Goal: Contribute content: Contribute content

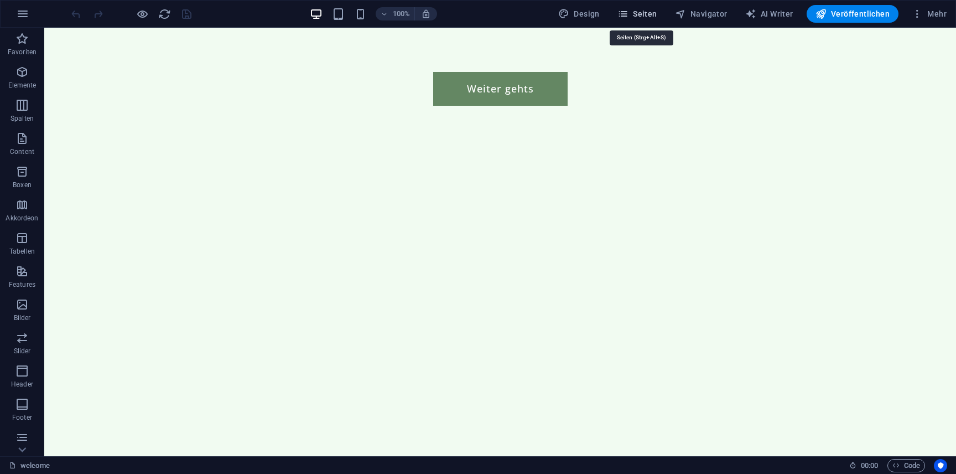
click at [650, 17] on span "Seiten" at bounding box center [637, 13] width 40 height 11
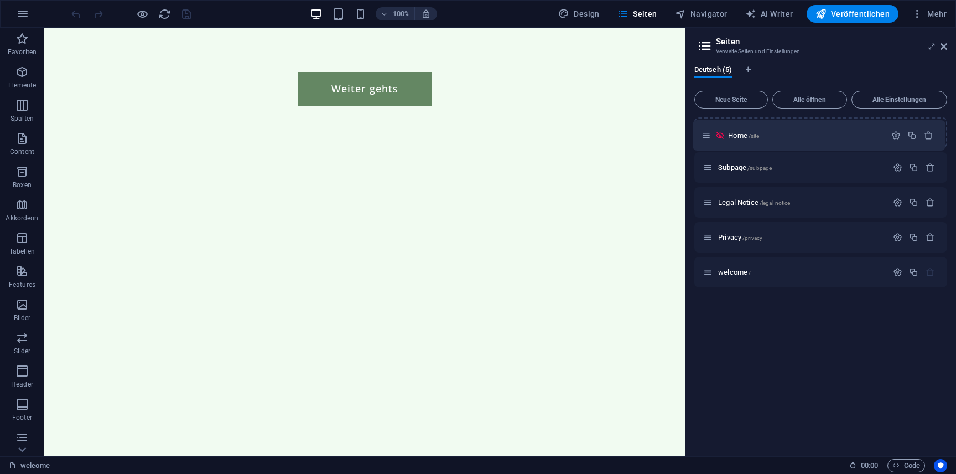
drag, startPoint x: 711, startPoint y: 135, endPoint x: 709, endPoint y: 141, distance: 6.0
click at [709, 141] on div "Home /site Subpage /subpage Legal Notice /legal-notice Privacy /privacy welcome…" at bounding box center [820, 202] width 253 height 170
drag, startPoint x: 709, startPoint y: 275, endPoint x: 707, endPoint y: 134, distance: 141.1
click at [707, 134] on div "Home /site Subpage /subpage Legal Notice /legal-notice Privacy /privacy welcome…" at bounding box center [820, 202] width 253 height 170
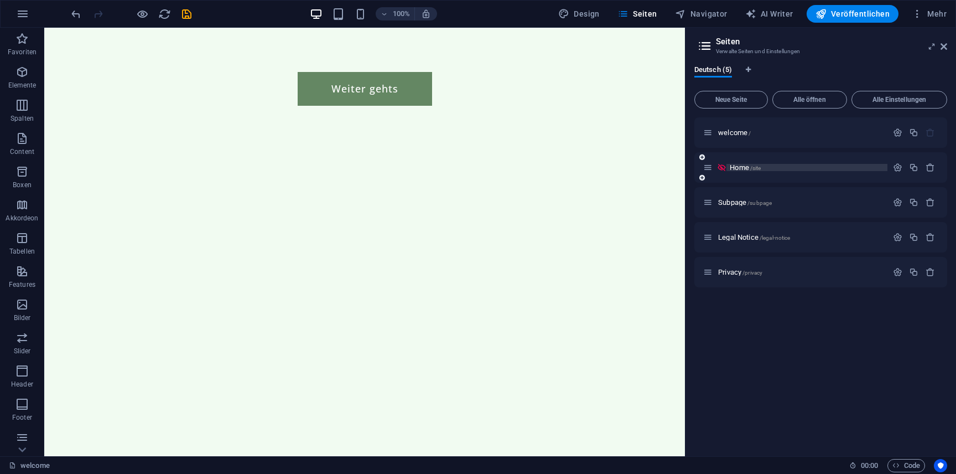
click at [732, 167] on span "Home /site" at bounding box center [745, 167] width 31 height 8
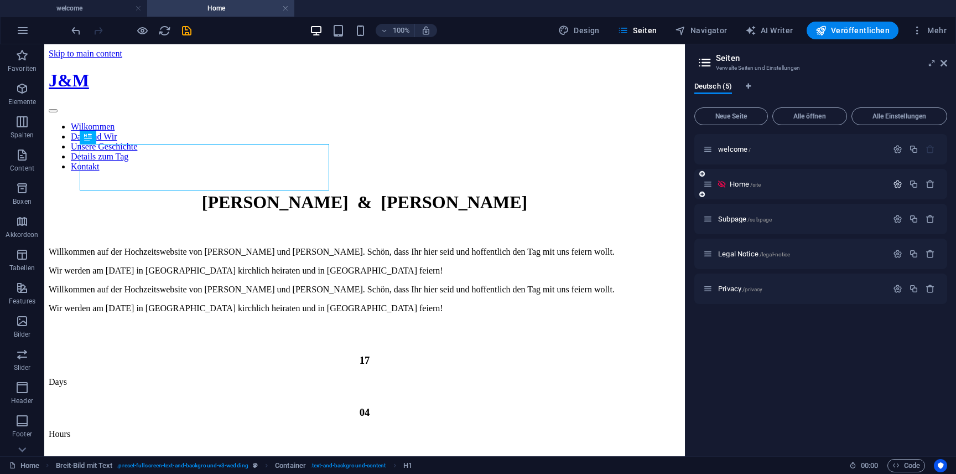
click at [896, 183] on icon "button" at bounding box center [897, 183] width 9 height 9
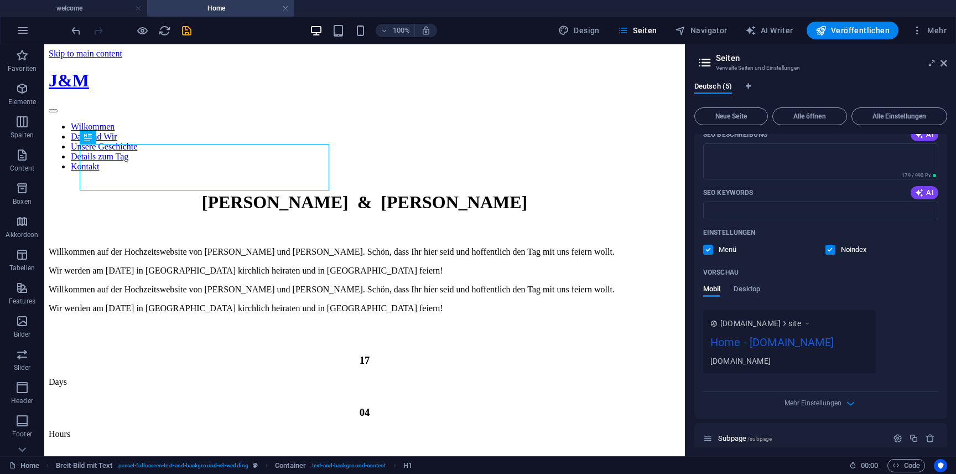
scroll to position [202, 0]
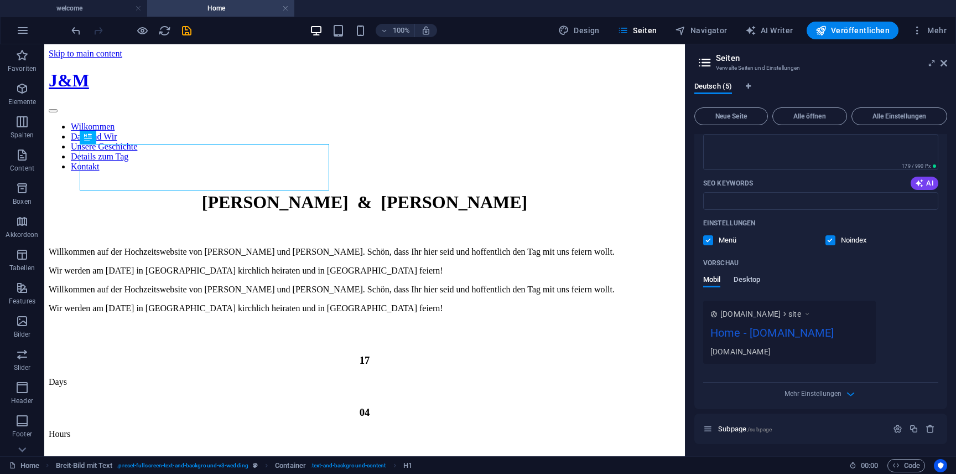
click at [757, 275] on span "Desktop" at bounding box center [747, 280] width 27 height 15
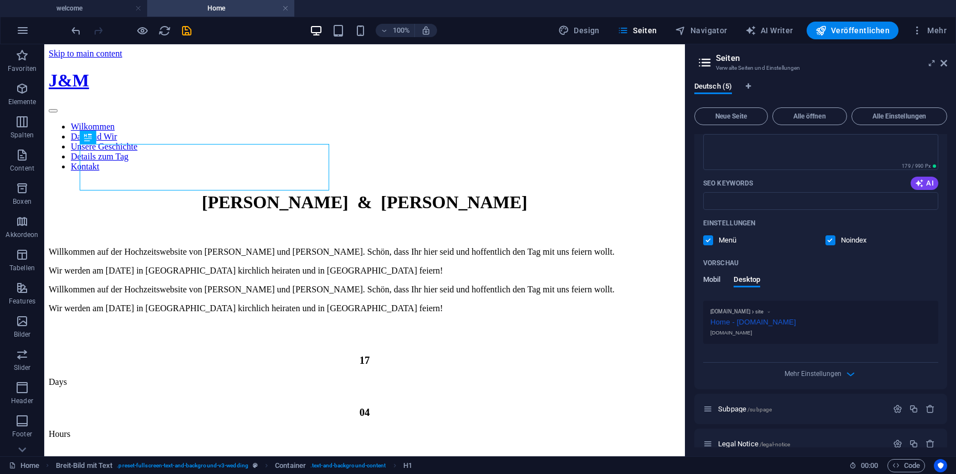
click at [713, 278] on span "Mobil" at bounding box center [711, 280] width 17 height 15
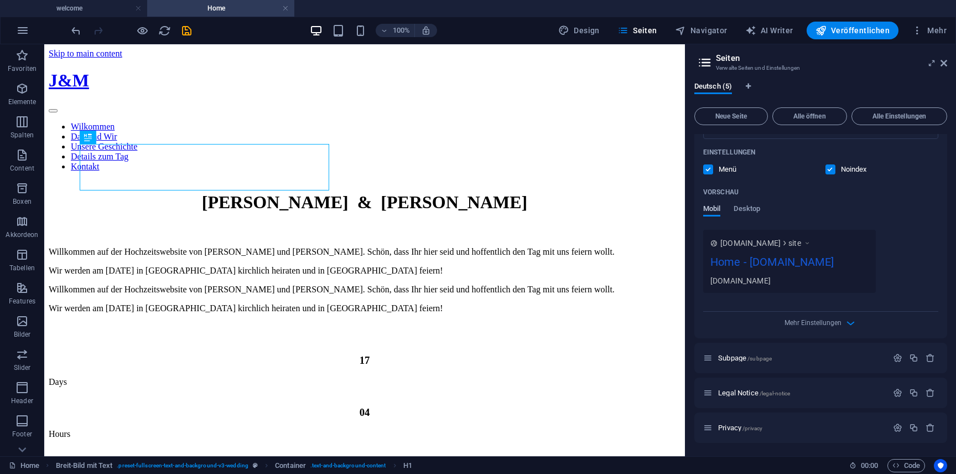
scroll to position [289, 0]
click at [840, 328] on div "Mehr Einstellungen" at bounding box center [820, 320] width 235 height 18
click at [842, 325] on div "Mehr Einstellungen" at bounding box center [820, 320] width 235 height 18
click at [850, 323] on icon "button" at bounding box center [850, 322] width 13 height 13
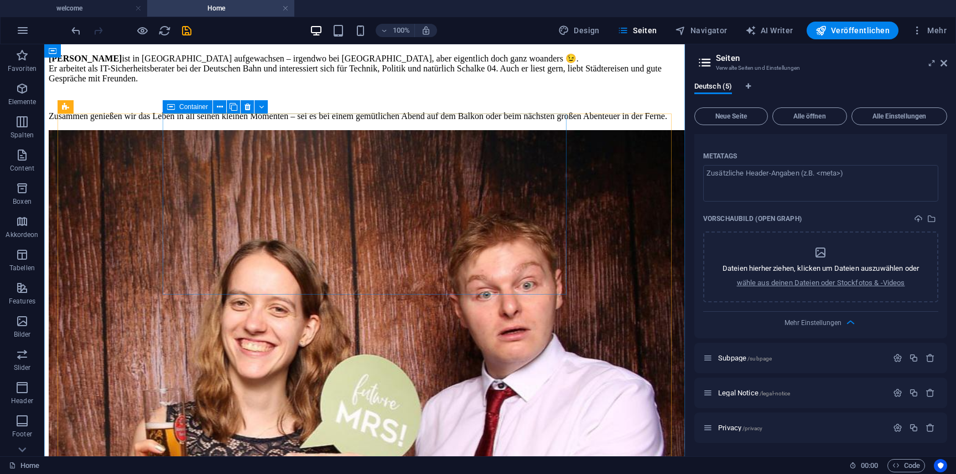
scroll to position [1088, 0]
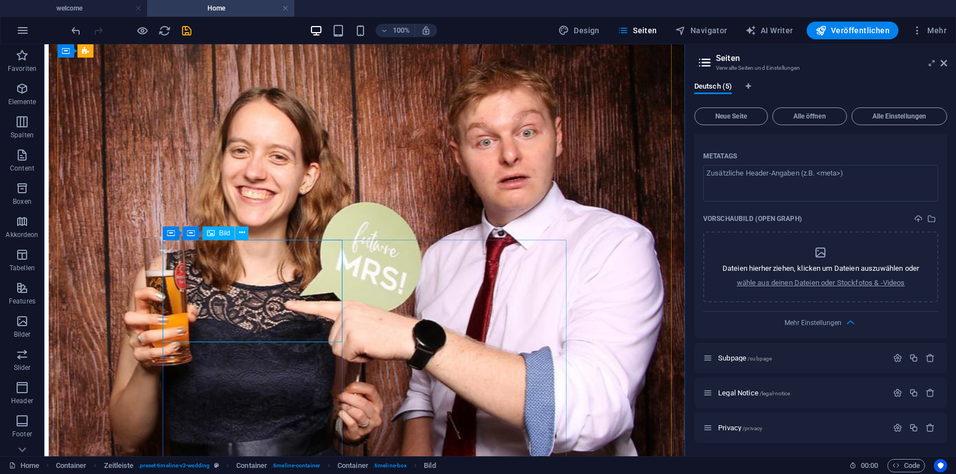
select select "%"
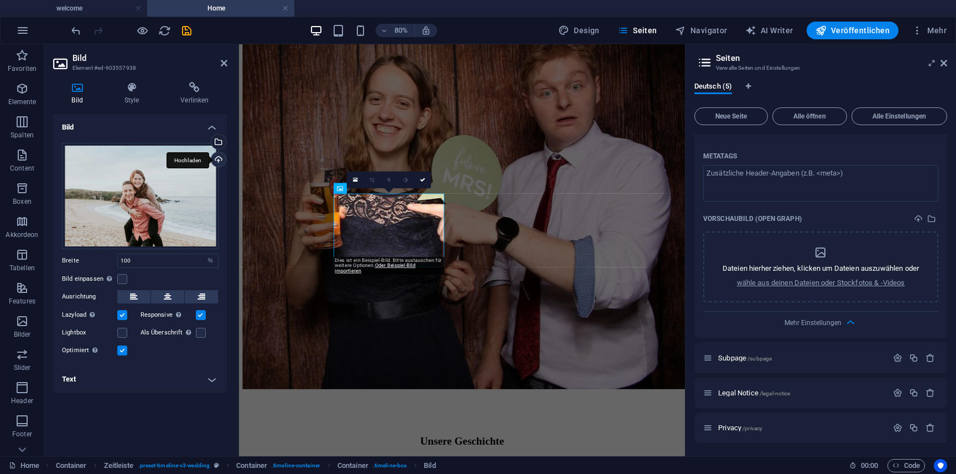
click at [219, 160] on div "Hochladen" at bounding box center [217, 160] width 17 height 17
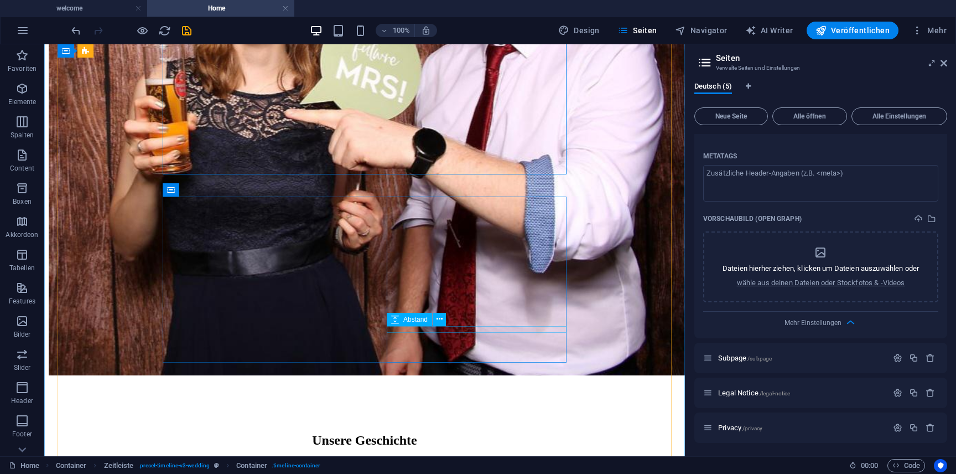
scroll to position [1414, 0]
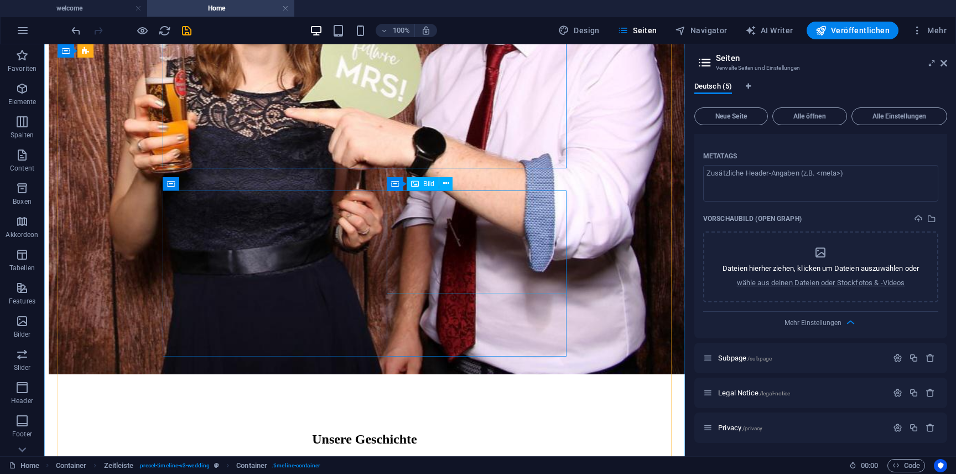
select select "%"
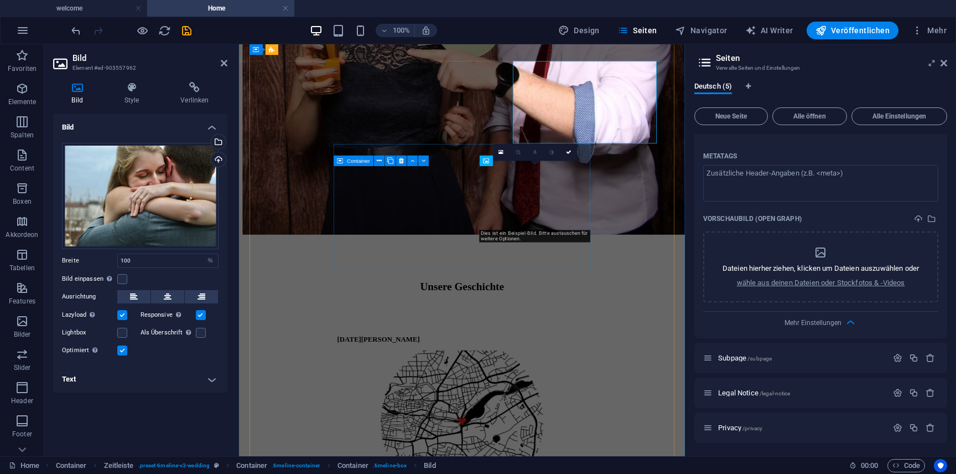
scroll to position [1539, 0]
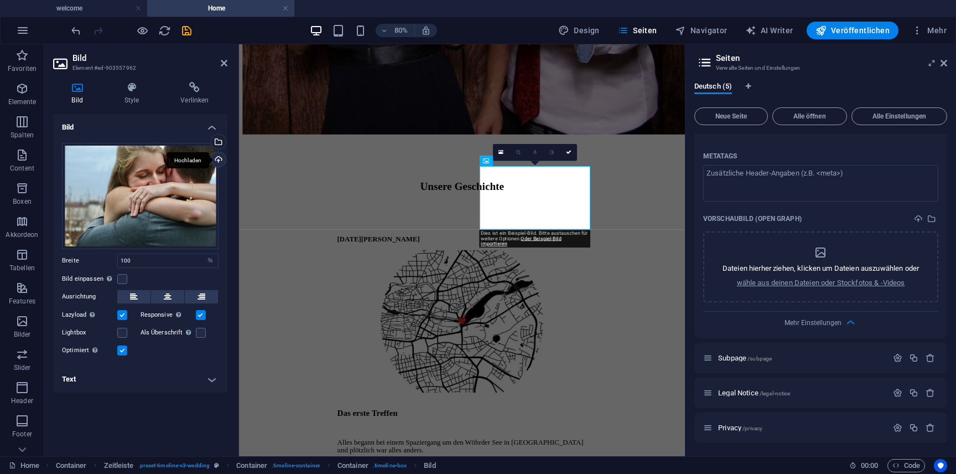
click at [214, 157] on div "Hochladen" at bounding box center [217, 160] width 17 height 17
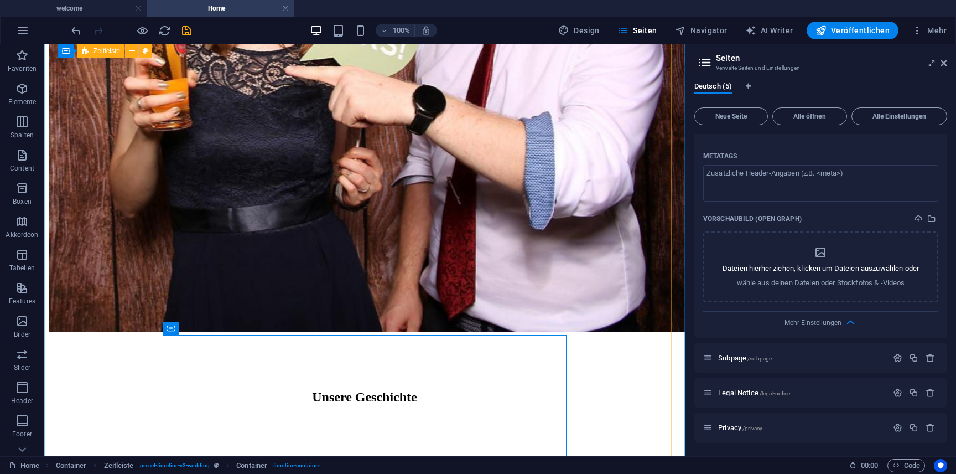
scroll to position [1457, 0]
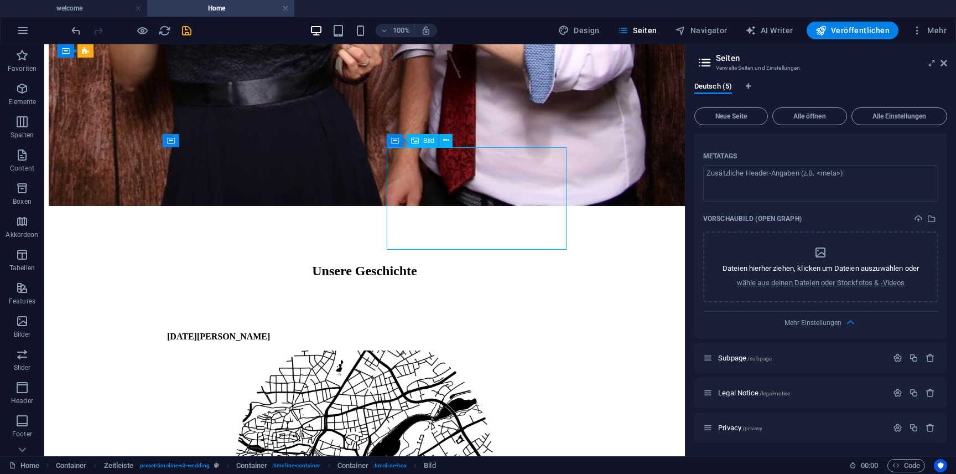
select select "%"
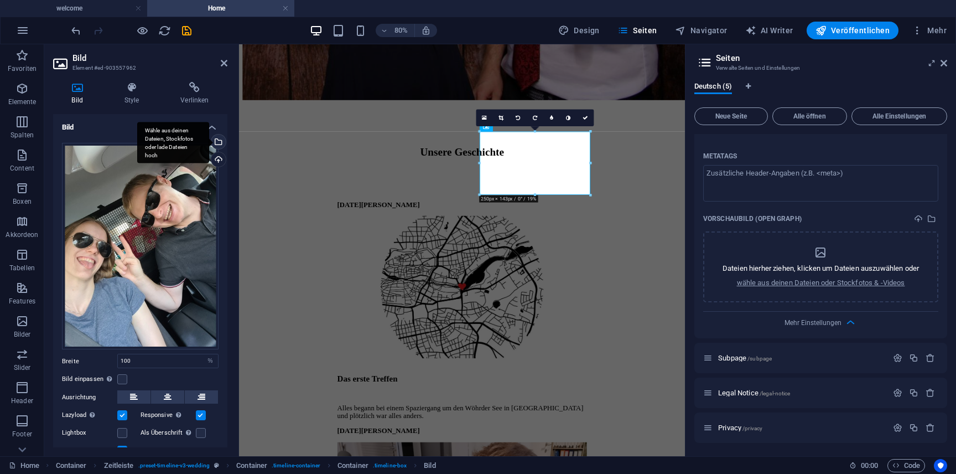
click at [220, 146] on div "Wähle aus deinen Dateien, Stockfotos oder lade Dateien hoch" at bounding box center [217, 142] width 17 height 17
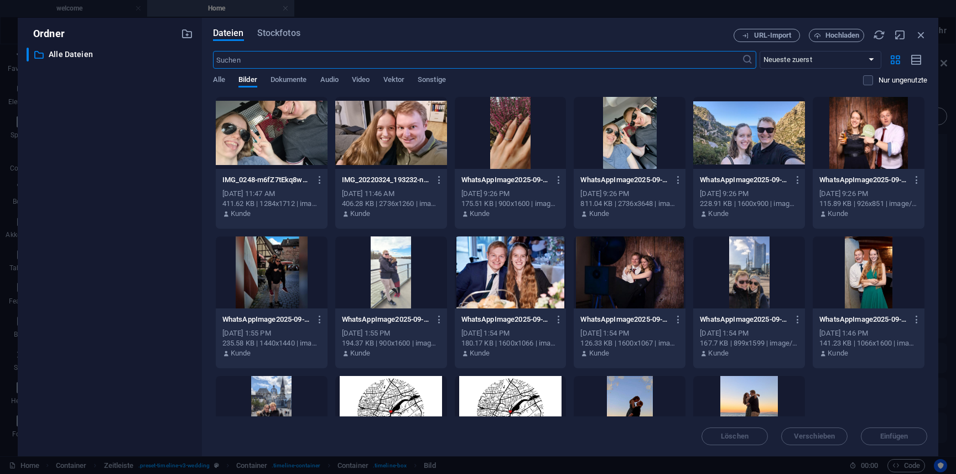
scroll to position [1513, 0]
click at [924, 33] on icon "button" at bounding box center [921, 35] width 12 height 12
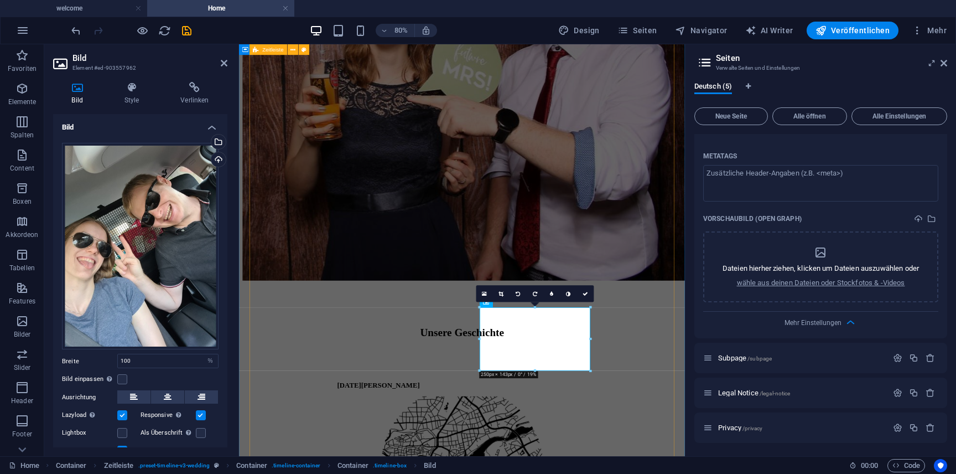
scroll to position [1366, 0]
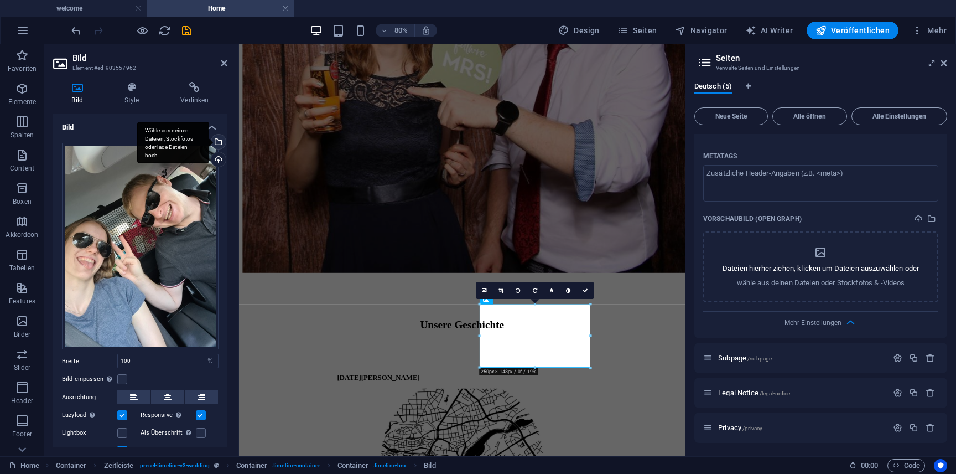
click at [218, 142] on div "Wähle aus deinen Dateien, Stockfotos oder lade Dateien hoch" at bounding box center [217, 142] width 17 height 17
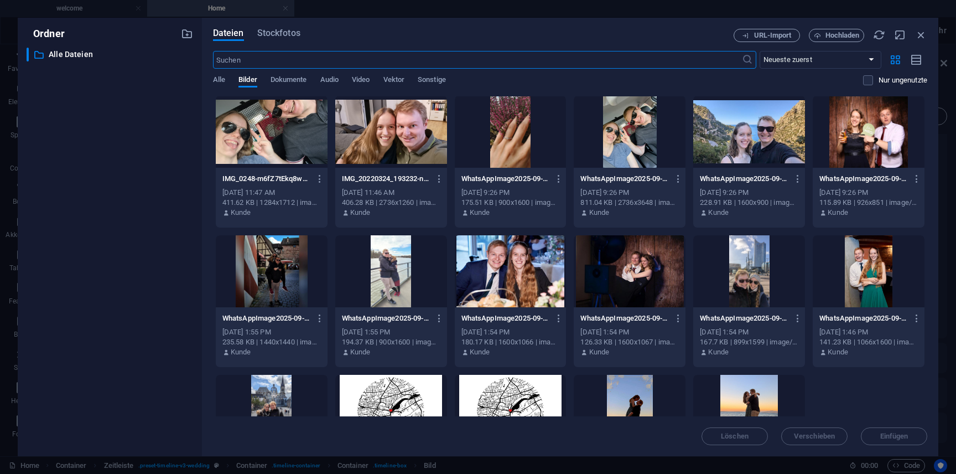
scroll to position [0, 0]
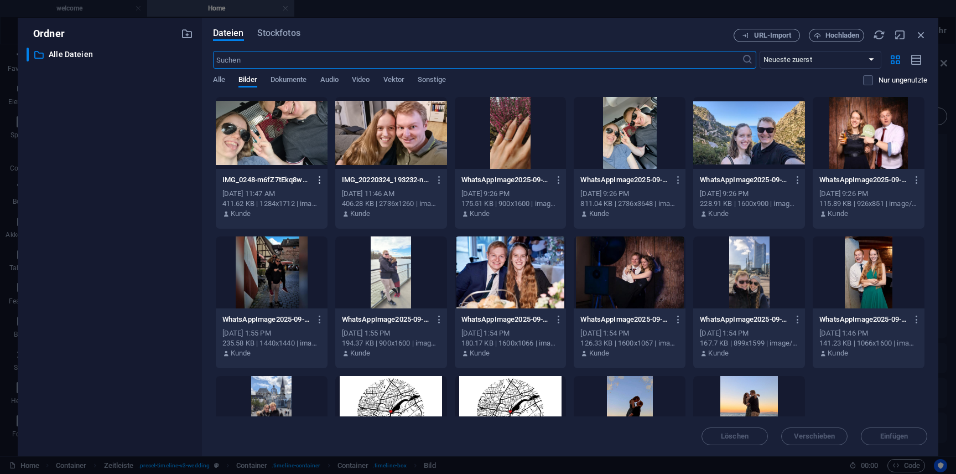
click at [321, 185] on button "button" at bounding box center [317, 180] width 15 height 18
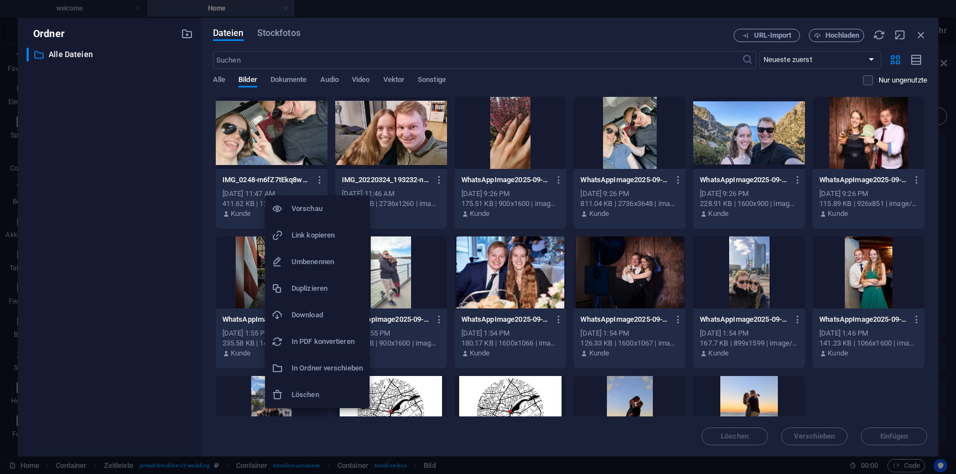
click at [192, 206] on div at bounding box center [478, 237] width 956 height 474
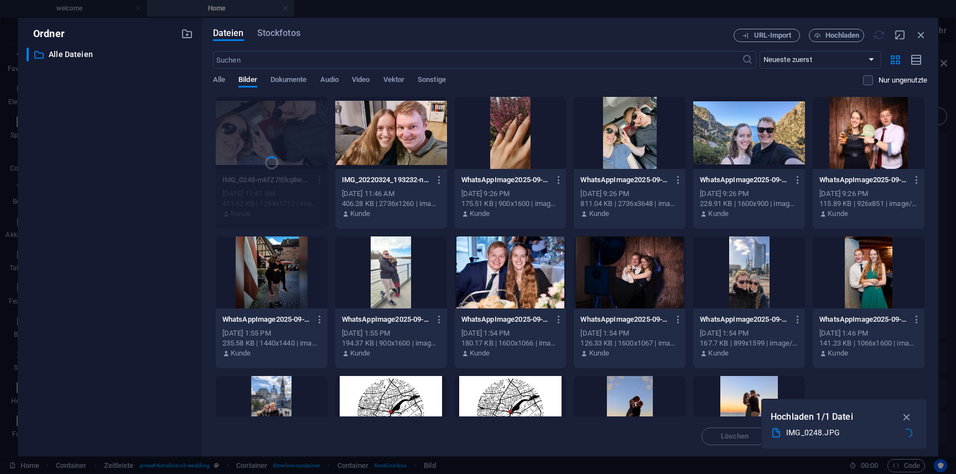
scroll to position [1366, 0]
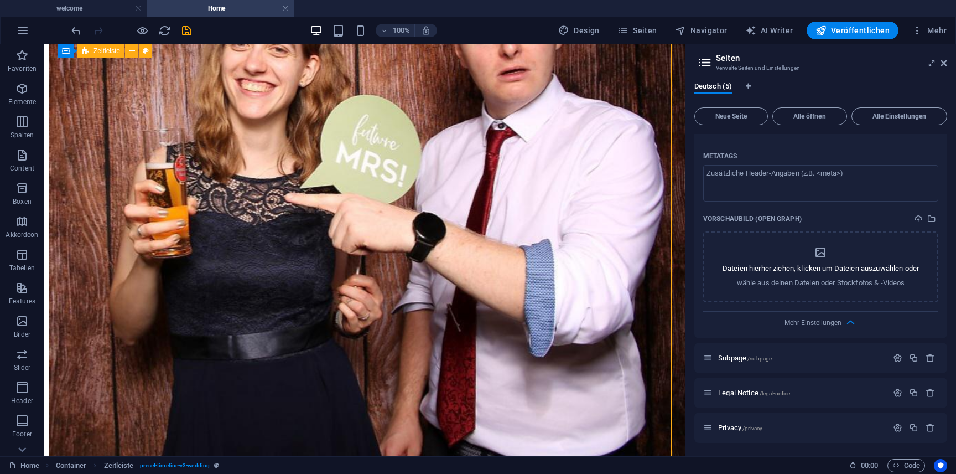
scroll to position [1333, 0]
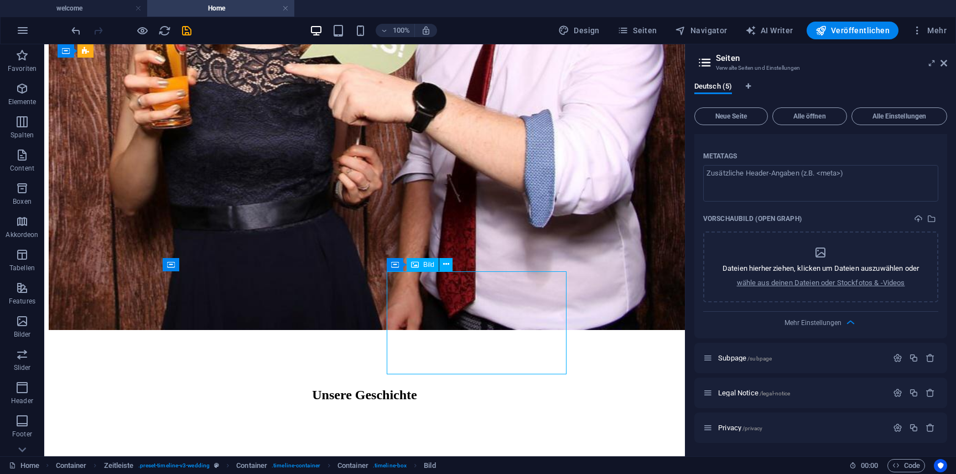
select select "%"
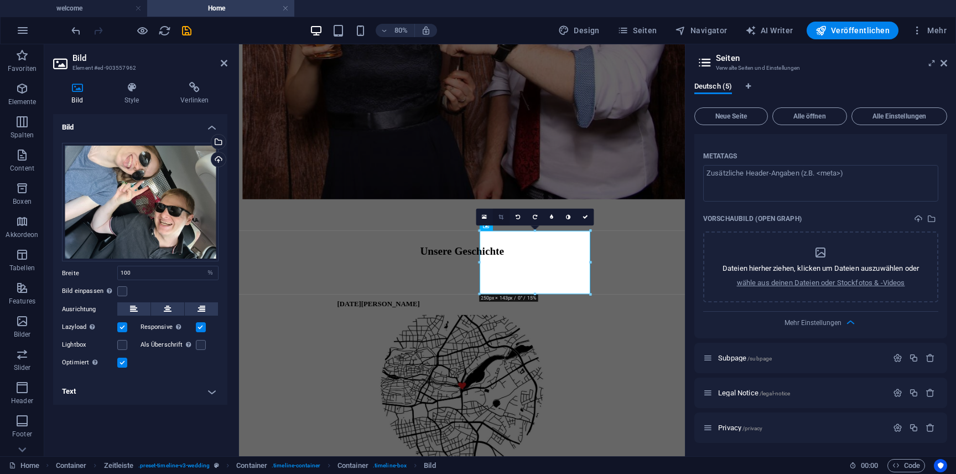
click at [501, 217] on icon at bounding box center [501, 217] width 5 height 6
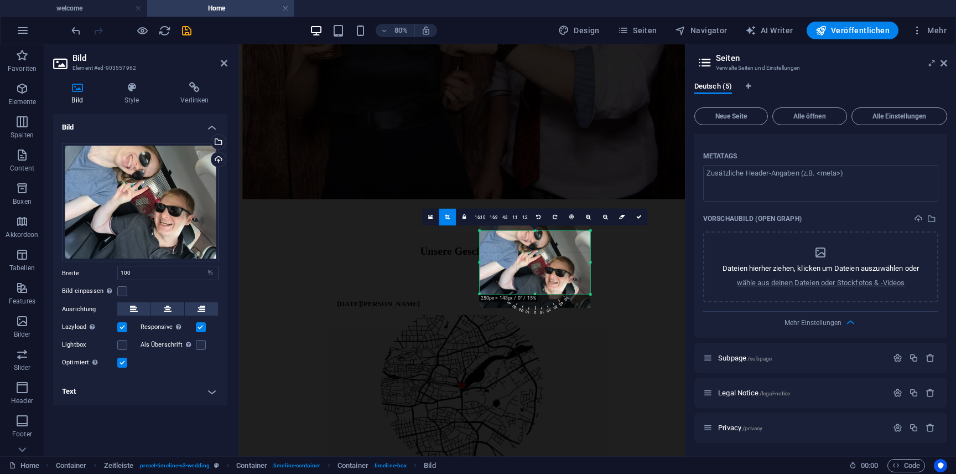
click at [533, 278] on div at bounding box center [535, 266] width 111 height 83
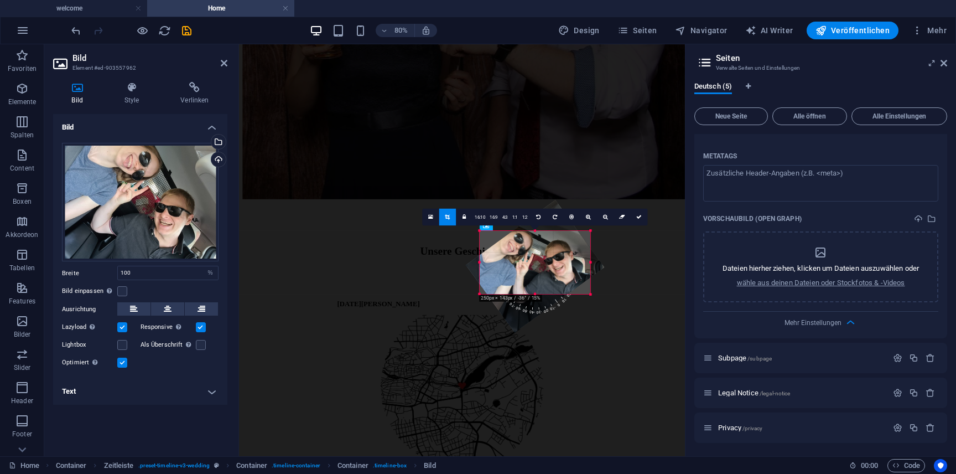
drag, startPoint x: 528, startPoint y: 305, endPoint x: 545, endPoint y: 302, distance: 16.9
click at [545, 302] on span "-20" at bounding box center [542, 292] width 22 height 45
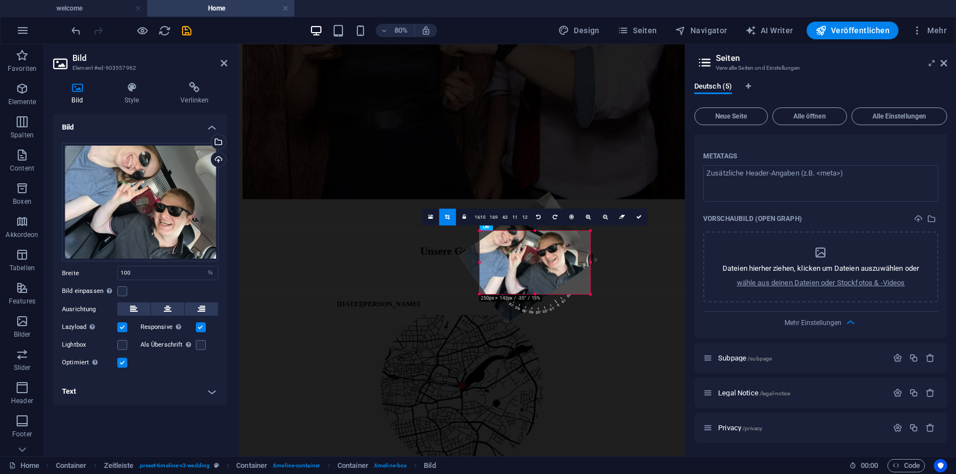
drag, startPoint x: 539, startPoint y: 275, endPoint x: 530, endPoint y: 263, distance: 15.0
click at [530, 263] on div at bounding box center [528, 257] width 138 height 132
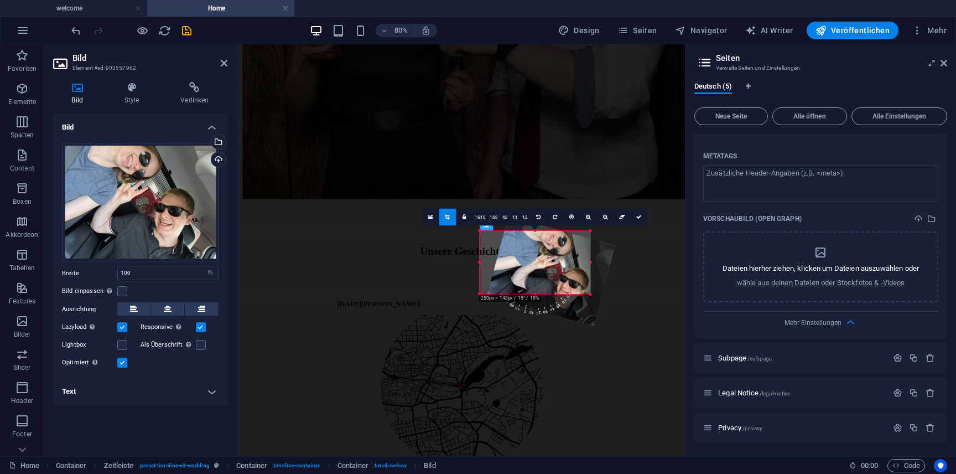
drag, startPoint x: 542, startPoint y: 312, endPoint x: 501, endPoint y: 306, distance: 41.4
click at [501, 306] on div "180 170 160 150 140 130 120 110 100 90 80 70 60 50 40 30 20 10 0 -10 -20 -30 -4…" at bounding box center [535, 305] width 111 height 22
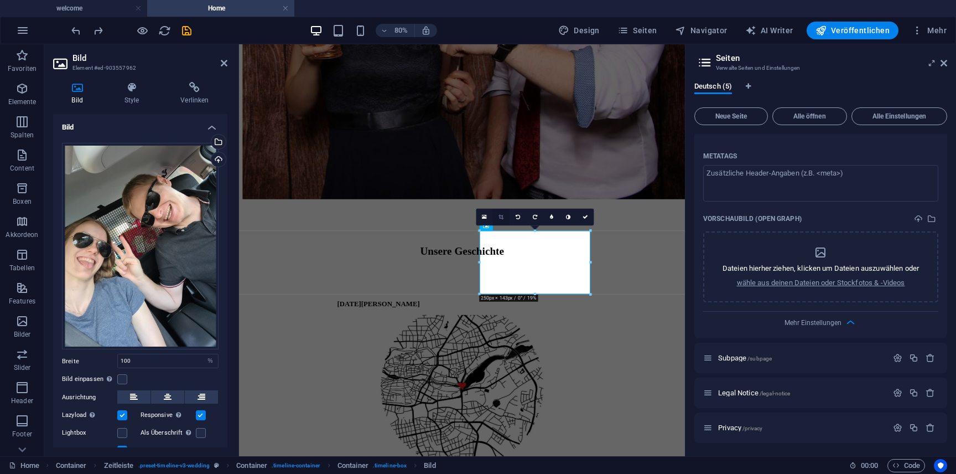
click at [506, 219] on link at bounding box center [501, 217] width 17 height 17
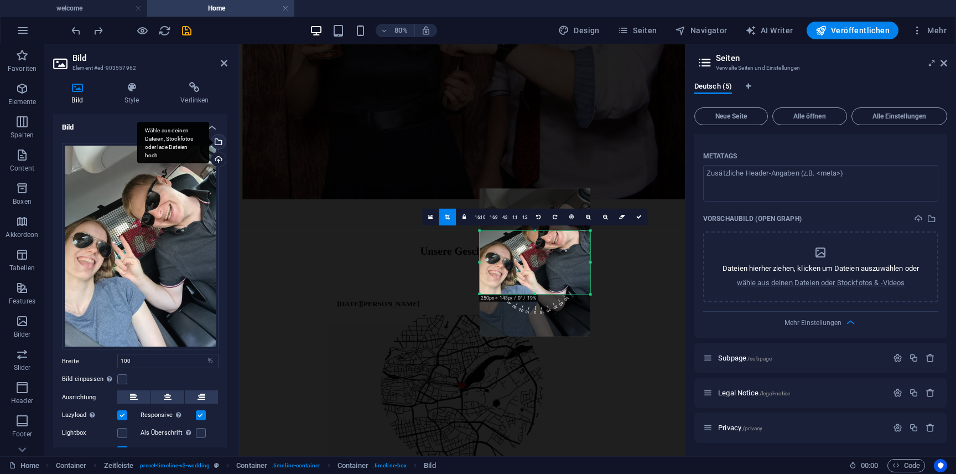
click at [212, 137] on div "Wähle aus deinen Dateien, Stockfotos oder lade Dateien hoch" at bounding box center [217, 142] width 17 height 17
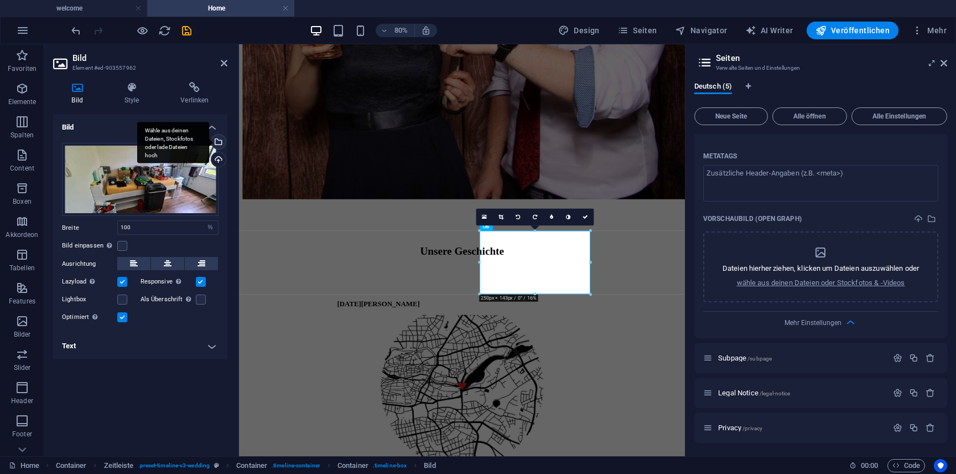
click at [225, 138] on div "Wähle aus deinen Dateien, Stockfotos oder lade Dateien hoch" at bounding box center [217, 142] width 17 height 17
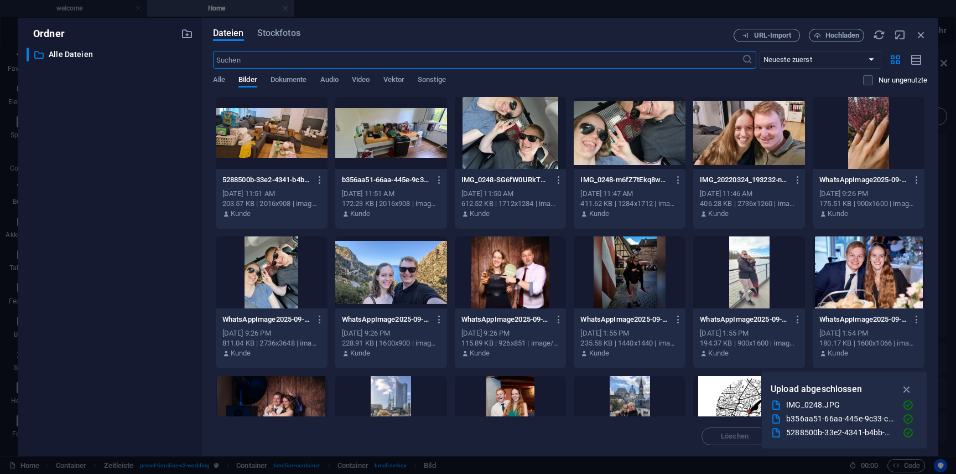
scroll to position [1389, 0]
click at [276, 135] on div at bounding box center [272, 133] width 112 height 72
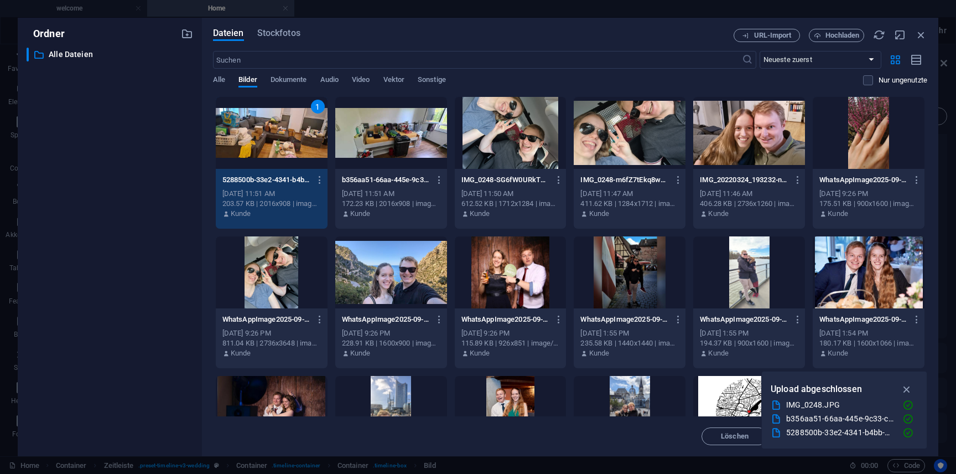
click at [276, 135] on div "1" at bounding box center [272, 133] width 112 height 72
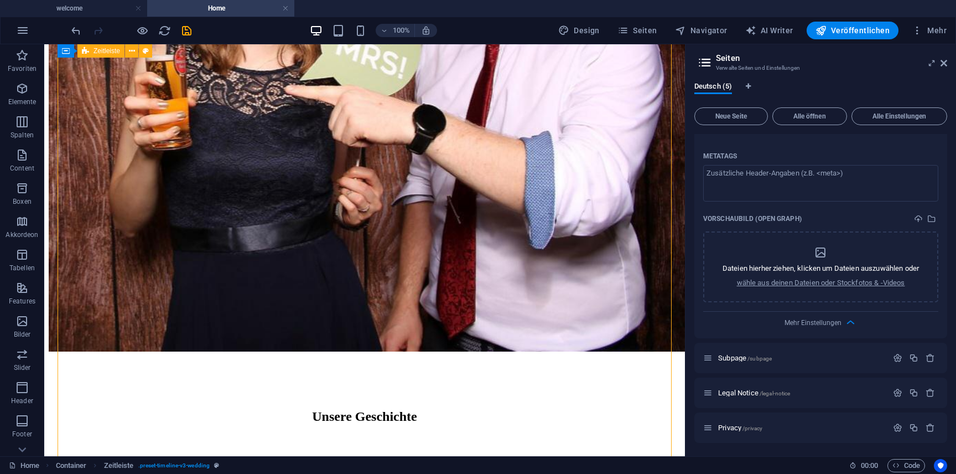
scroll to position [1438, 0]
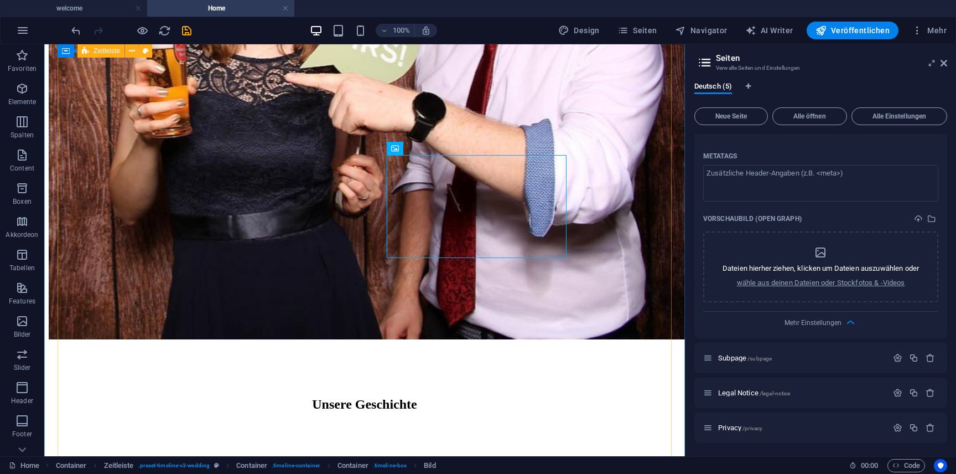
scroll to position [1451, 0]
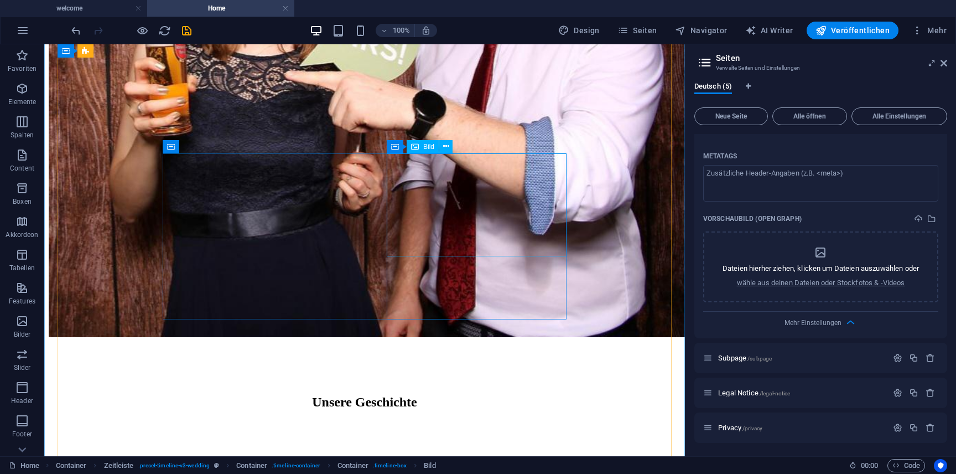
select select "%"
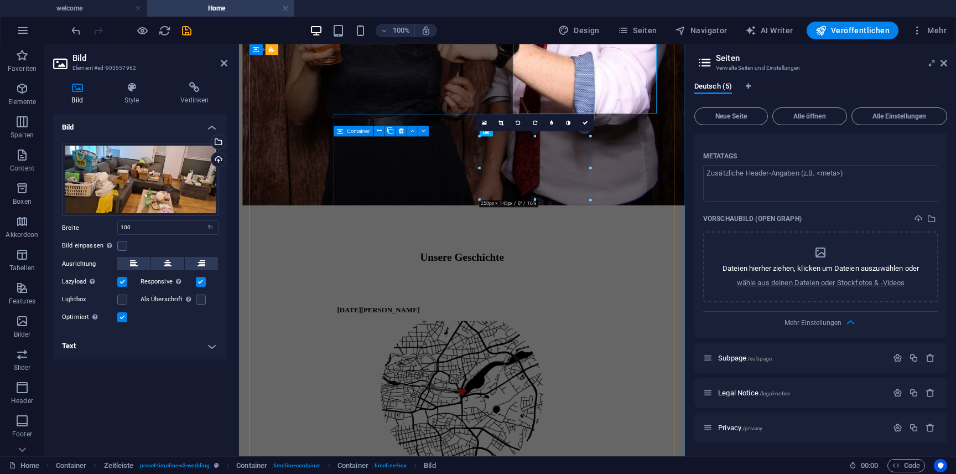
scroll to position [1576, 0]
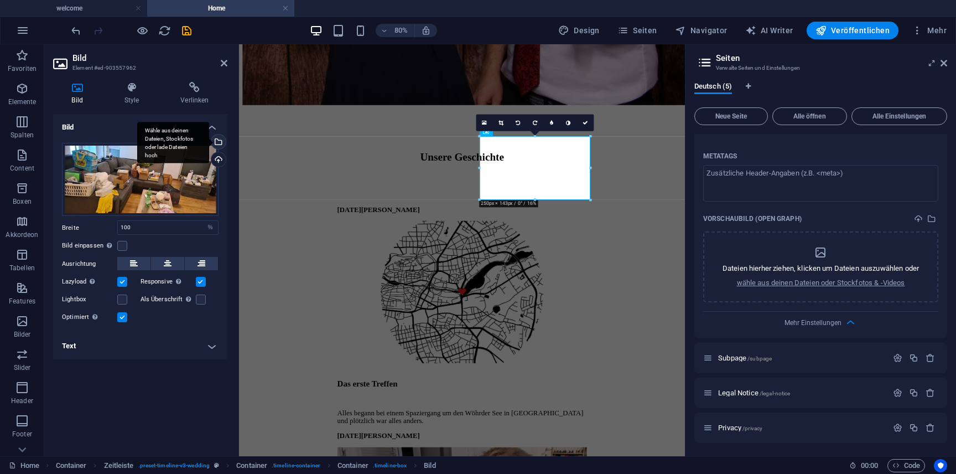
click at [220, 141] on div "Wähle aus deinen Dateien, Stockfotos oder lade Dateien hoch" at bounding box center [217, 142] width 17 height 17
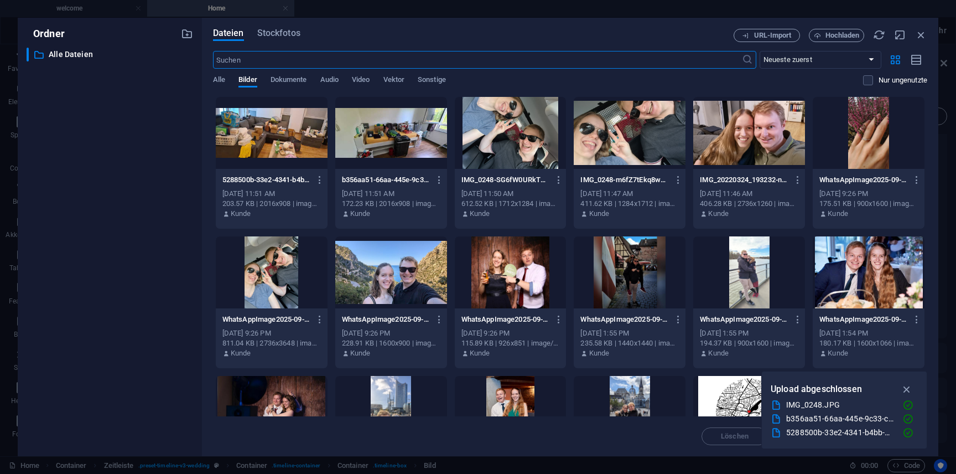
scroll to position [1507, 0]
click at [607, 156] on div at bounding box center [630, 133] width 112 height 72
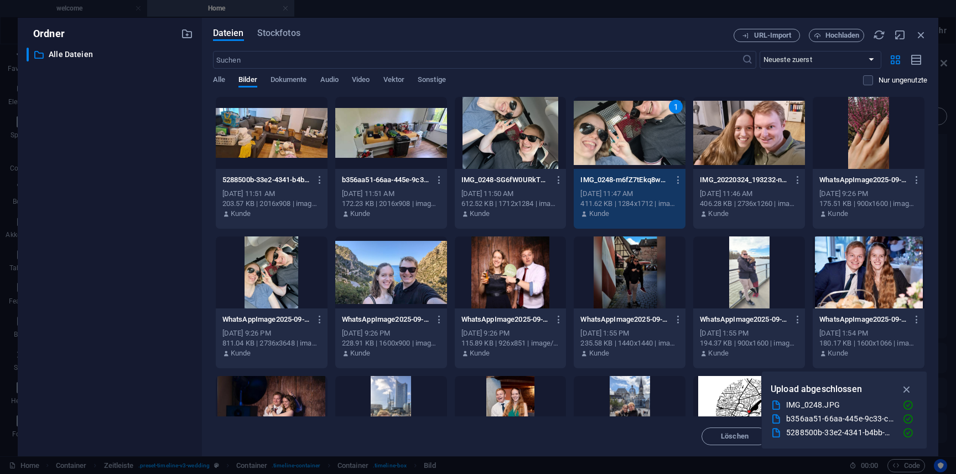
click at [607, 156] on div "1" at bounding box center [630, 133] width 112 height 72
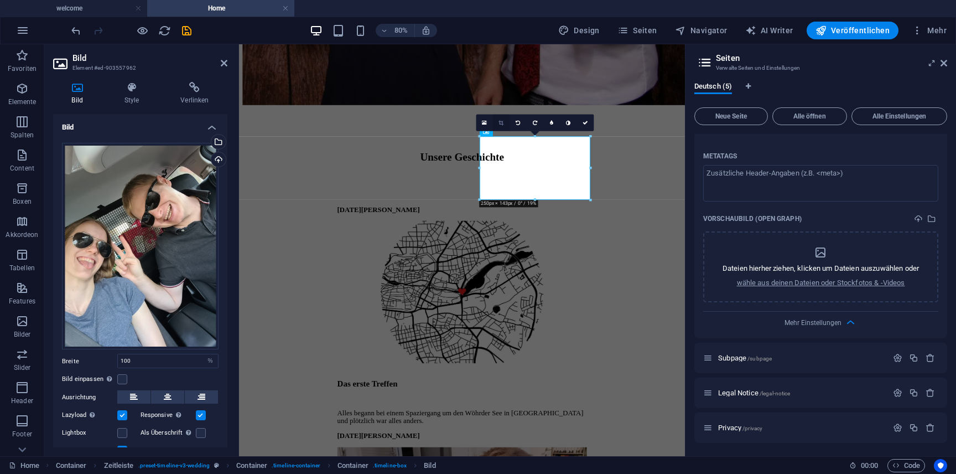
click at [503, 122] on icon at bounding box center [501, 123] width 5 height 6
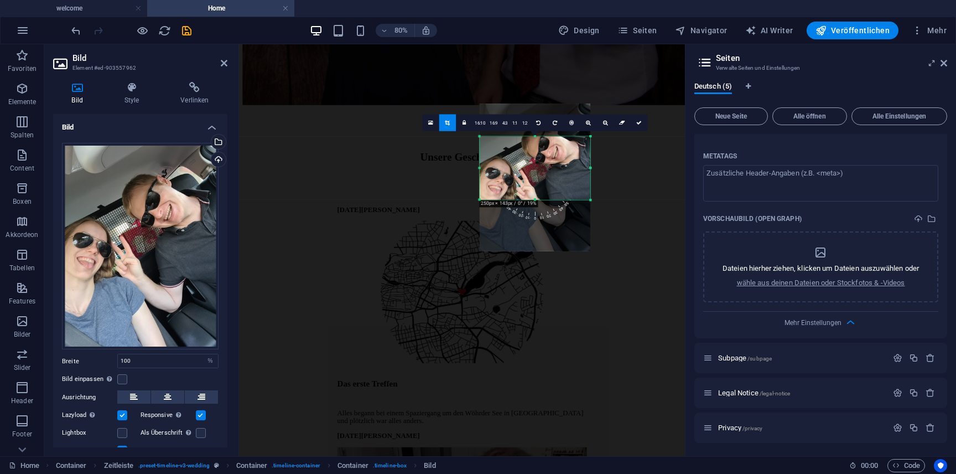
click at [539, 174] on div at bounding box center [535, 177] width 111 height 148
click at [496, 126] on link "16:9" at bounding box center [493, 123] width 12 height 17
click at [483, 123] on link "16:10" at bounding box center [480, 123] width 15 height 17
click at [526, 125] on link "1:2" at bounding box center [525, 123] width 10 height 17
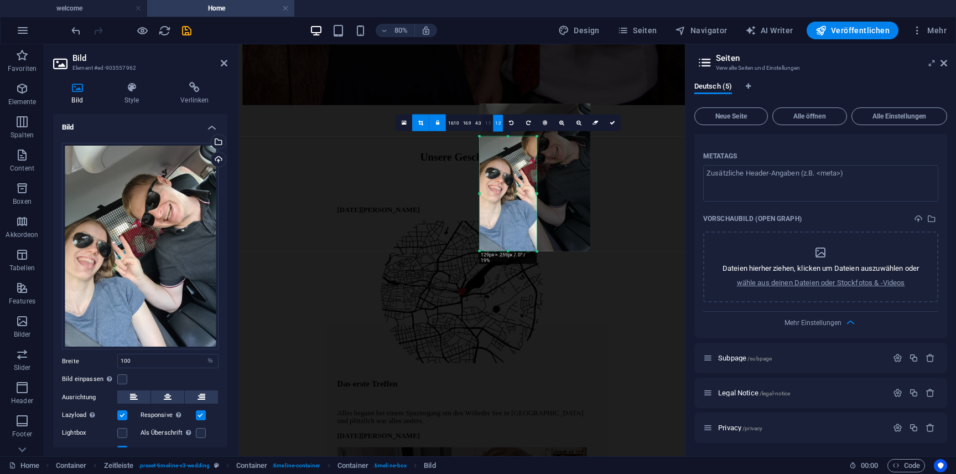
click at [486, 123] on link "1:1" at bounding box center [489, 123] width 10 height 17
click at [475, 123] on link "4:3" at bounding box center [479, 123] width 10 height 17
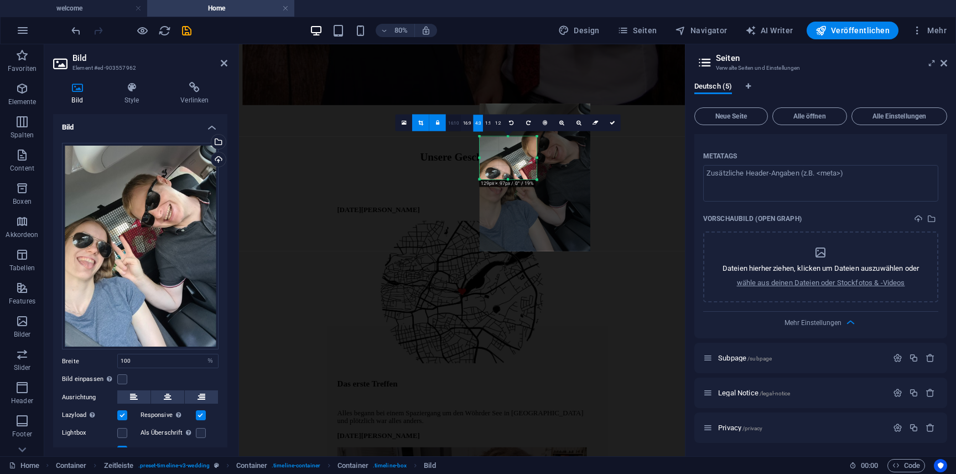
click at [458, 122] on link "16:10" at bounding box center [453, 123] width 15 height 17
click at [470, 124] on link "16:9" at bounding box center [467, 123] width 12 height 17
click at [456, 122] on link "16:10" at bounding box center [453, 123] width 15 height 17
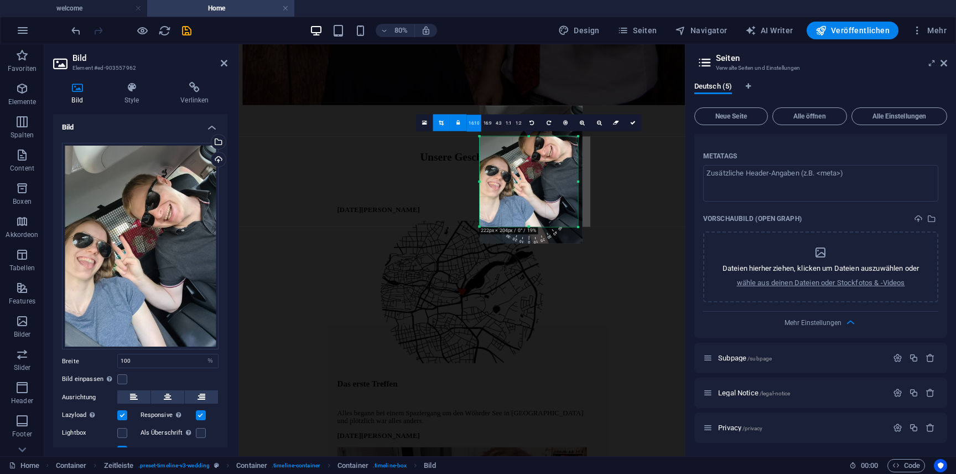
drag, startPoint x: 538, startPoint y: 174, endPoint x: 589, endPoint y: 193, distance: 55.0
click at [578, 193] on div "180 170 160 150 140 130 120 110 100 90 80 70 60 50 40 30 20 10 0 -10 -20 -30 -4…" at bounding box center [529, 181] width 98 height 91
click at [526, 229] on div at bounding box center [530, 228] width 100 height 3
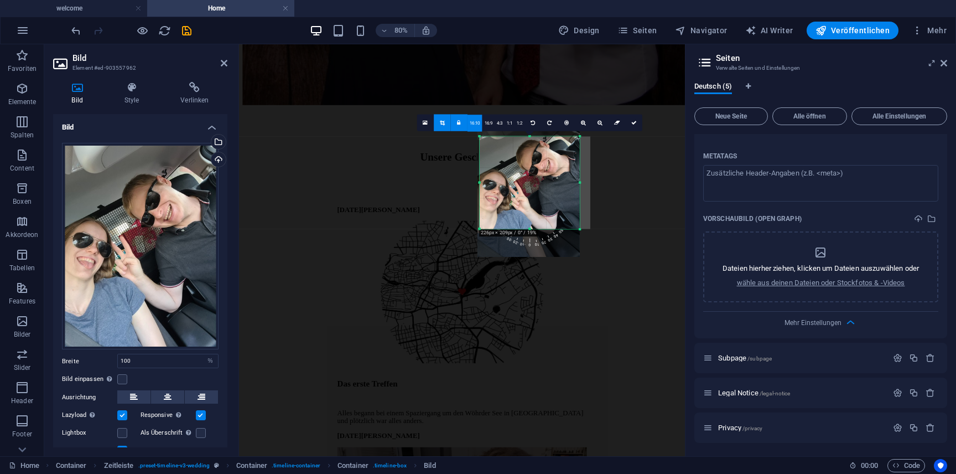
drag, startPoint x: 531, startPoint y: 189, endPoint x: 534, endPoint y: 200, distance: 10.9
click at [534, 200] on div at bounding box center [528, 189] width 102 height 136
click at [635, 121] on icon at bounding box center [634, 123] width 6 height 6
type input "226"
select select "px"
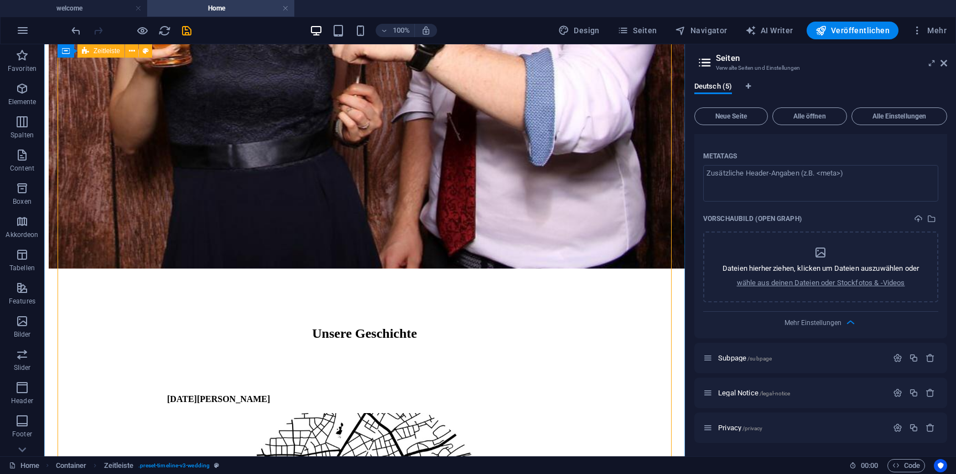
scroll to position [1499, 0]
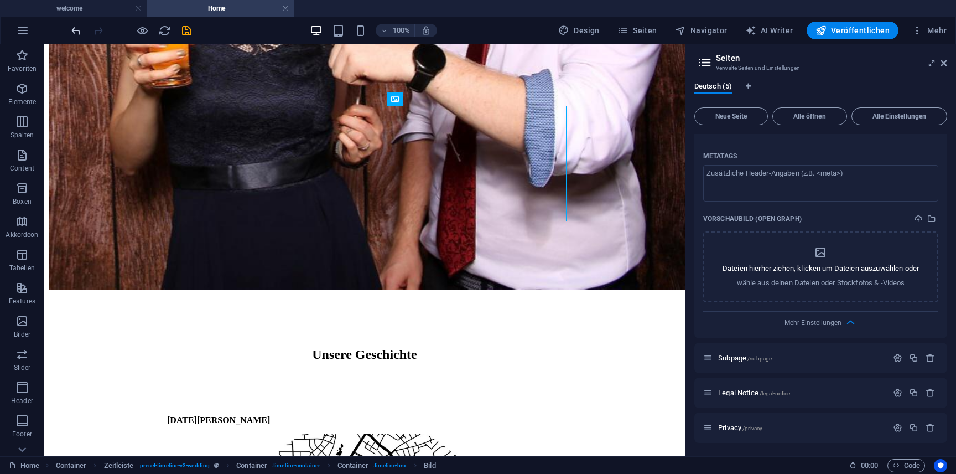
click at [77, 32] on icon "undo" at bounding box center [76, 30] width 13 height 13
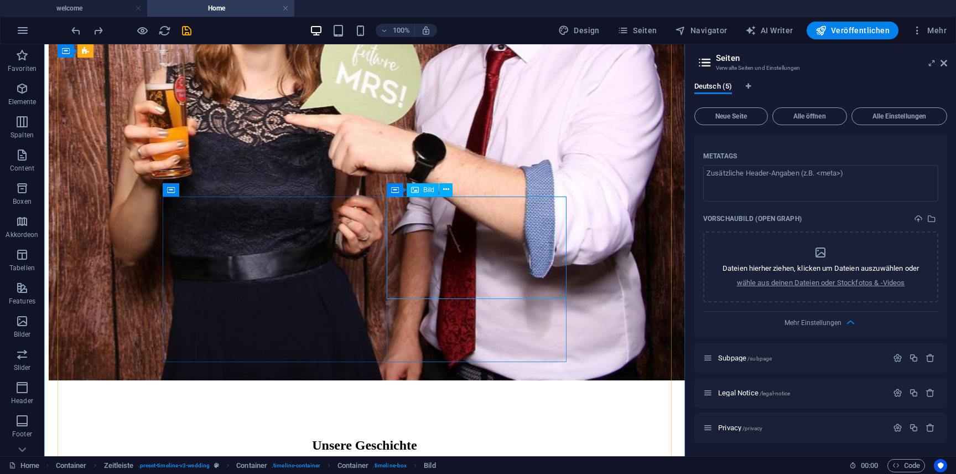
select select "%"
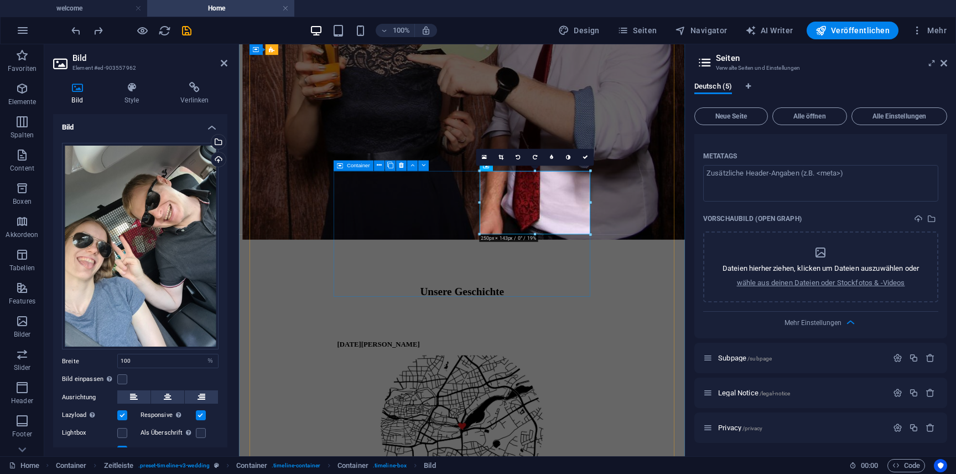
scroll to position [1533, 0]
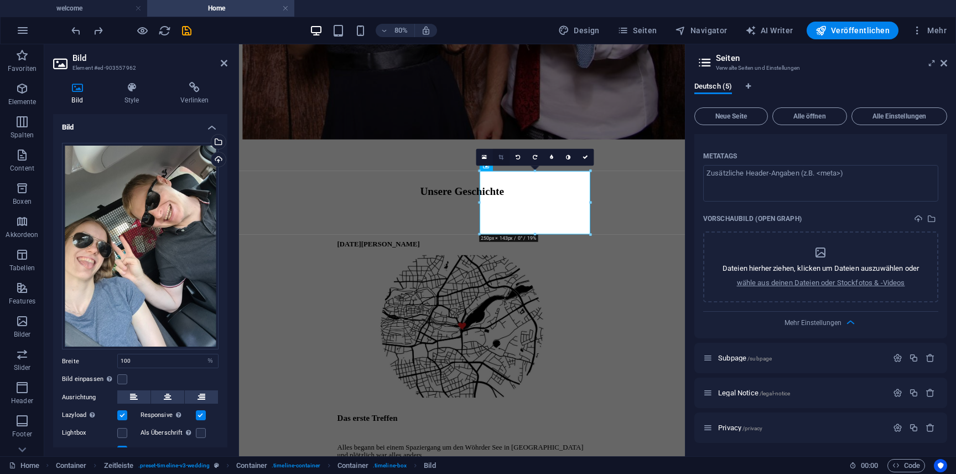
click at [504, 152] on link at bounding box center [501, 157] width 17 height 17
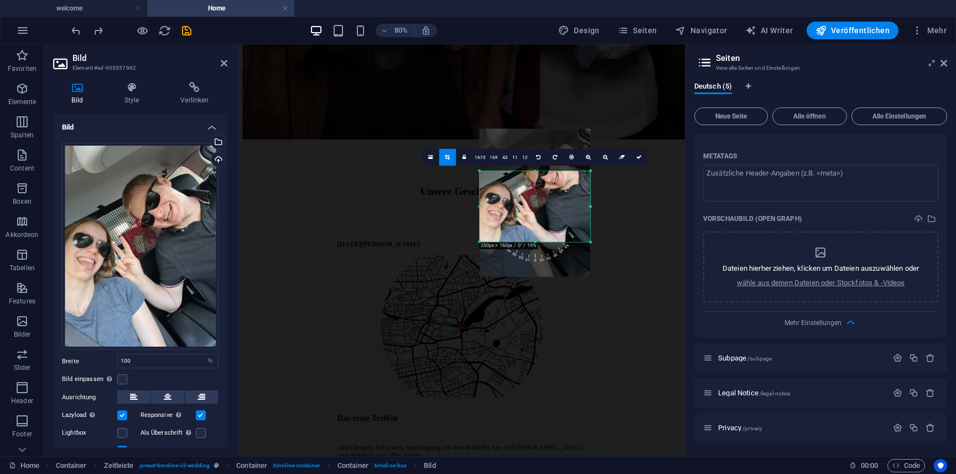
drag, startPoint x: 536, startPoint y: 233, endPoint x: 536, endPoint y: 243, distance: 9.4
click at [536, 243] on div at bounding box center [535, 241] width 111 height 3
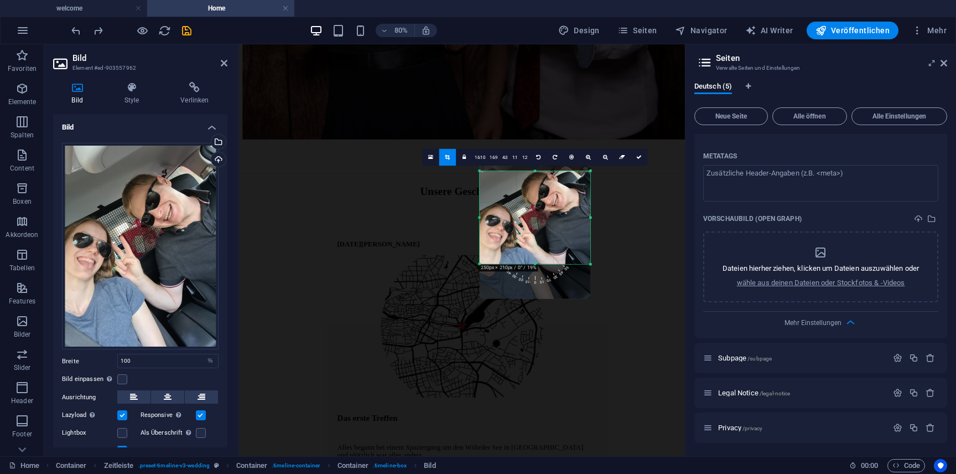
drag, startPoint x: 536, startPoint y: 169, endPoint x: 542, endPoint y: 142, distance: 28.3
click at [542, 171] on div "180 170 160 150 140 130 120 110 100 90 80 70 60 50 40 30 20 10 0 -10 -20 -30 -4…" at bounding box center [535, 217] width 111 height 93
click at [637, 160] on link at bounding box center [639, 157] width 17 height 17
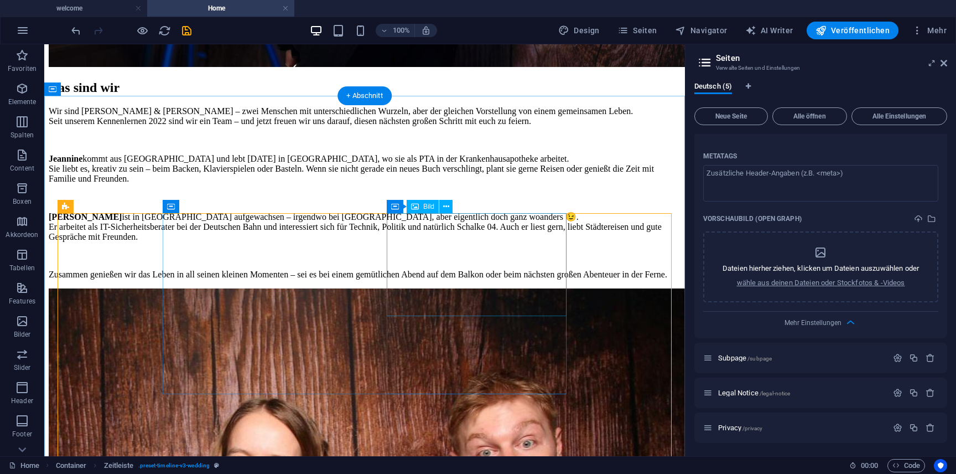
select select "%"
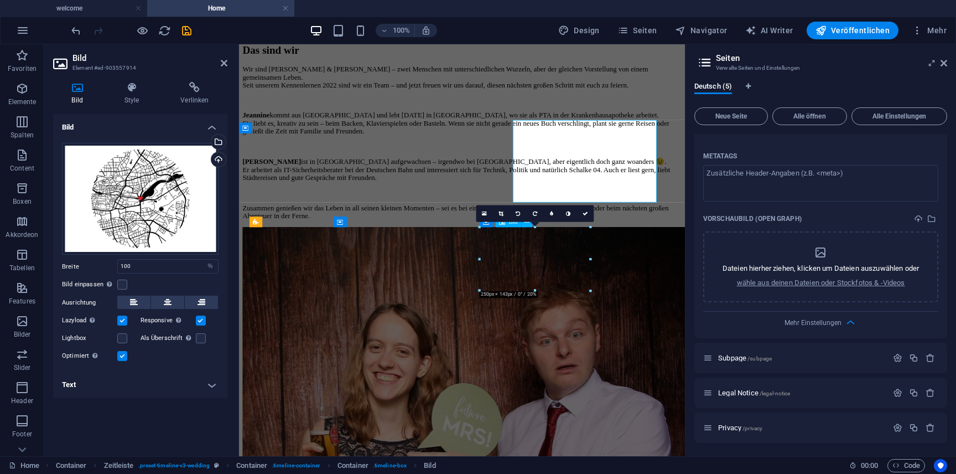
scroll to position [985, 0]
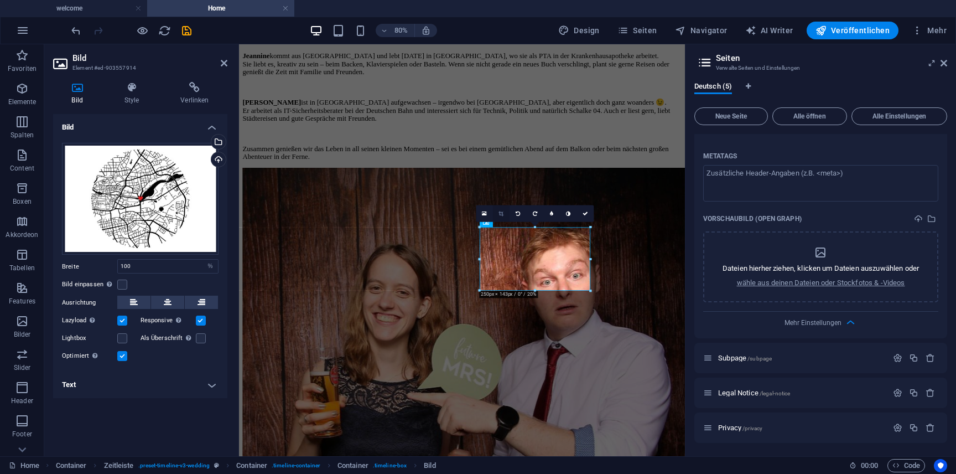
click at [501, 212] on icon at bounding box center [501, 214] width 5 height 6
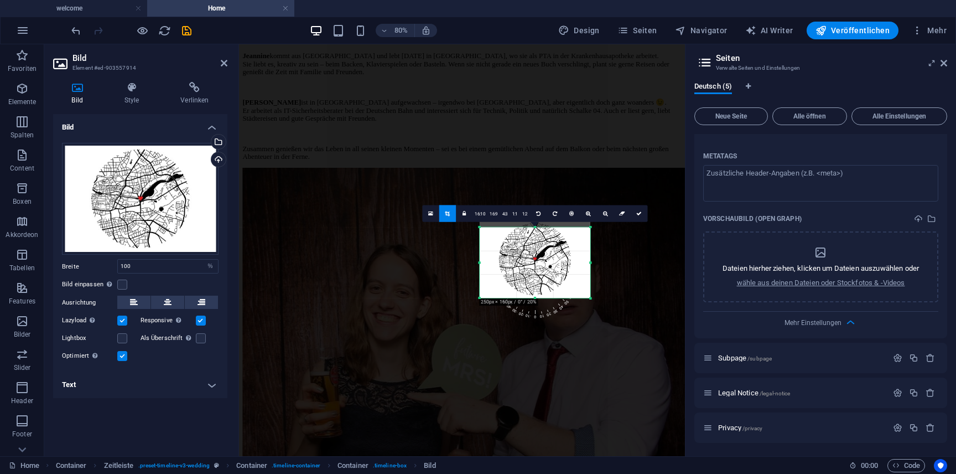
drag, startPoint x: 536, startPoint y: 289, endPoint x: 536, endPoint y: 301, distance: 11.6
click at [536, 298] on div "180 170 160 150 140 130 120 110 100 90 80 70 60 50 40 30 20 10 0 -10 -20 -30 -4…" at bounding box center [535, 262] width 111 height 71
click at [537, 263] on div at bounding box center [535, 263] width 111 height 78
click at [637, 212] on icon at bounding box center [640, 214] width 6 height 6
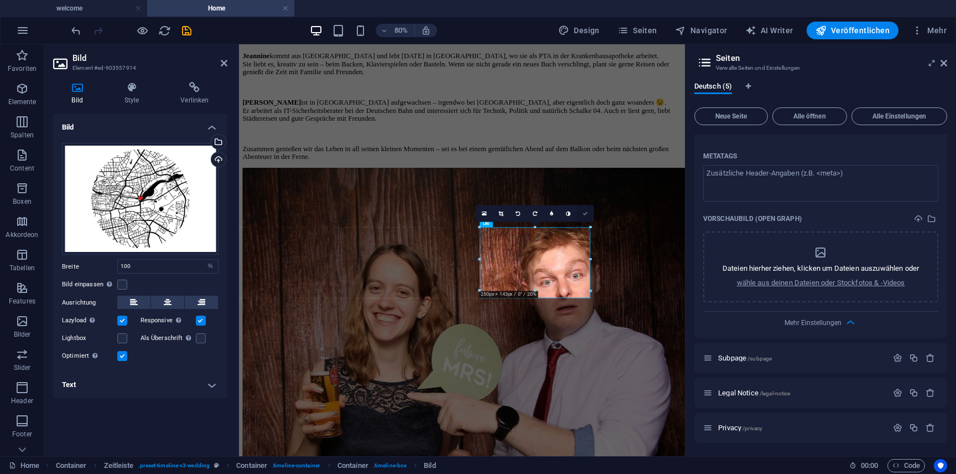
click at [587, 216] on link at bounding box center [585, 213] width 17 height 17
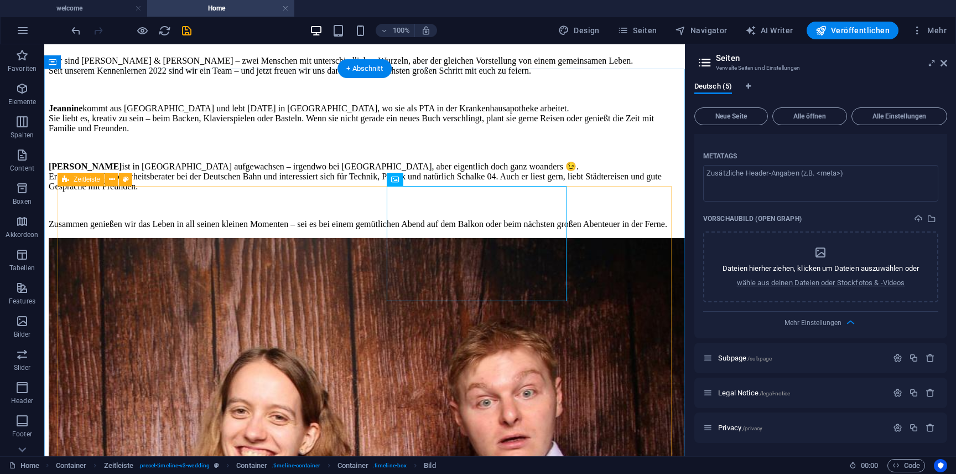
scroll to position [966, 0]
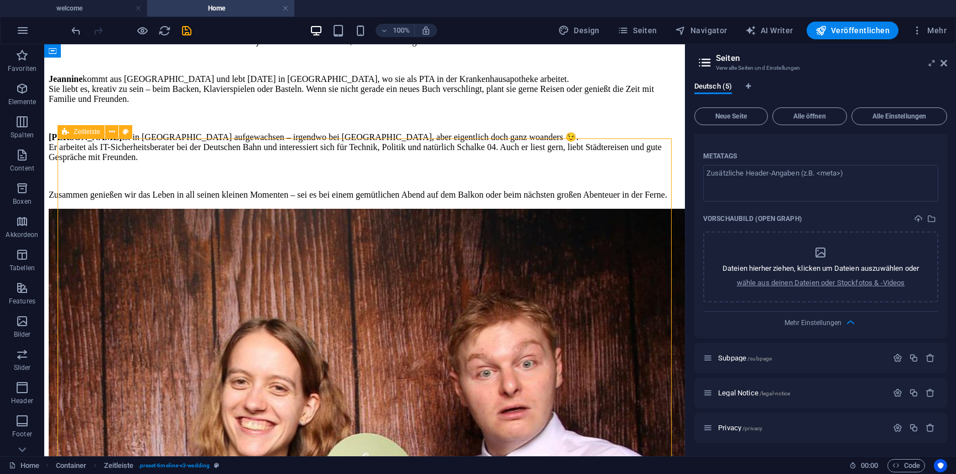
scroll to position [991, 0]
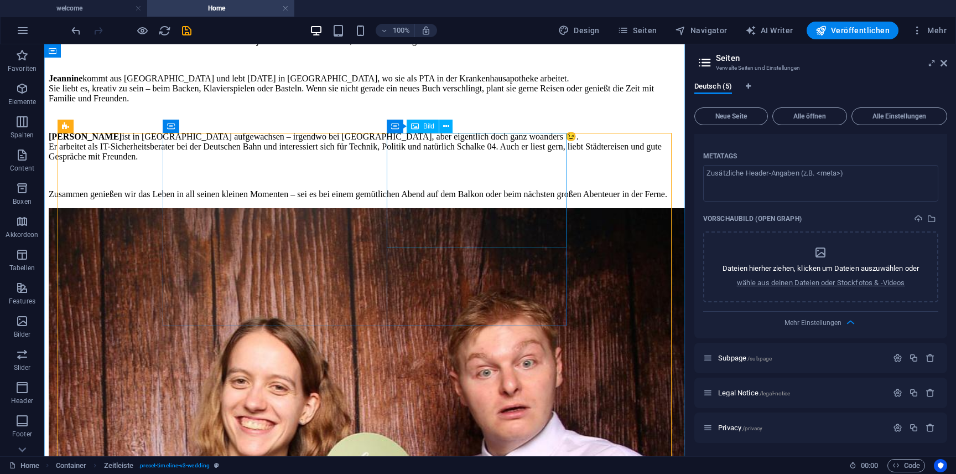
select select "%"
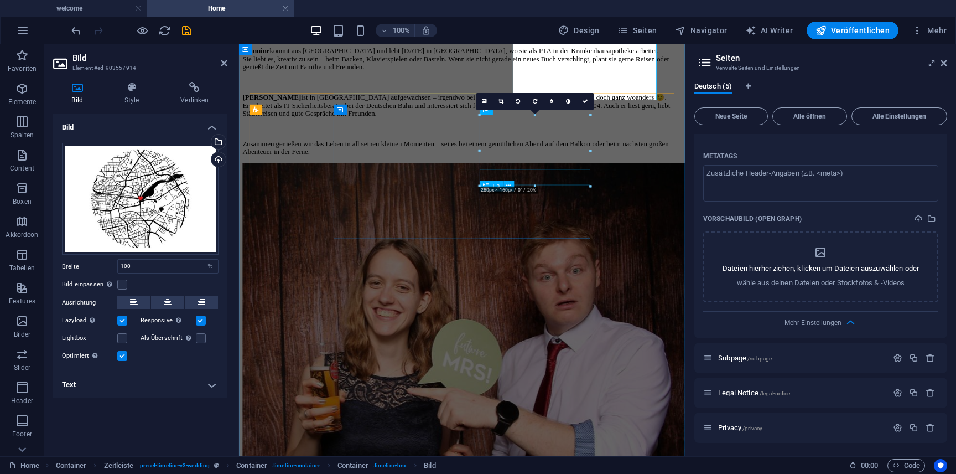
scroll to position [1125, 0]
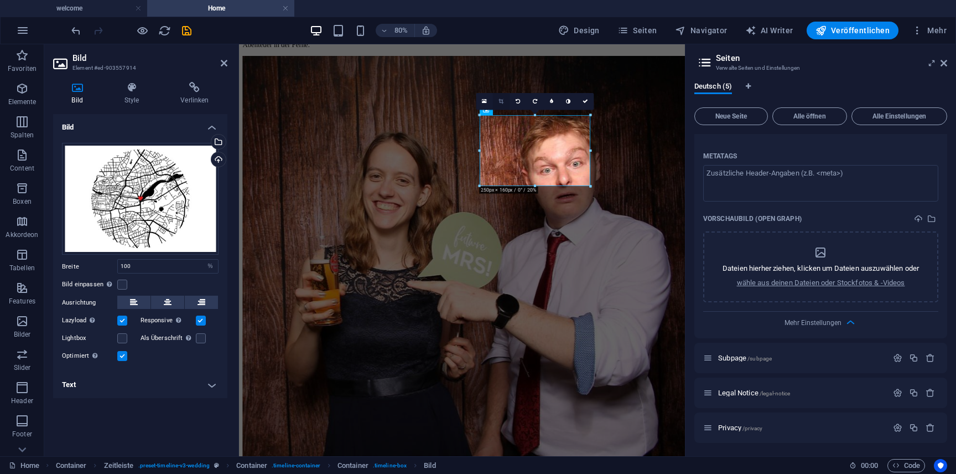
click at [496, 102] on link at bounding box center [501, 101] width 17 height 17
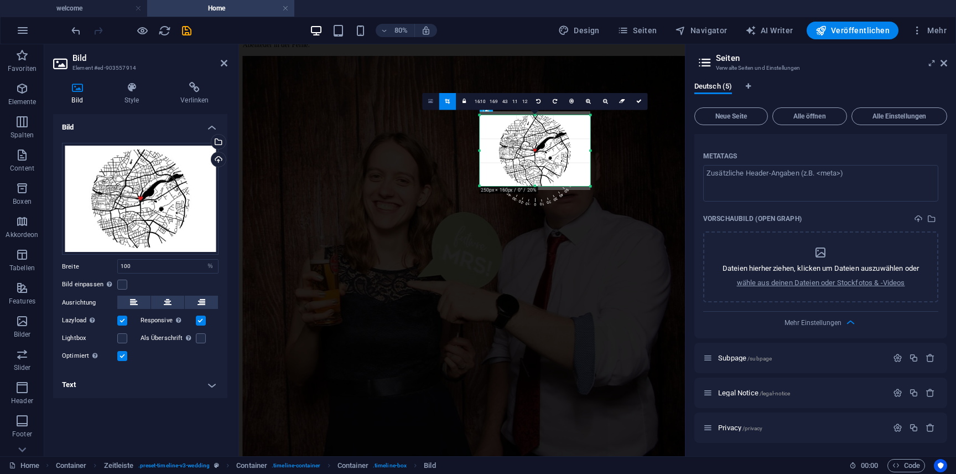
click at [434, 99] on link at bounding box center [430, 101] width 17 height 17
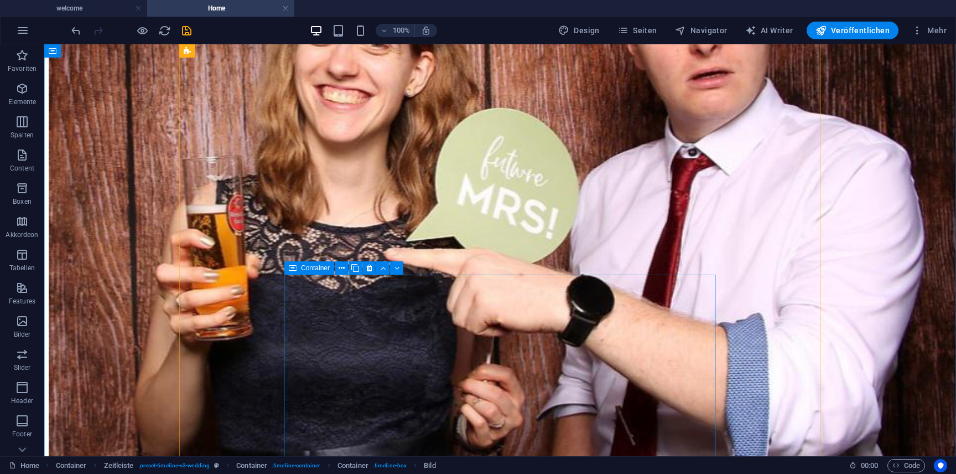
scroll to position [1582, 0]
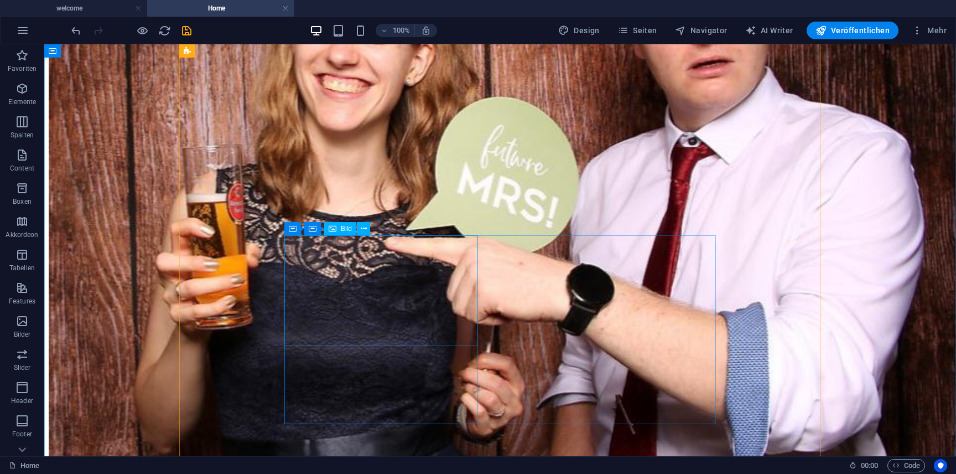
select select "%"
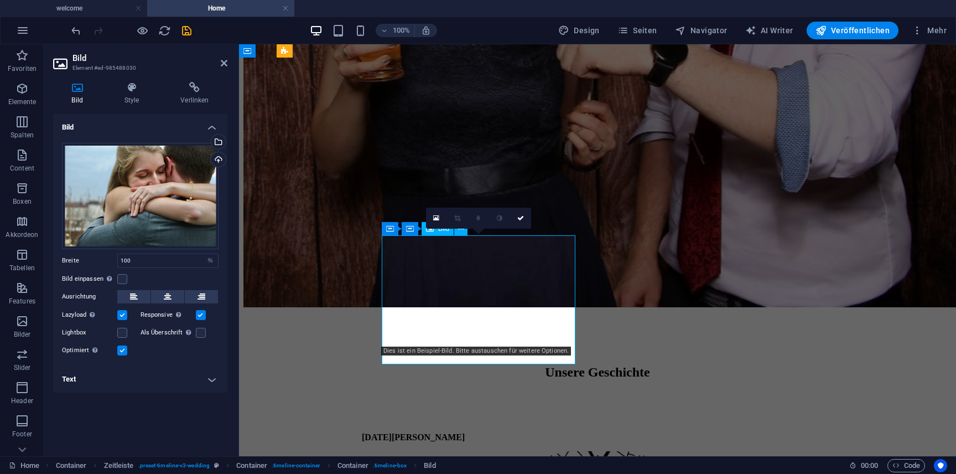
scroll to position [1631, 0]
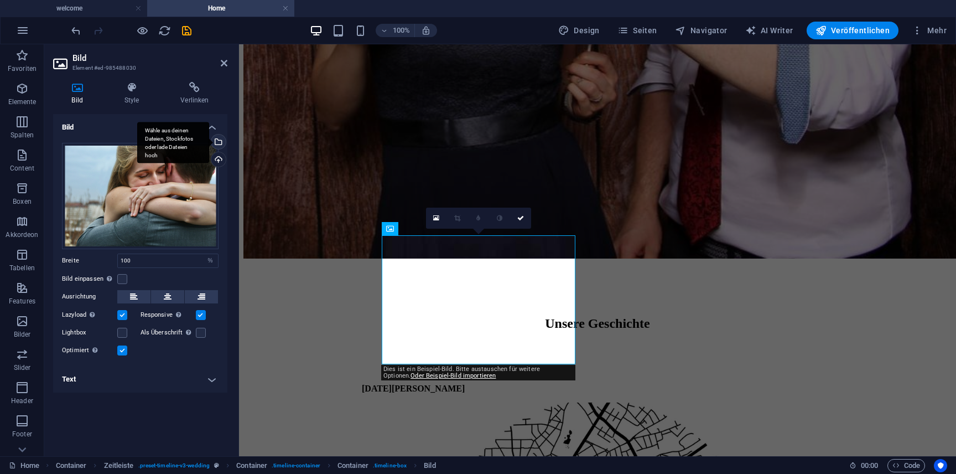
click at [221, 138] on div "Wähle aus deinen Dateien, Stockfotos oder lade Dateien hoch" at bounding box center [217, 142] width 17 height 17
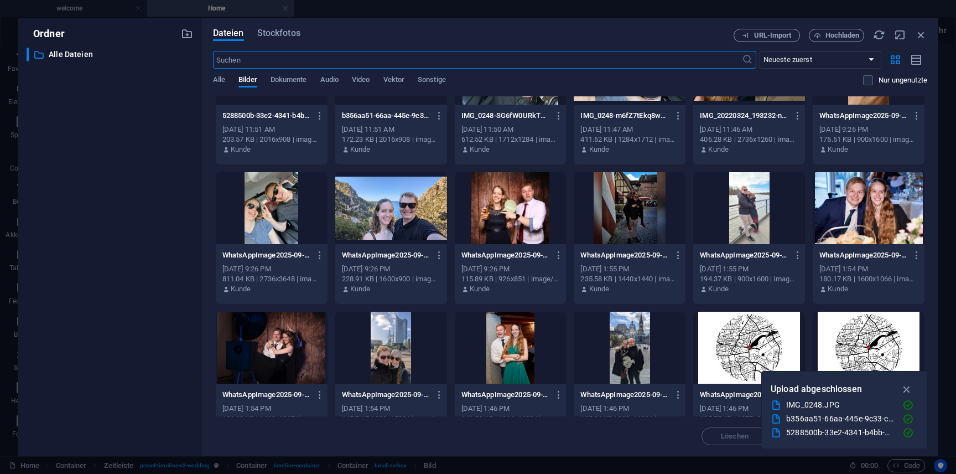
scroll to position [70, 0]
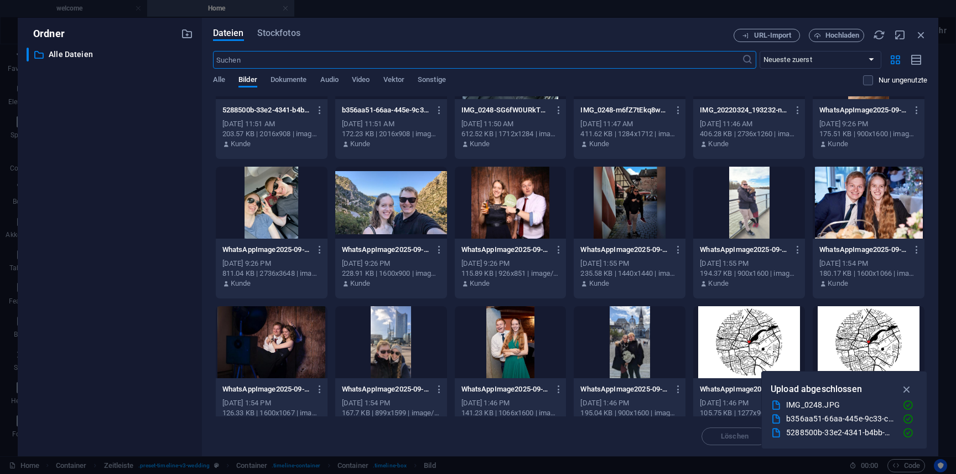
click at [414, 212] on div at bounding box center [391, 203] width 112 height 72
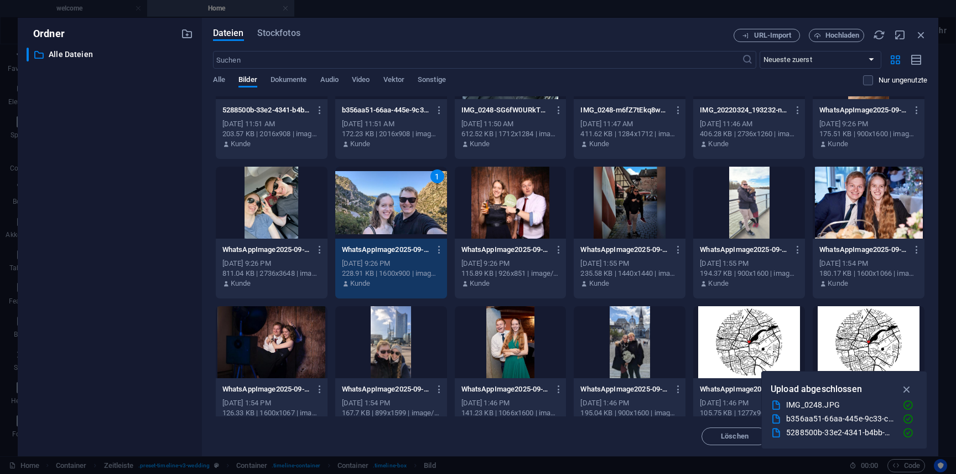
click at [414, 212] on div "1" at bounding box center [391, 203] width 112 height 72
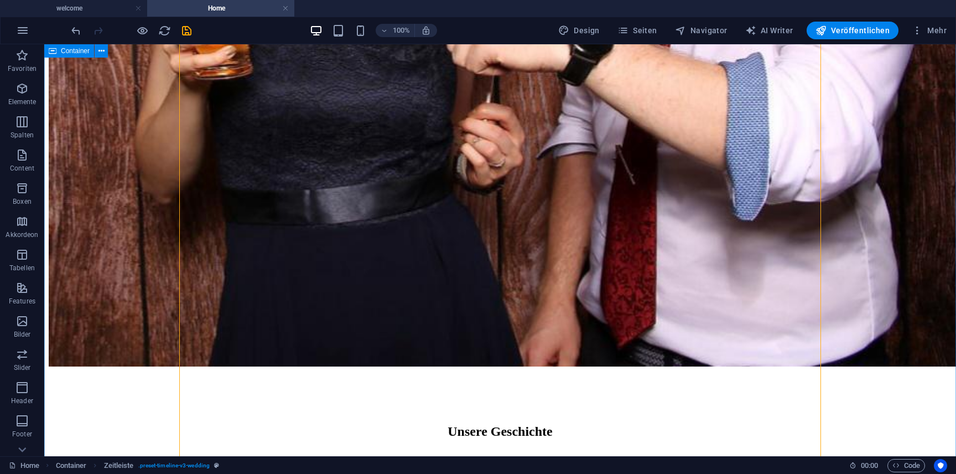
scroll to position [1839, 0]
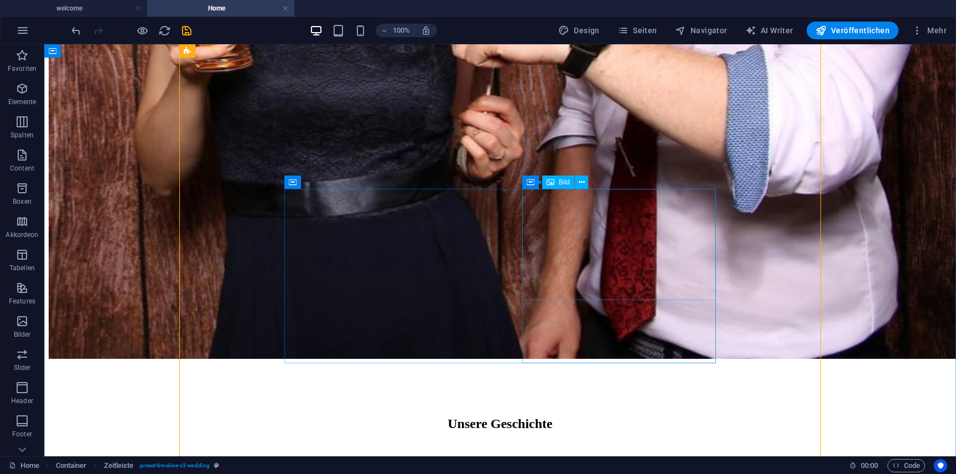
select select "%"
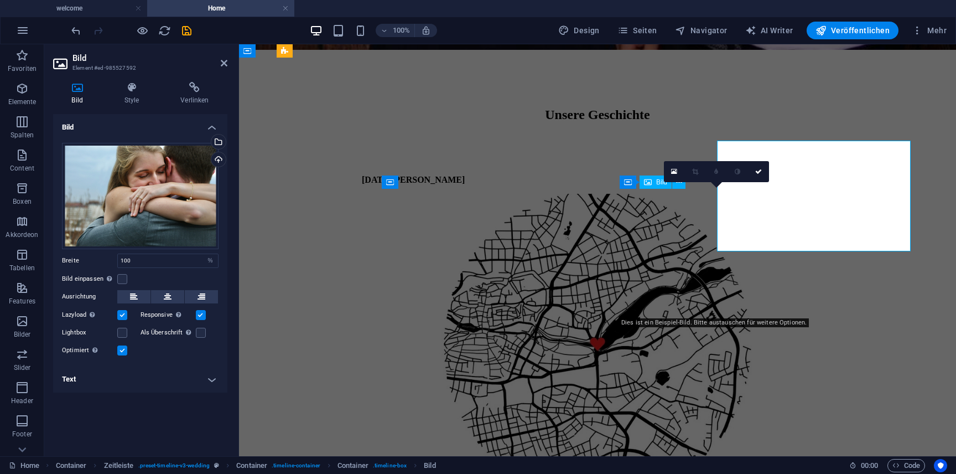
scroll to position [1888, 0]
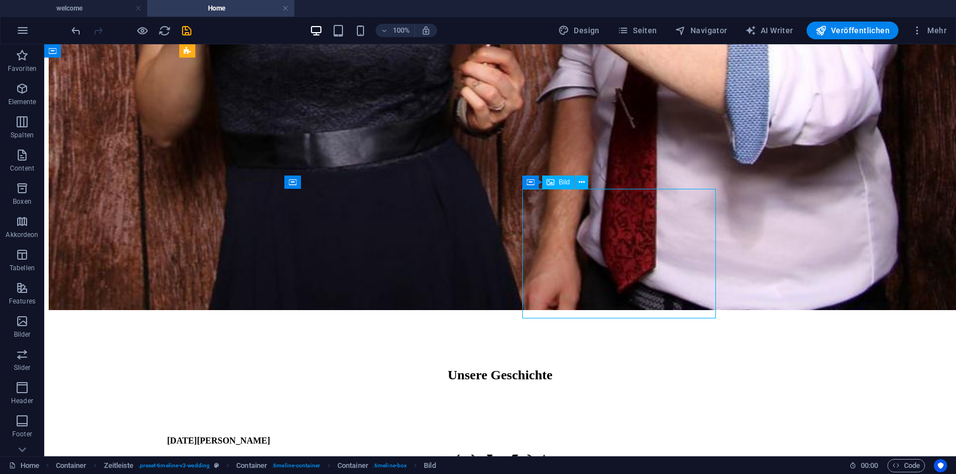
select select "%"
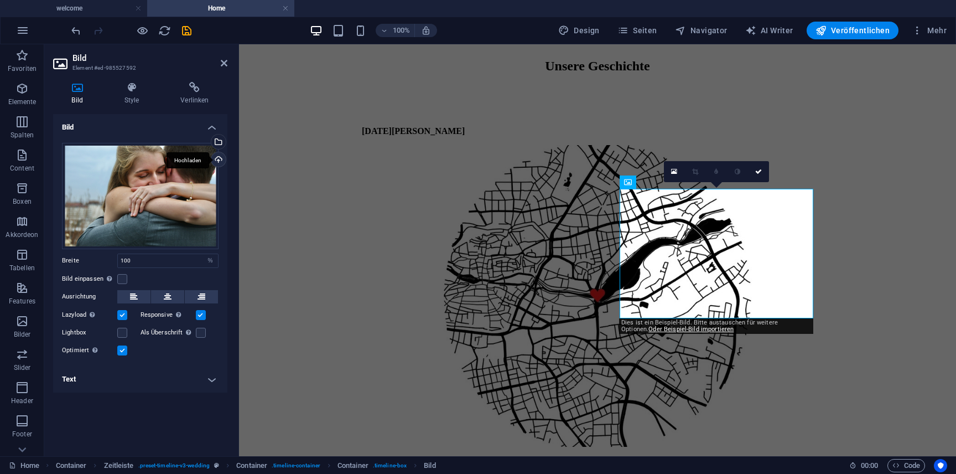
click at [221, 163] on div "Hochladen" at bounding box center [217, 160] width 17 height 17
click at [672, 175] on icon at bounding box center [674, 172] width 6 height 8
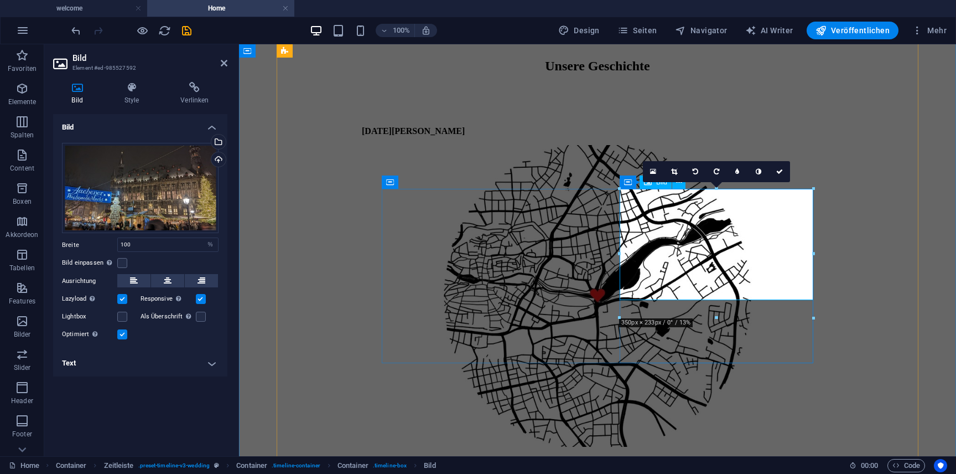
click at [676, 177] on link at bounding box center [674, 171] width 21 height 21
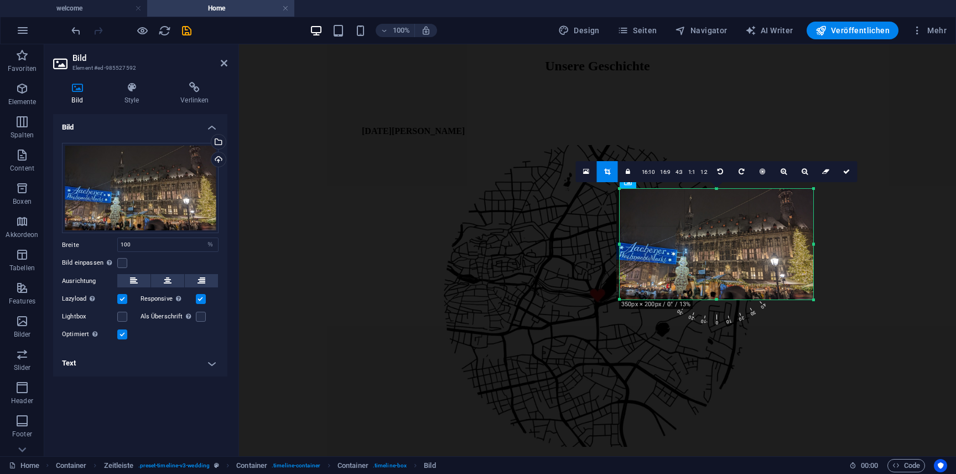
click at [695, 220] on div at bounding box center [714, 244] width 197 height 111
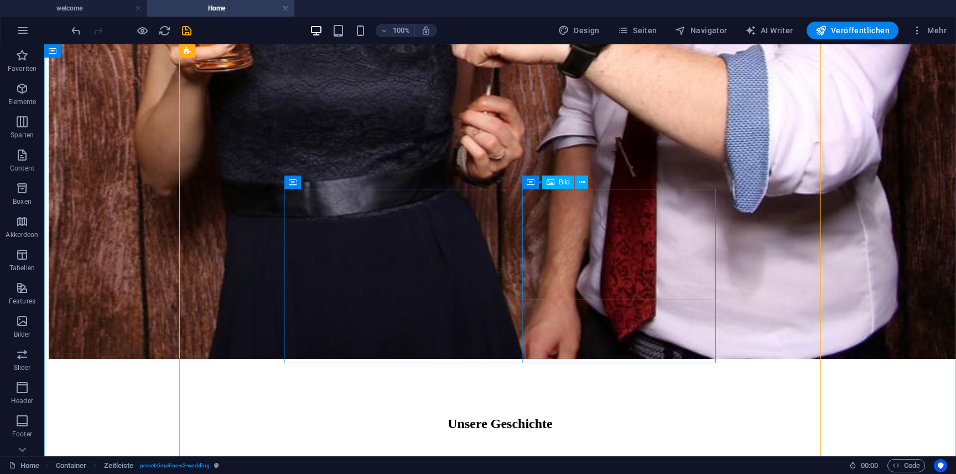
select select "%"
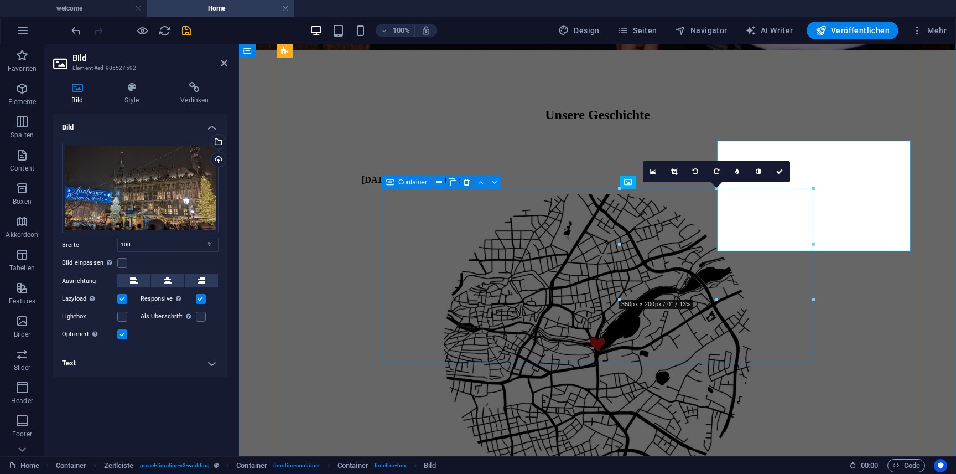
scroll to position [1888, 0]
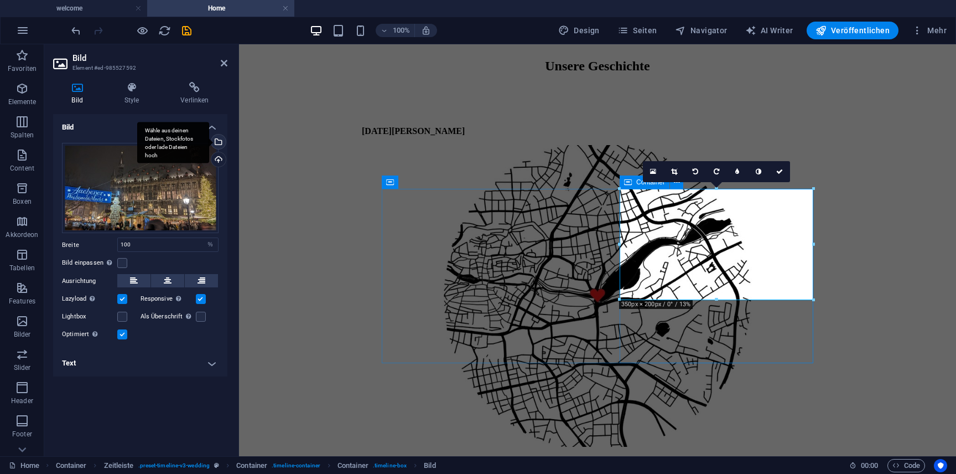
click at [209, 145] on div "Wähle aus deinen Dateien, Stockfotos oder lade Dateien hoch" at bounding box center [173, 142] width 72 height 41
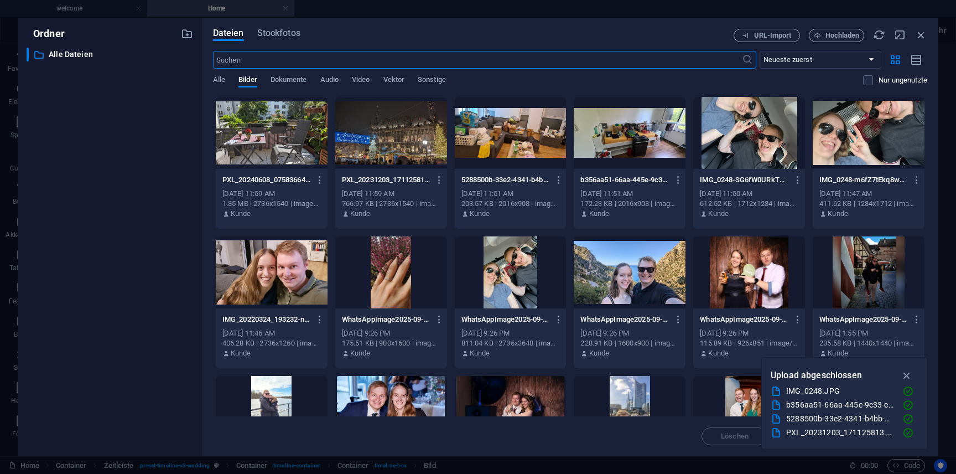
click at [302, 136] on div at bounding box center [272, 133] width 112 height 72
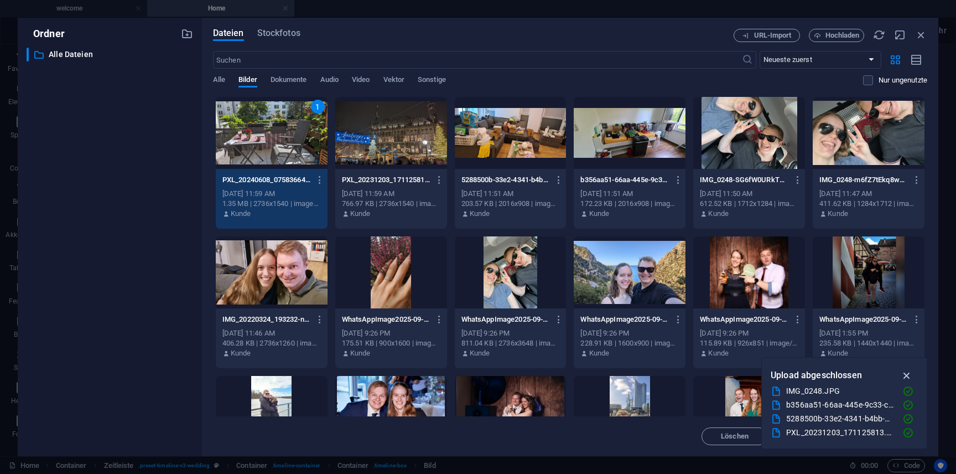
click at [907, 378] on icon "button" at bounding box center [907, 375] width 13 height 12
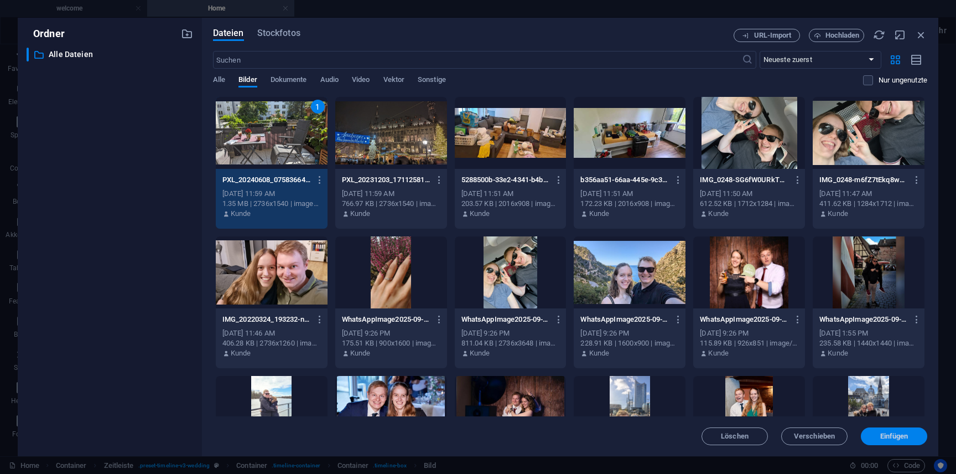
click at [903, 438] on span "Einfügen" at bounding box center [894, 436] width 28 height 7
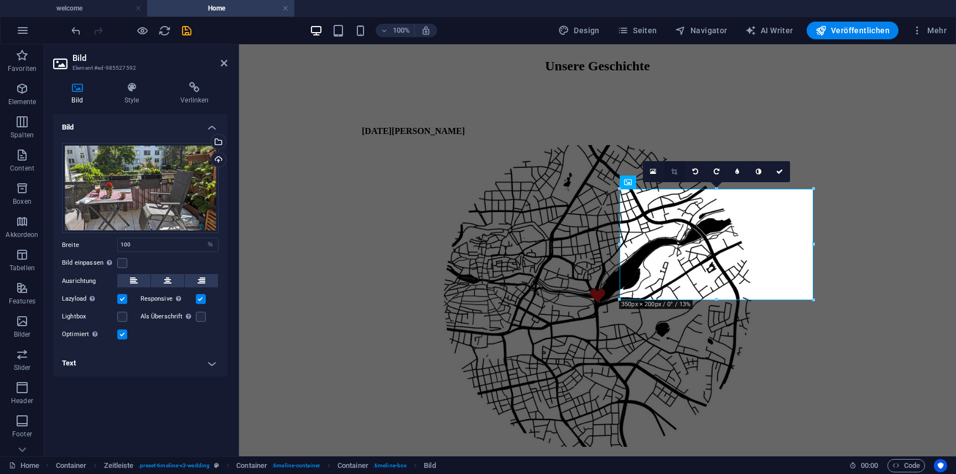
click at [671, 171] on icon at bounding box center [674, 171] width 6 height 7
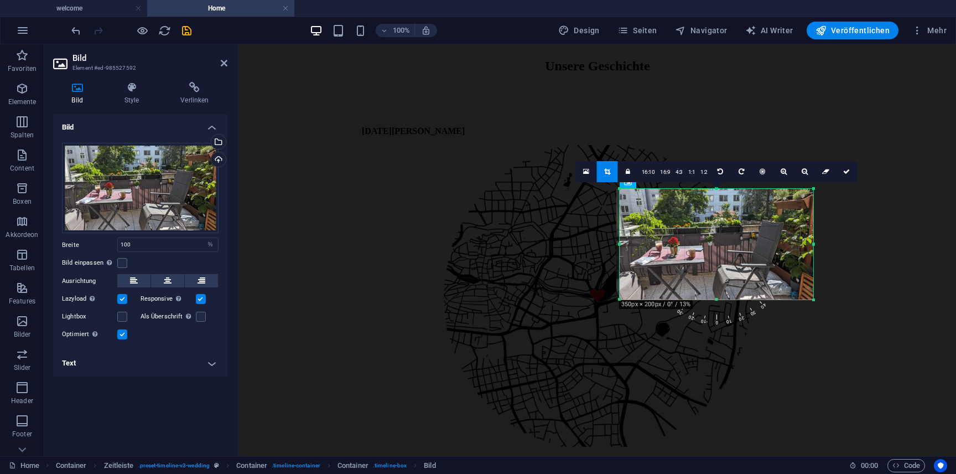
click at [702, 215] on div at bounding box center [714, 244] width 197 height 111
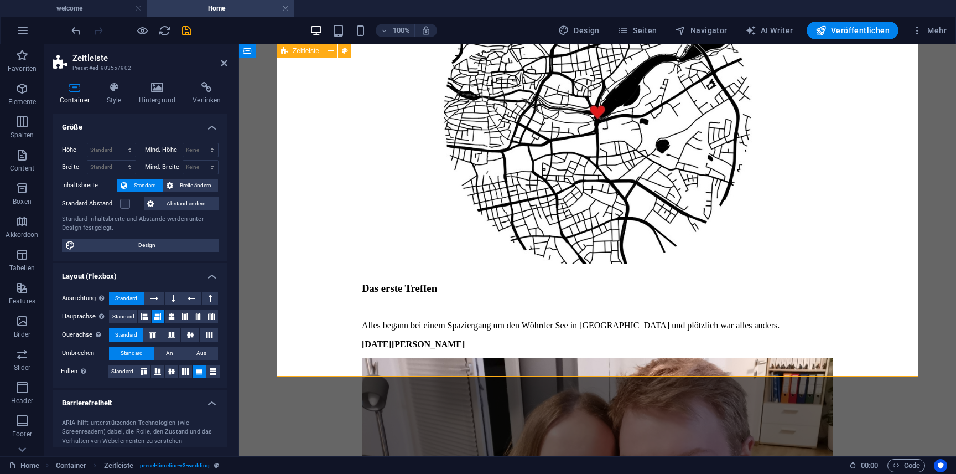
scroll to position [2091, 0]
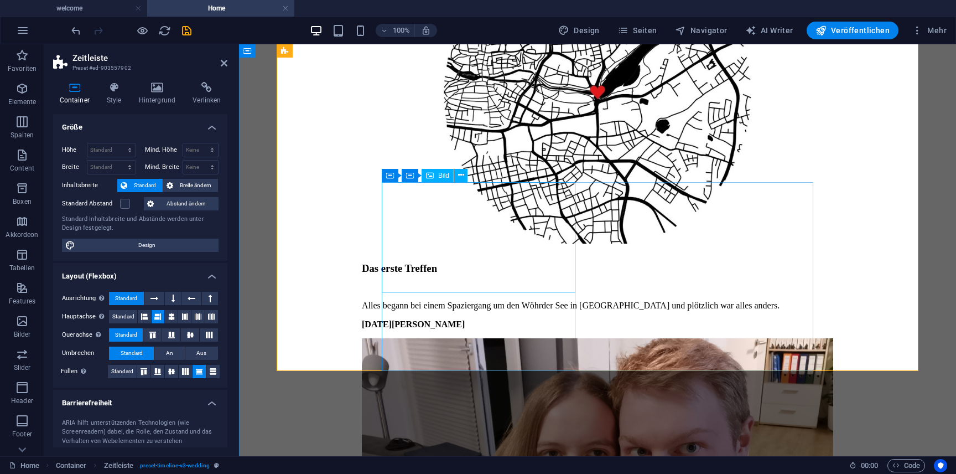
select select "%"
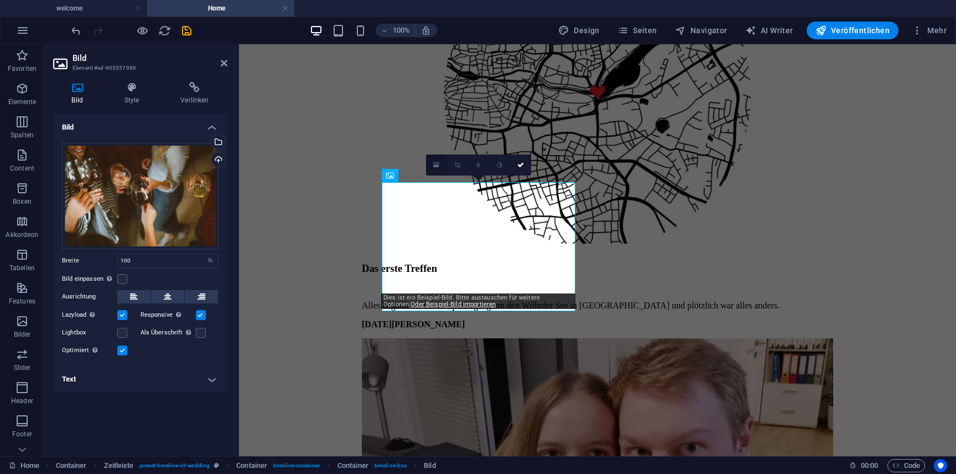
click at [439, 171] on link at bounding box center [436, 164] width 21 height 21
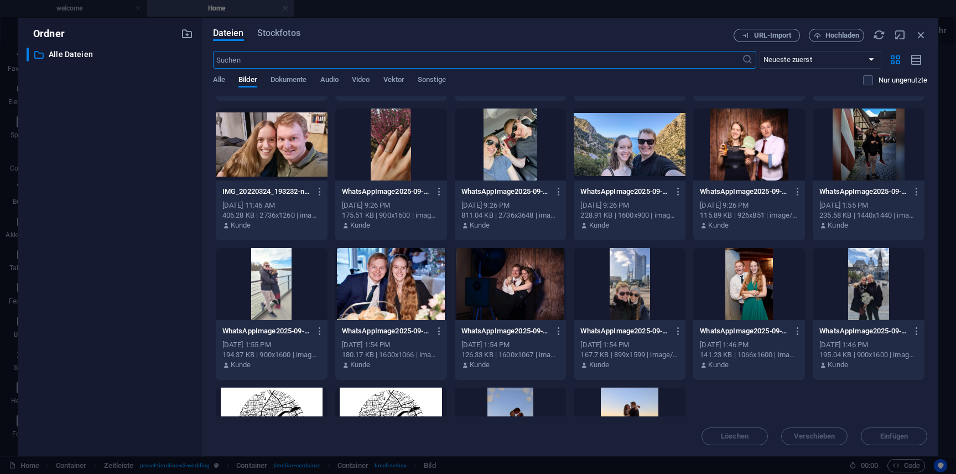
scroll to position [128, 0]
click at [861, 296] on div at bounding box center [869, 283] width 112 height 72
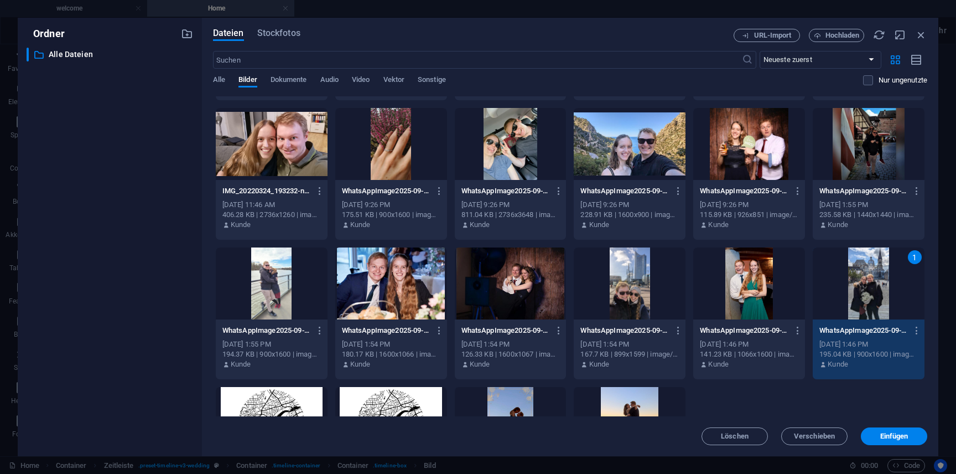
click at [861, 296] on div "1" at bounding box center [869, 283] width 112 height 72
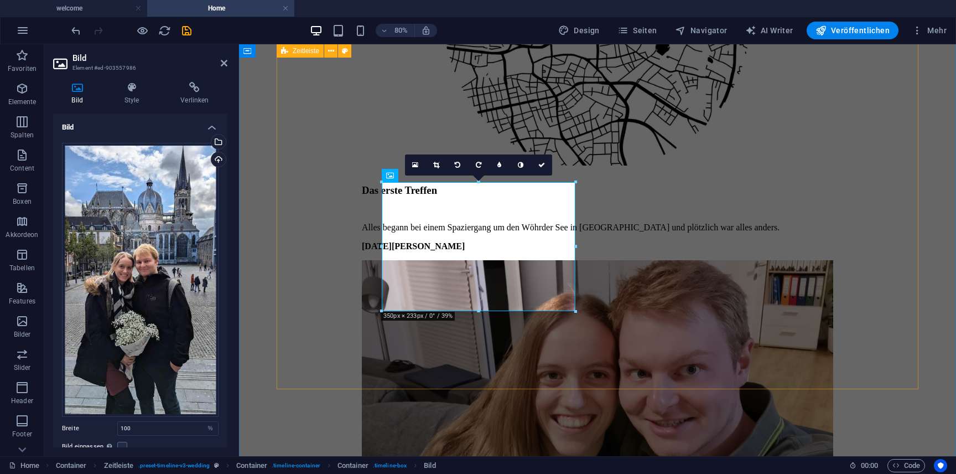
scroll to position [2091, 0]
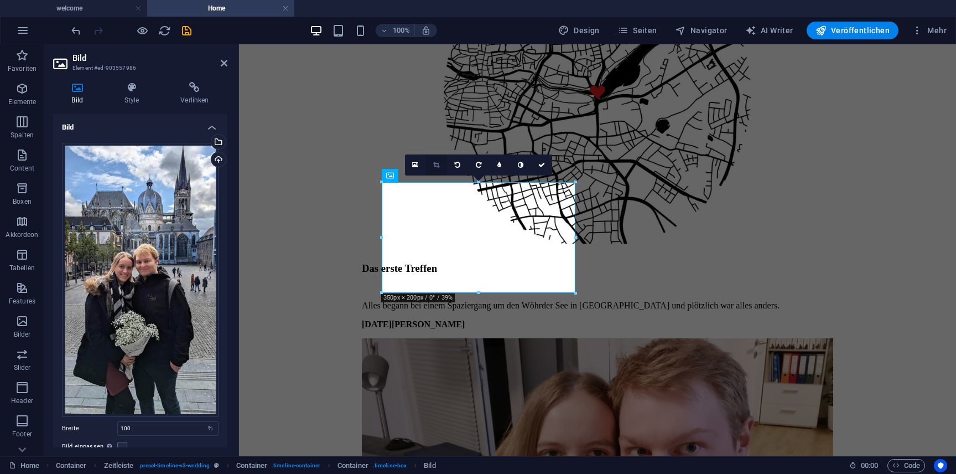
click at [436, 165] on icon at bounding box center [436, 165] width 6 height 7
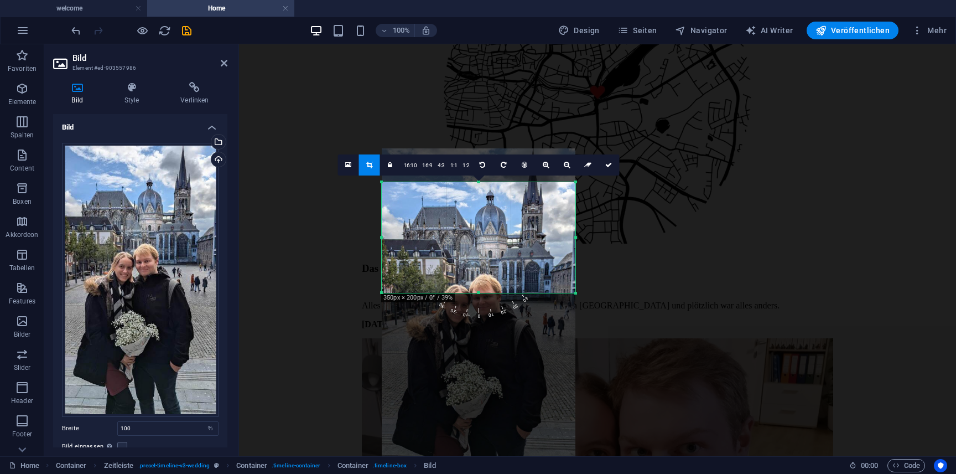
drag, startPoint x: 469, startPoint y: 222, endPoint x: 466, endPoint y: 302, distance: 80.2
click at [466, 293] on div "180 170 160 150 140 130 120 110 100 90 80 70 60 50 40 30 20 10 0 -10 -20 -30 -4…" at bounding box center [479, 237] width 194 height 111
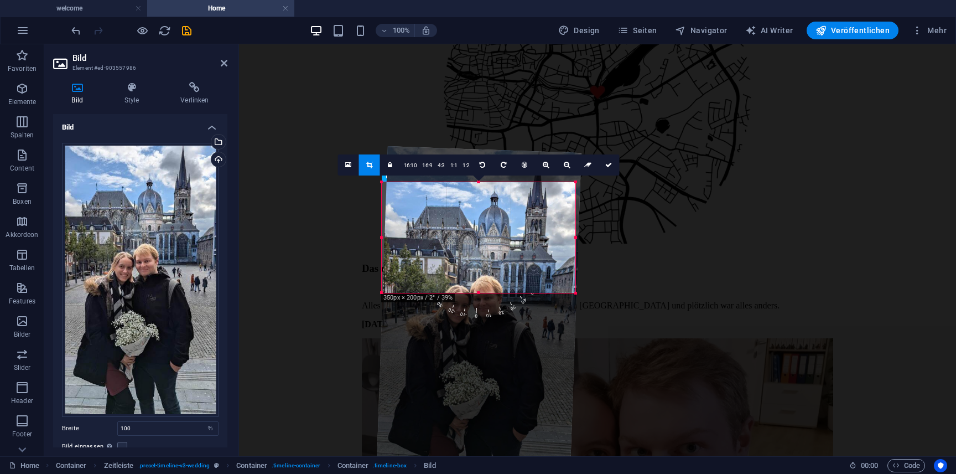
drag, startPoint x: 466, startPoint y: 302, endPoint x: 460, endPoint y: 318, distance: 17.4
click at [460, 318] on div "180 170 160 150 140 130 120 110 100 90 80 70 60 50 40 30 20 10 0 -10 -20 -30 -4…" at bounding box center [479, 307] width 194 height 28
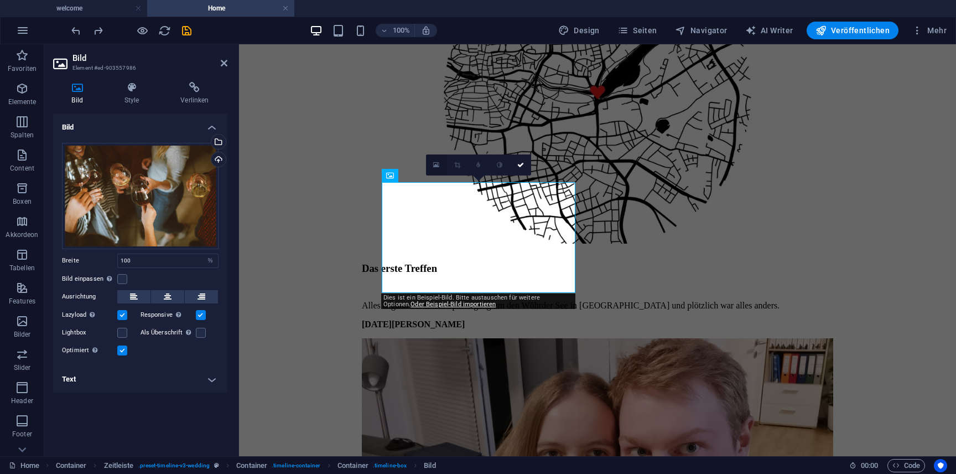
click at [435, 160] on link at bounding box center [436, 164] width 21 height 21
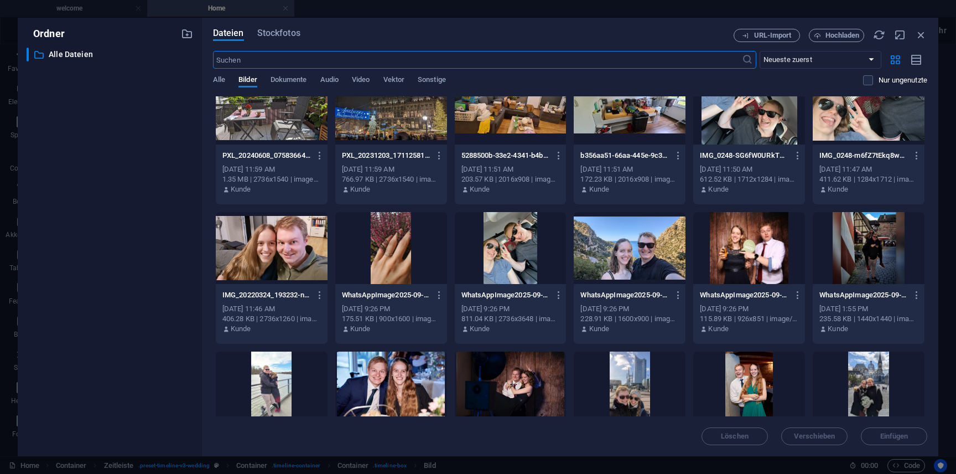
scroll to position [0, 0]
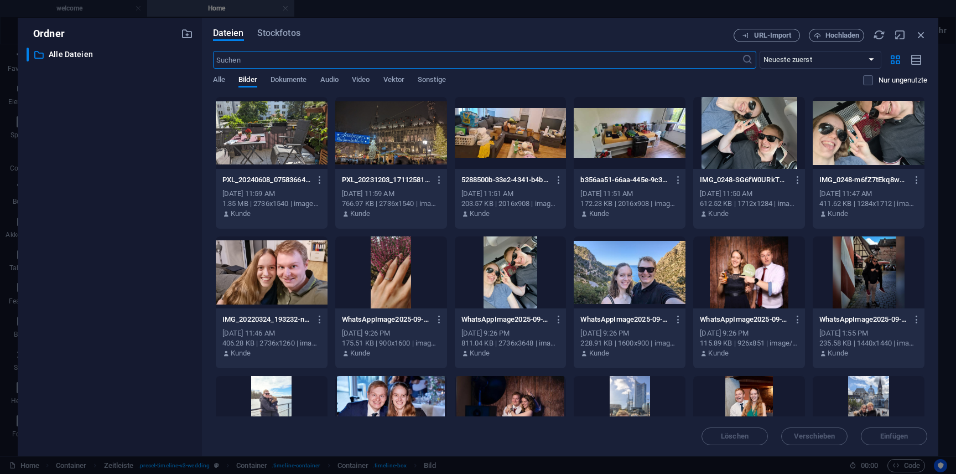
click at [371, 266] on div at bounding box center [391, 272] width 112 height 72
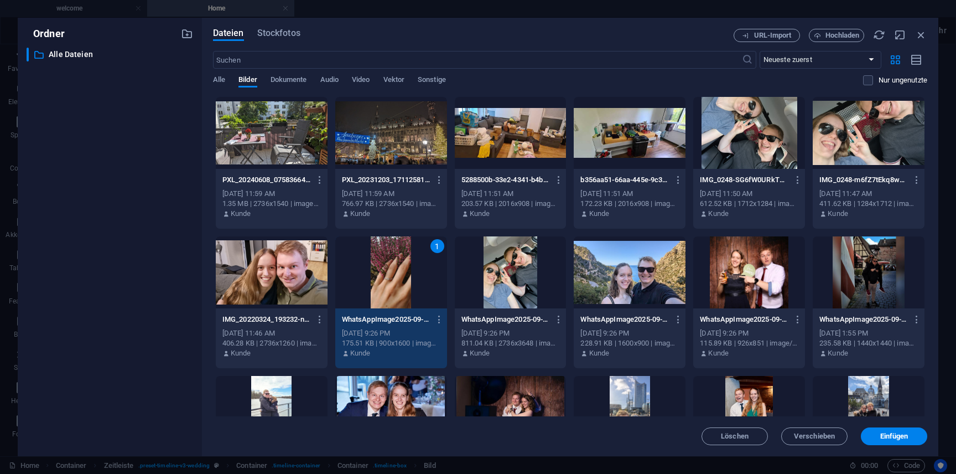
click at [371, 266] on div "1" at bounding box center [391, 272] width 112 height 72
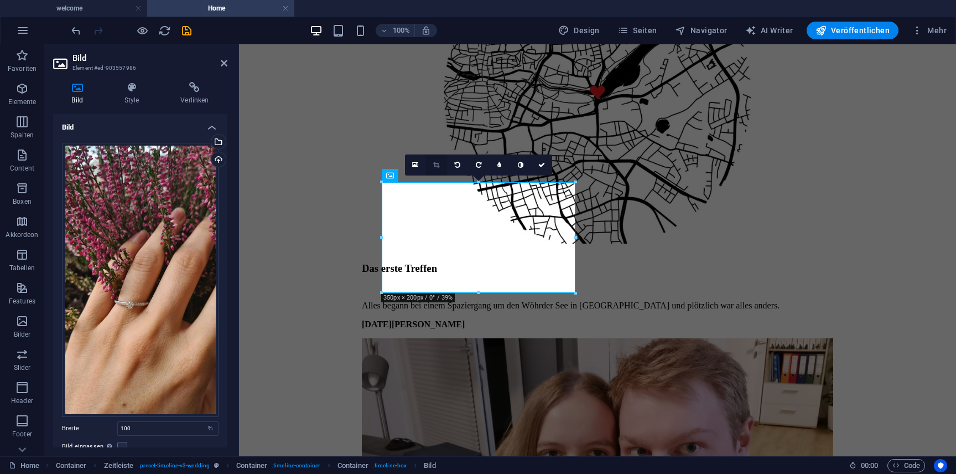
click at [436, 168] on link at bounding box center [436, 164] width 21 height 21
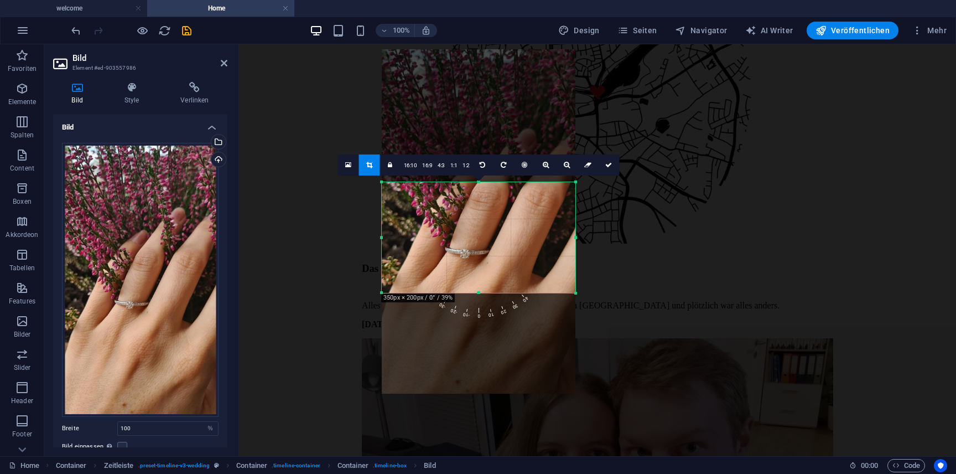
drag, startPoint x: 476, startPoint y: 240, endPoint x: 476, endPoint y: 224, distance: 16.1
click at [476, 224] on div at bounding box center [479, 221] width 194 height 344
click at [606, 169] on link at bounding box center [609, 164] width 21 height 21
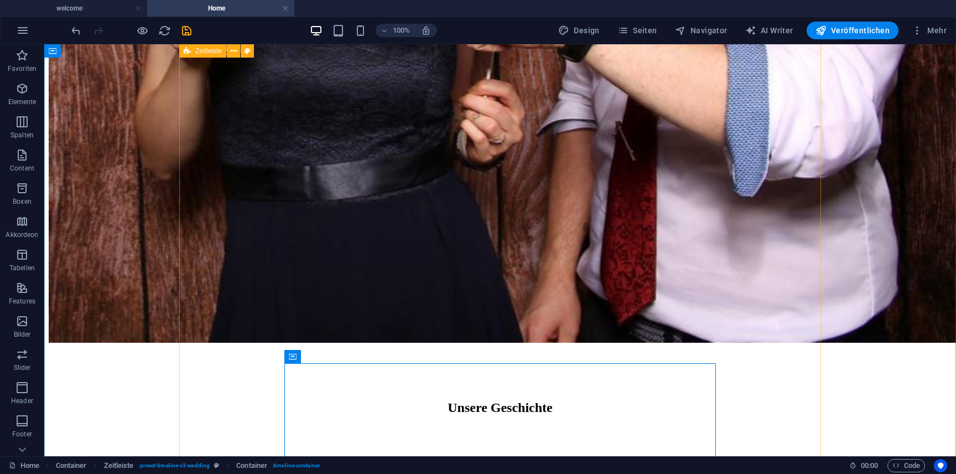
scroll to position [1853, 0]
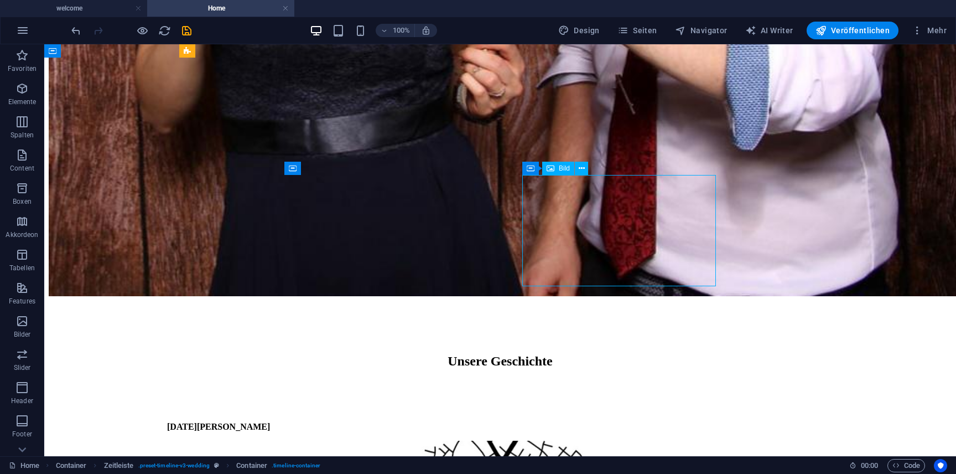
select select "%"
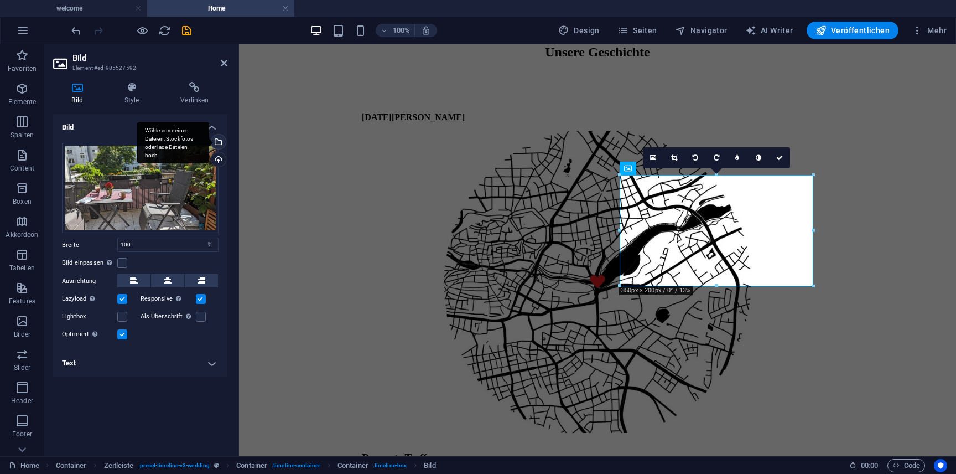
click at [222, 142] on div "Wähle aus deinen Dateien, Stockfotos oder lade Dateien hoch" at bounding box center [217, 142] width 17 height 17
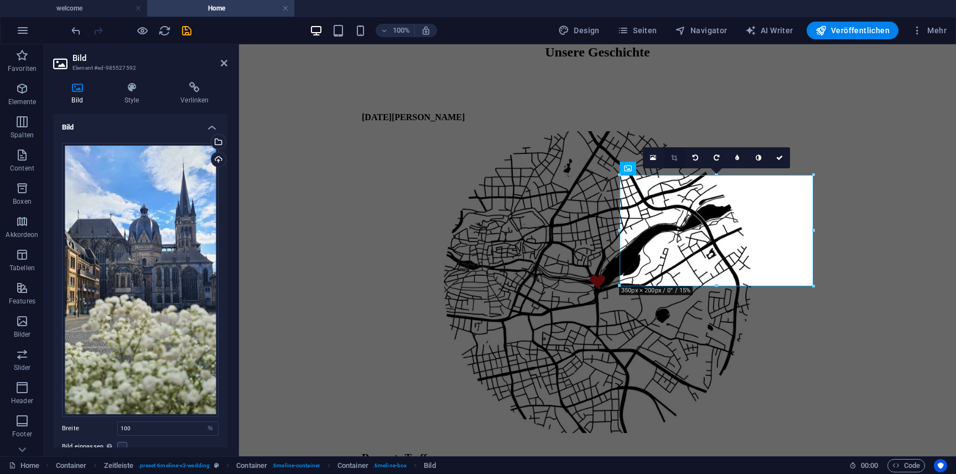
click at [678, 158] on link at bounding box center [674, 157] width 21 height 21
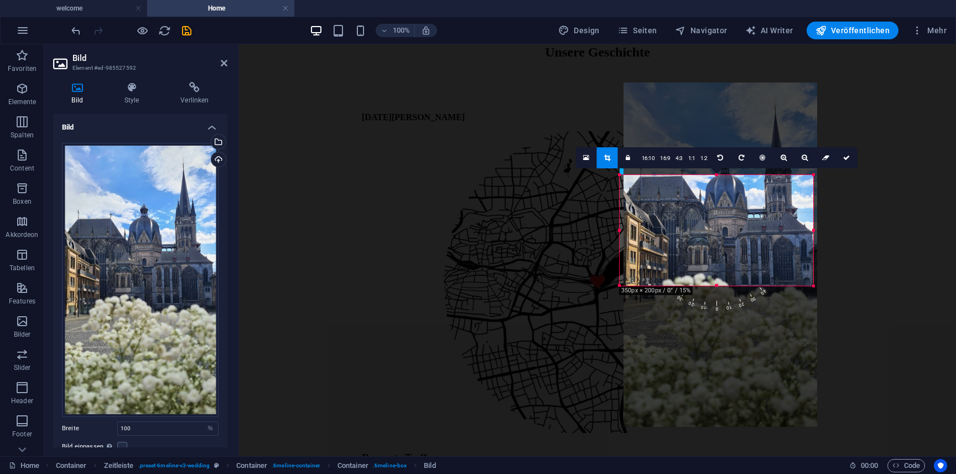
drag, startPoint x: 712, startPoint y: 205, endPoint x: 716, endPoint y: 228, distance: 24.1
click at [716, 228] on div at bounding box center [720, 254] width 194 height 344
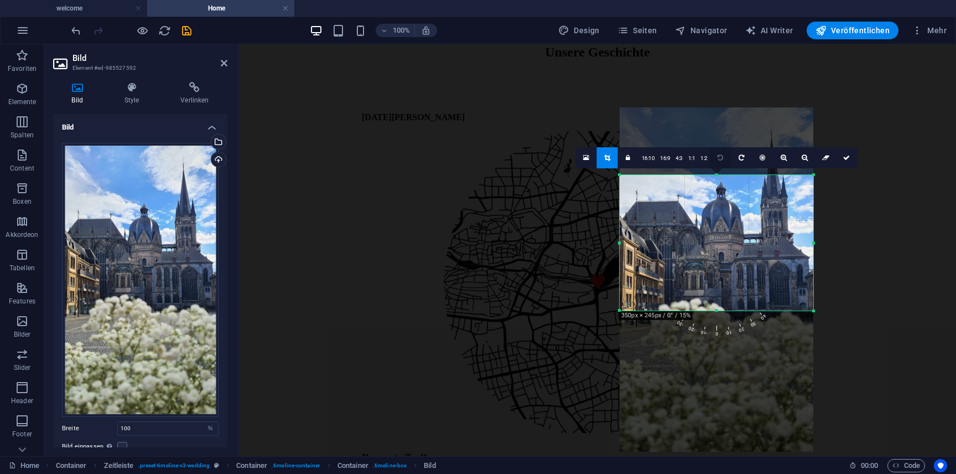
drag, startPoint x: 717, startPoint y: 174, endPoint x: 720, endPoint y: 149, distance: 25.1
click at [720, 175] on div "180 170 160 150 140 130 120 110 100 90 80 70 60 50 40 30 20 10 0 -10 -20 -30 -4…" at bounding box center [717, 243] width 194 height 136
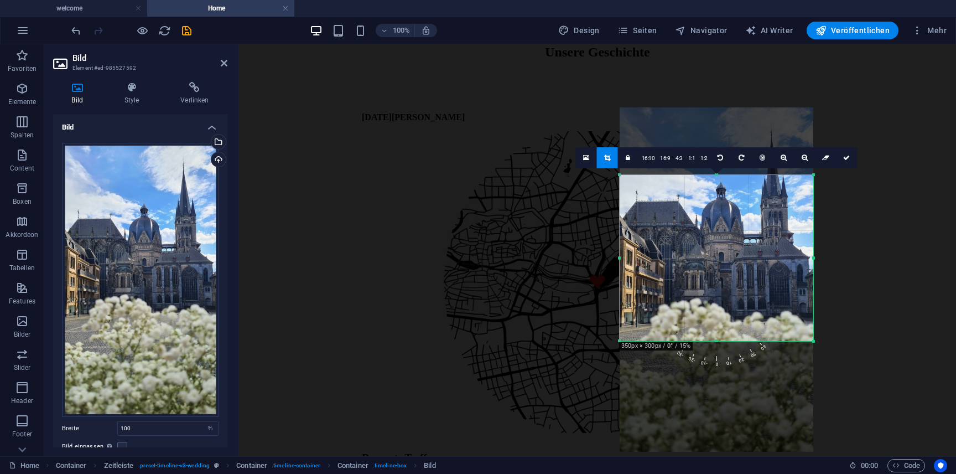
drag, startPoint x: 716, startPoint y: 311, endPoint x: 720, endPoint y: 341, distance: 30.7
click at [720, 341] on div at bounding box center [717, 341] width 194 height 4
click at [845, 160] on icon at bounding box center [846, 157] width 7 height 7
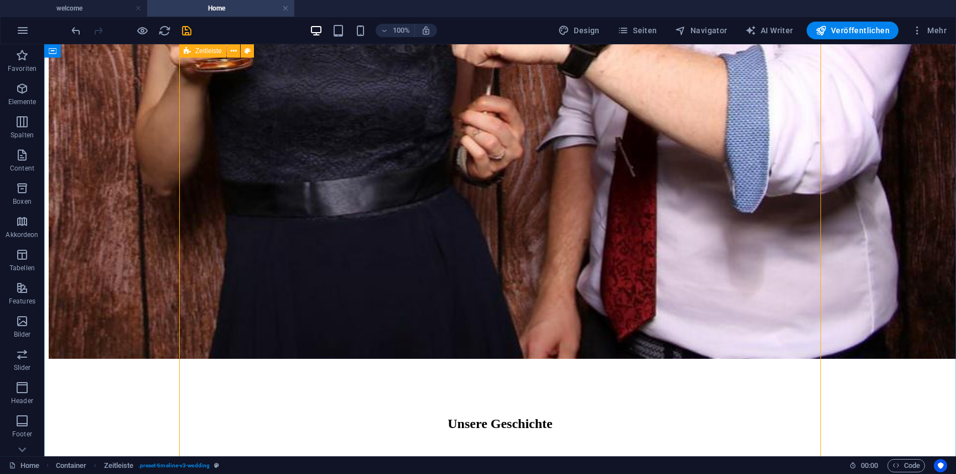
scroll to position [1842, 0]
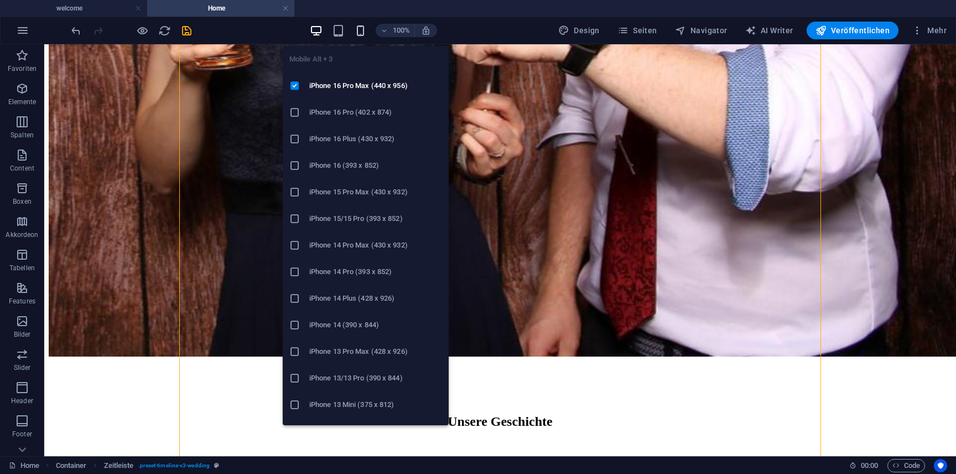
click at [365, 31] on icon "button" at bounding box center [360, 30] width 13 height 13
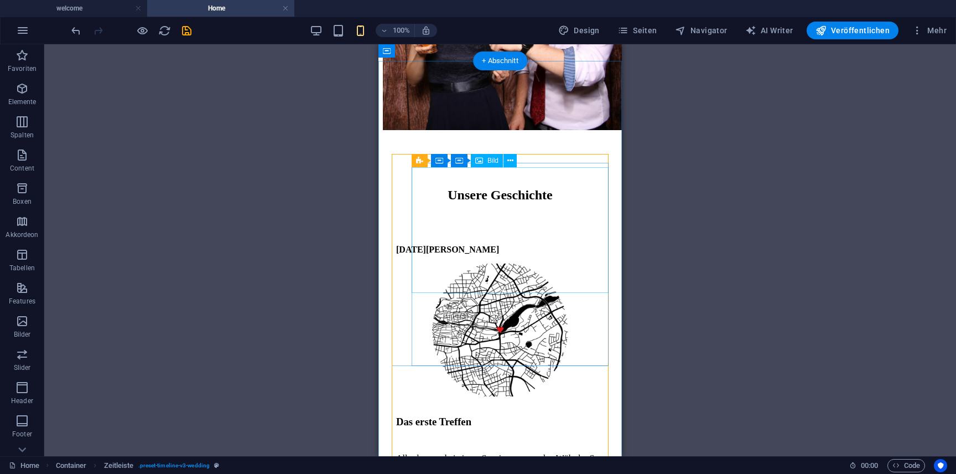
scroll to position [1235, 0]
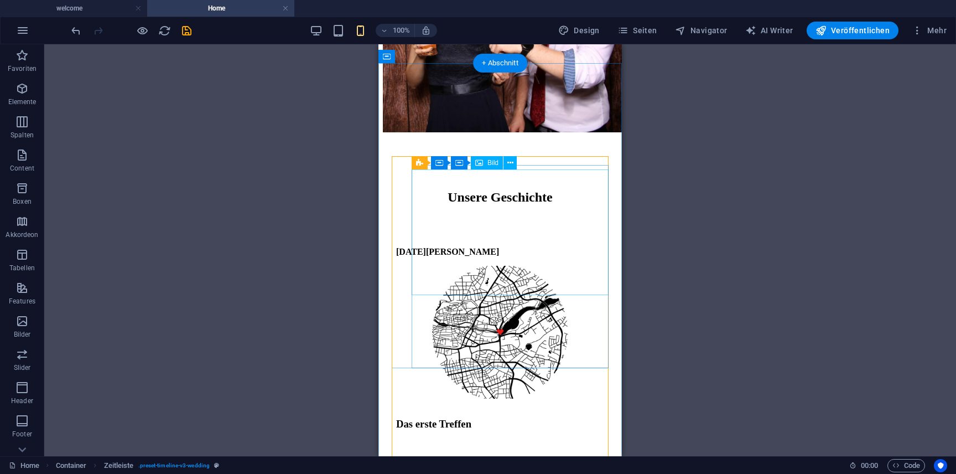
click at [536, 266] on figure at bounding box center [500, 333] width 208 height 135
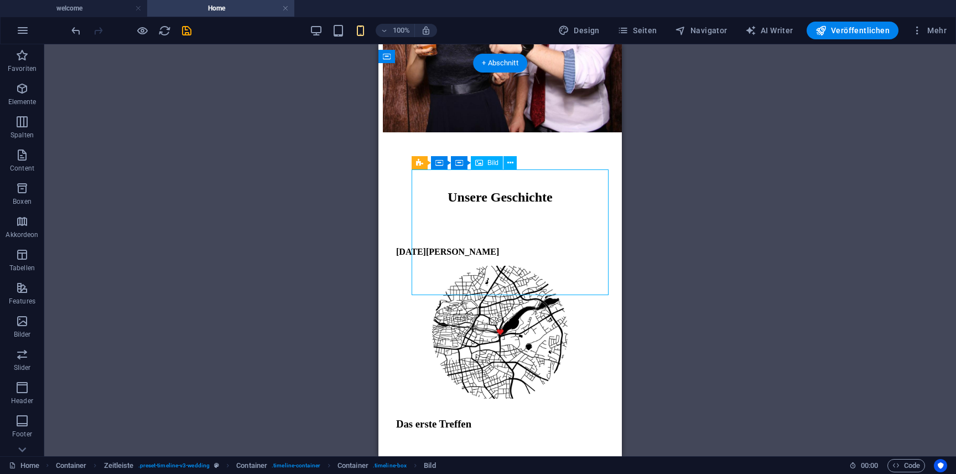
click at [536, 266] on figure at bounding box center [500, 333] width 208 height 135
select select "%"
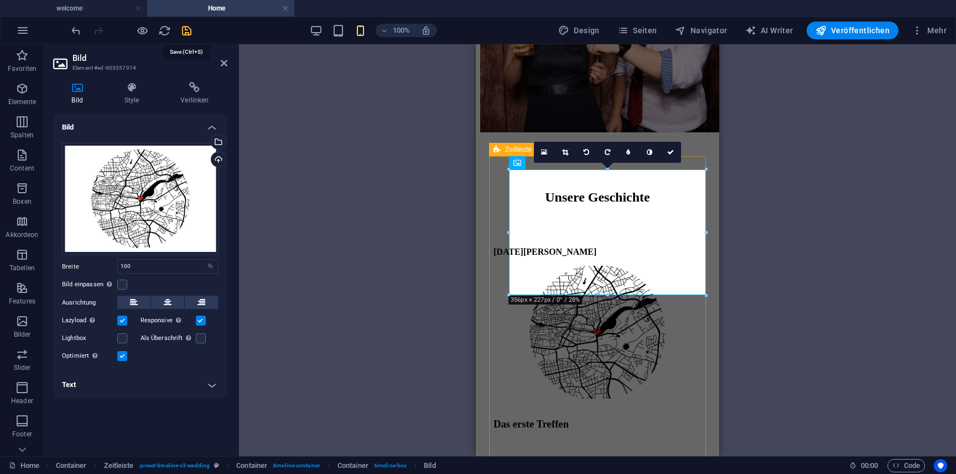
click at [185, 27] on icon "save" at bounding box center [186, 30] width 13 height 13
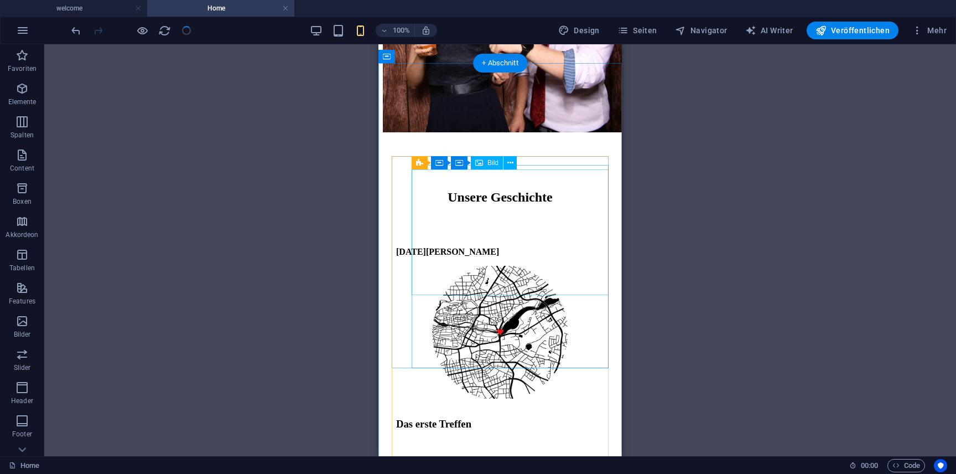
click at [527, 266] on figure at bounding box center [500, 333] width 208 height 135
select select "%"
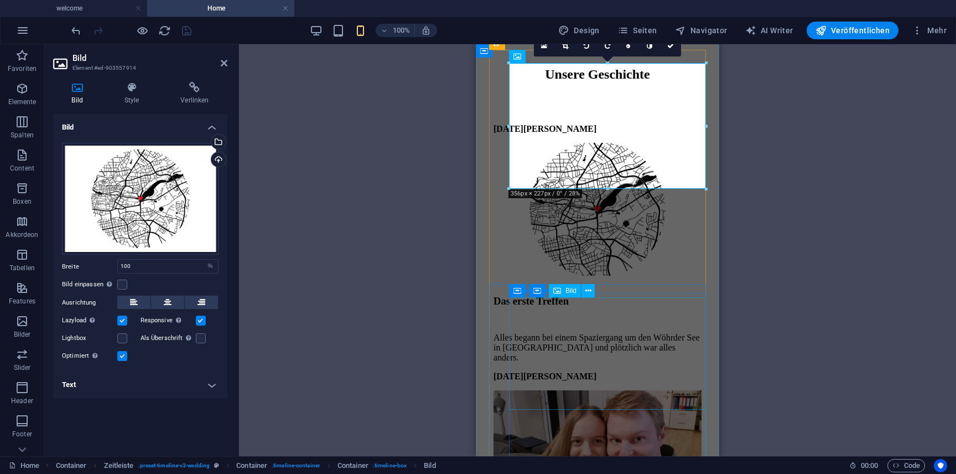
scroll to position [1395, 0]
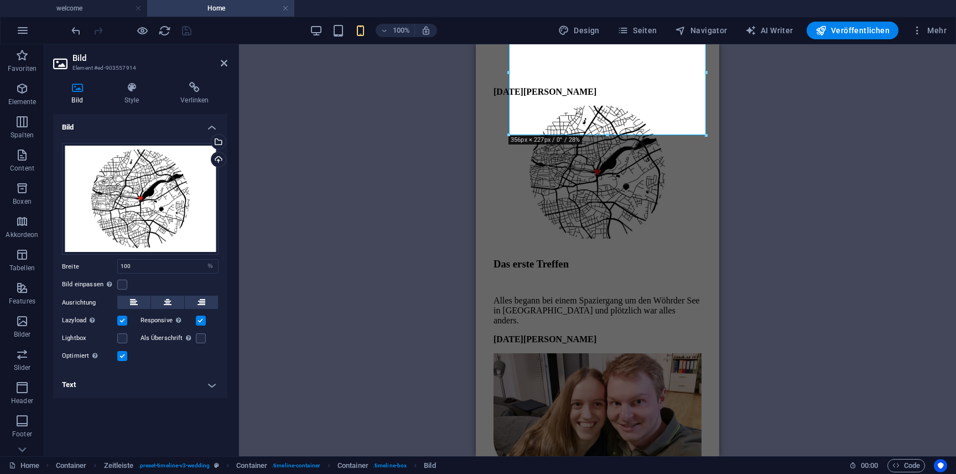
click at [757, 278] on div "Ziehe hier rein, um den vorhandenen Inhalt zu ersetzen. Drücke "Strg", wenn du …" at bounding box center [597, 250] width 717 height 412
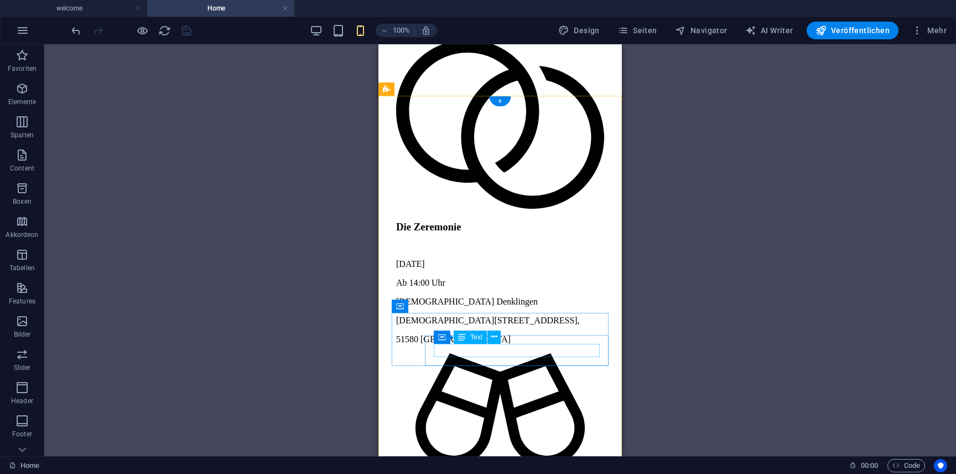
scroll to position [3578, 0]
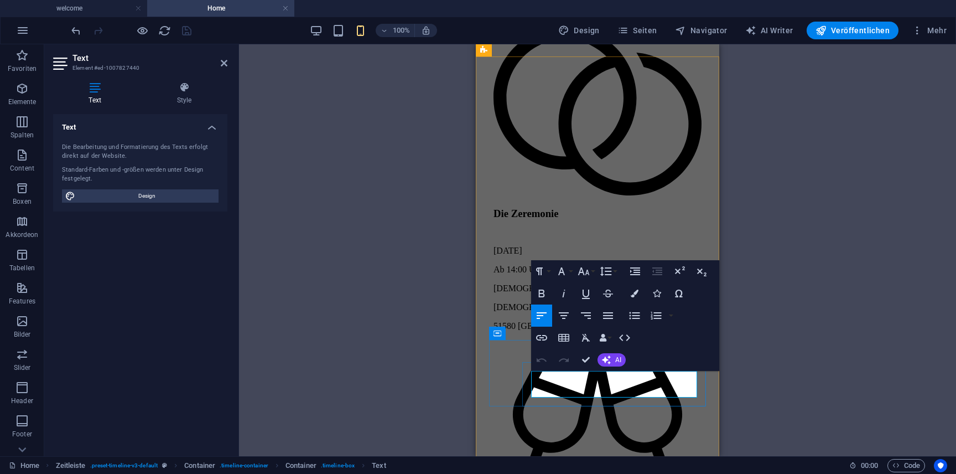
copy p "Gemeinsame fahrt zum [GEOGRAPHIC_DATA]"
click at [428, 333] on div "H1 Breit-Bild mit Text Breit-Bild mit Text Container Container Bild Container T…" at bounding box center [597, 250] width 717 height 412
click at [762, 252] on div "H1 Breit-Bild mit Text Breit-Bild mit Text Container Container Bild Container T…" at bounding box center [597, 250] width 717 height 412
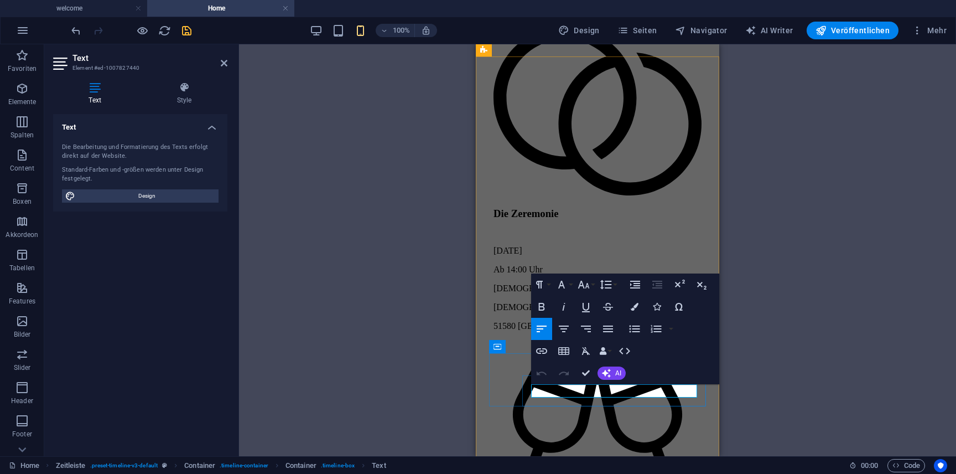
drag, startPoint x: 585, startPoint y: 391, endPoint x: 649, endPoint y: 384, distance: 64.5
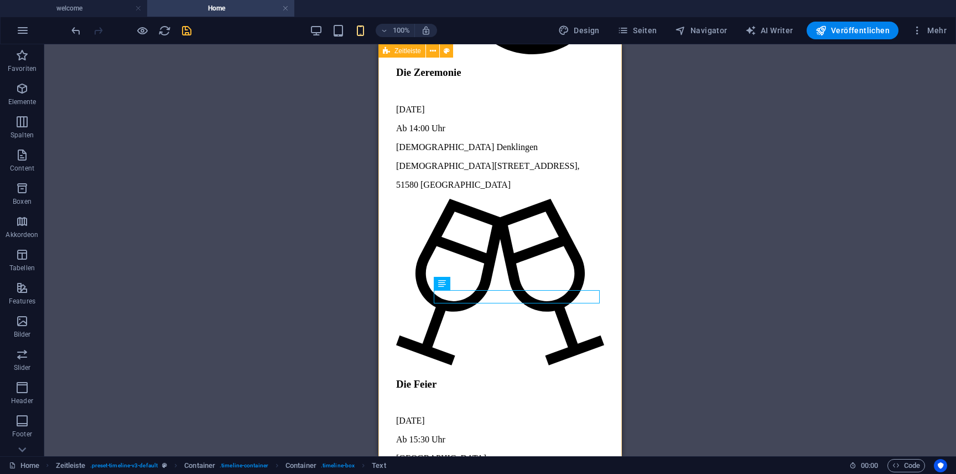
scroll to position [3728, 0]
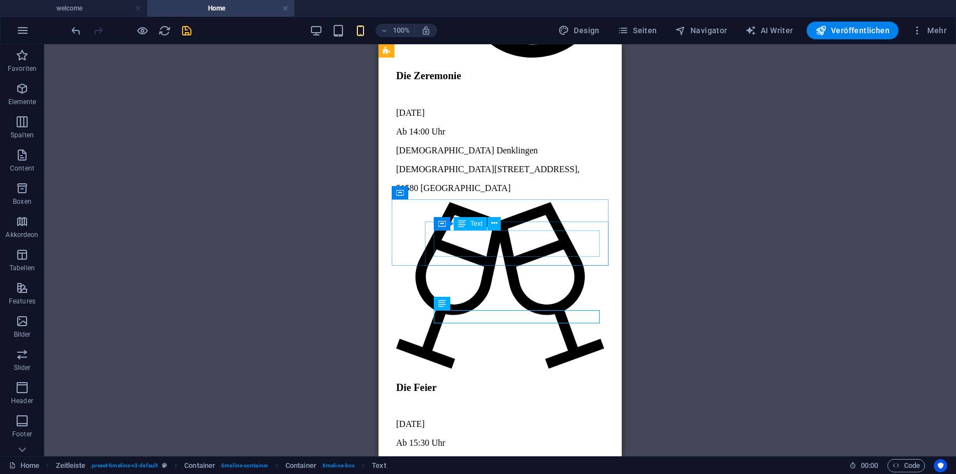
scroll to position [3721, 0]
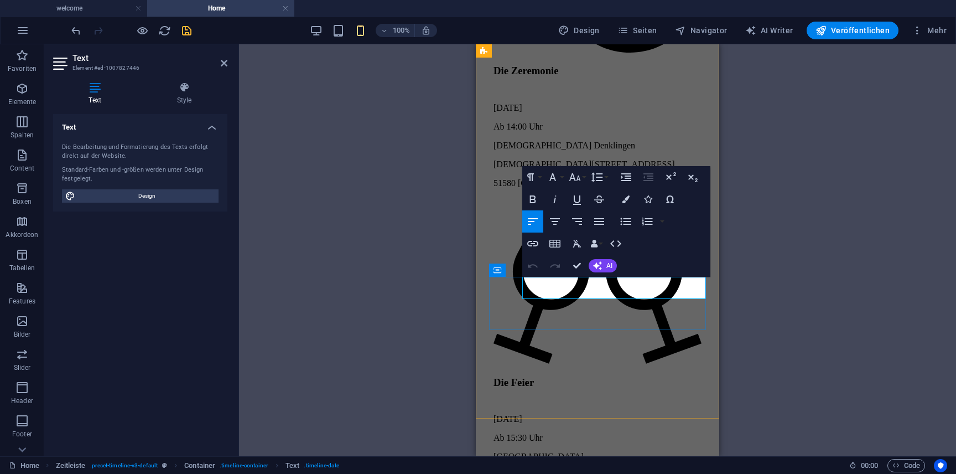
drag, startPoint x: 544, startPoint y: 289, endPoint x: 528, endPoint y: 288, distance: 15.6
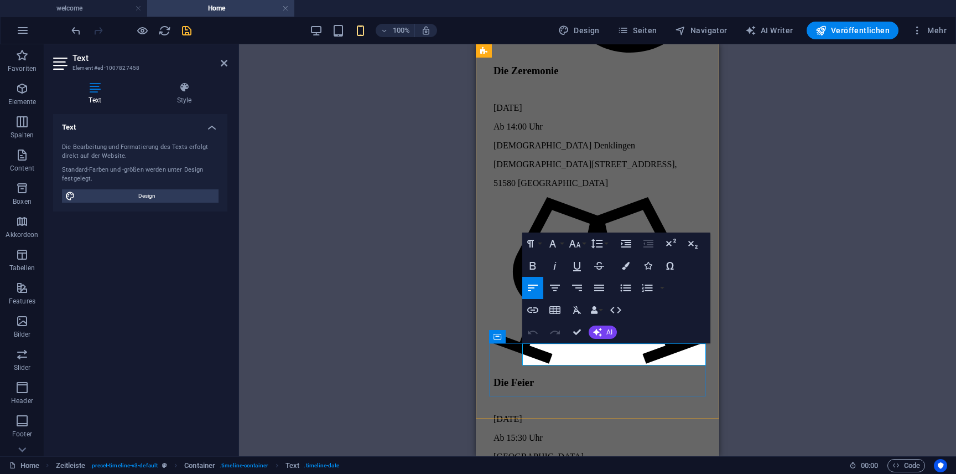
drag, startPoint x: 533, startPoint y: 356, endPoint x: 523, endPoint y: 354, distance: 10.3
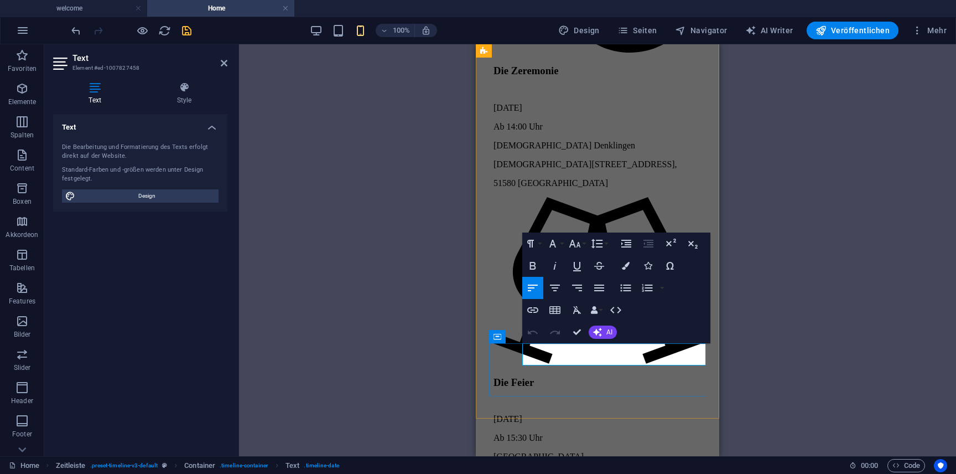
drag, startPoint x: 544, startPoint y: 352, endPoint x: 534, endPoint y: 352, distance: 10.0
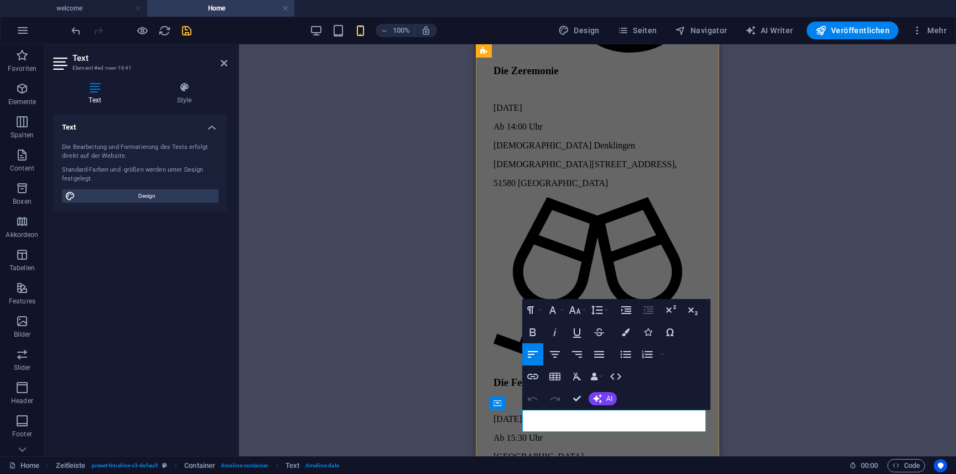
drag, startPoint x: 545, startPoint y: 420, endPoint x: 527, endPoint y: 419, distance: 17.7
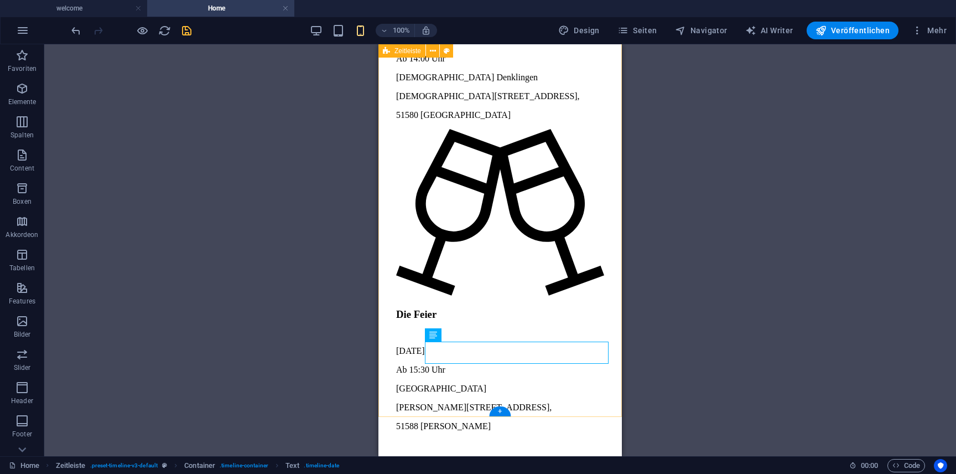
scroll to position [3790, 0]
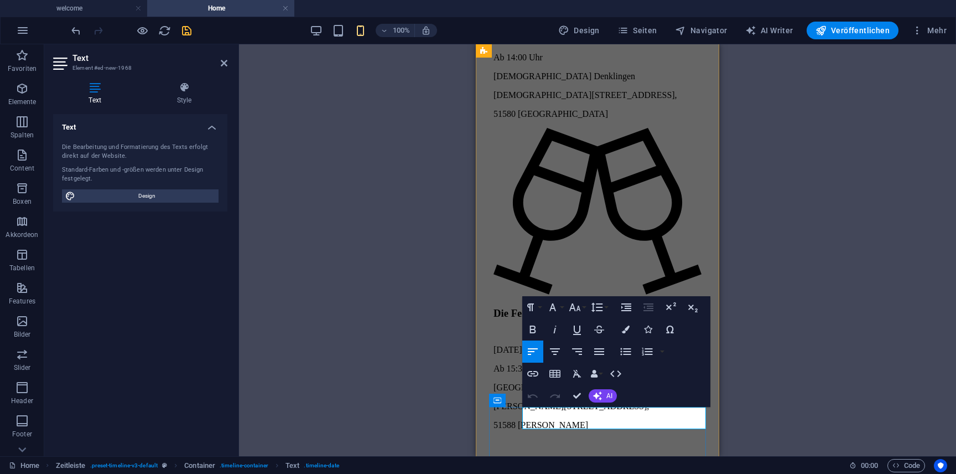
drag, startPoint x: 539, startPoint y: 418, endPoint x: 515, endPoint y: 418, distance: 24.9
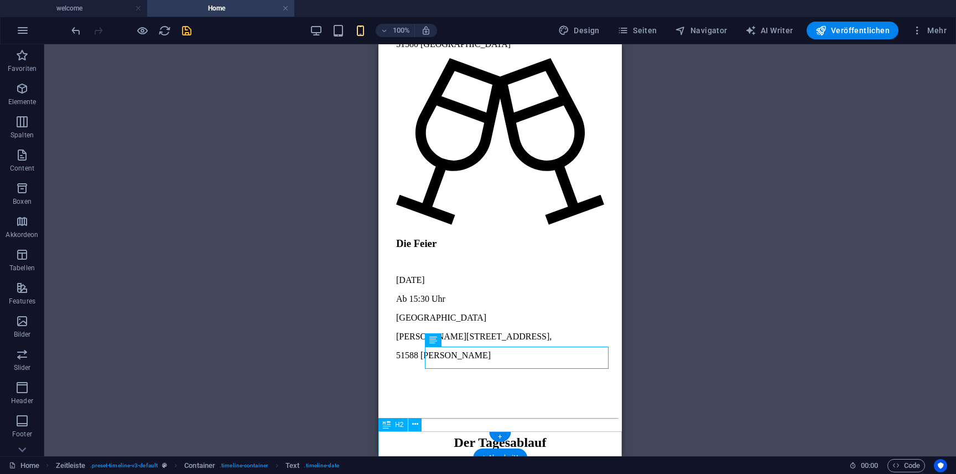
scroll to position [3862, 0]
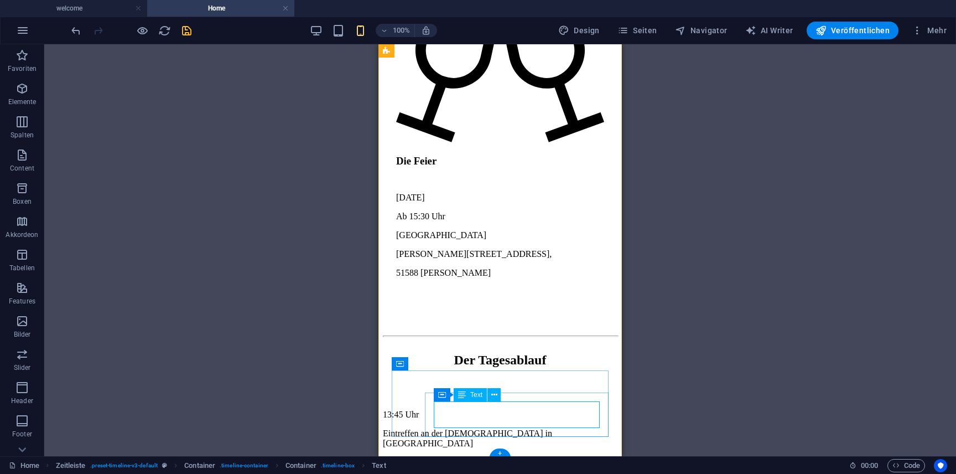
scroll to position [3945, 0]
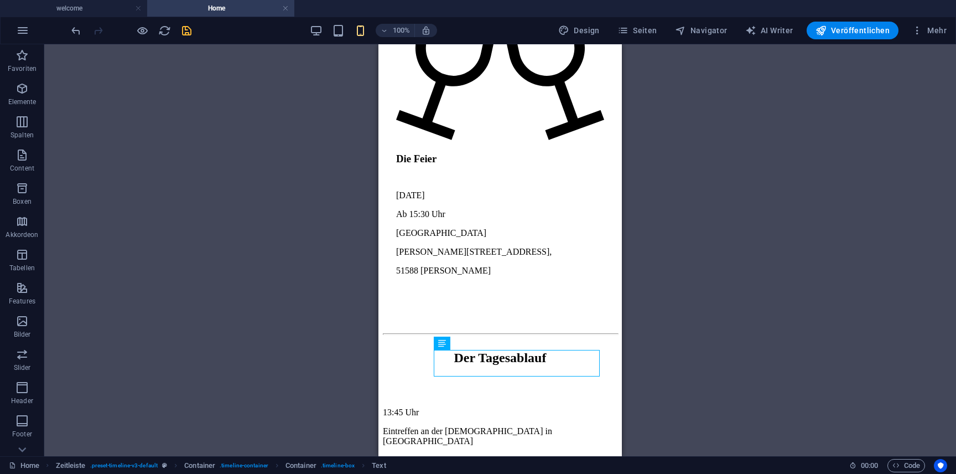
click at [662, 380] on div "H1 Breit-Bild mit Text Breit-Bild mit Text Container Container Bild Container T…" at bounding box center [500, 250] width 912 height 412
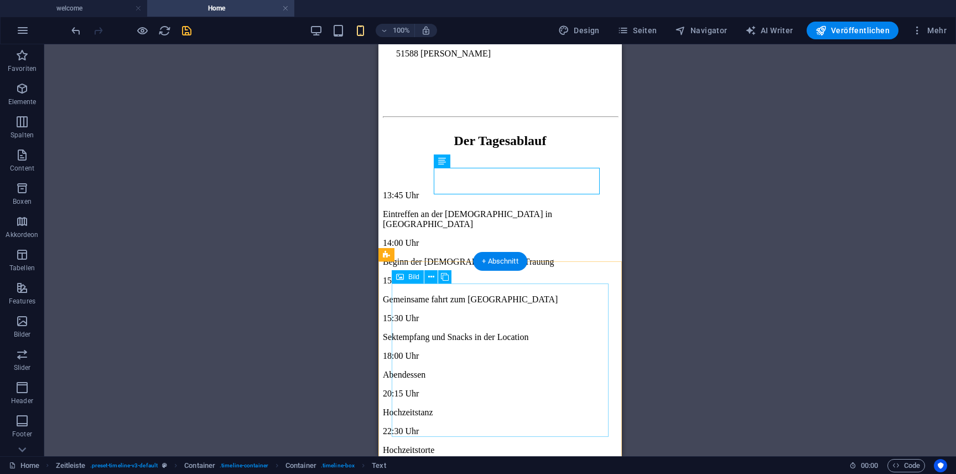
scroll to position [4127, 0]
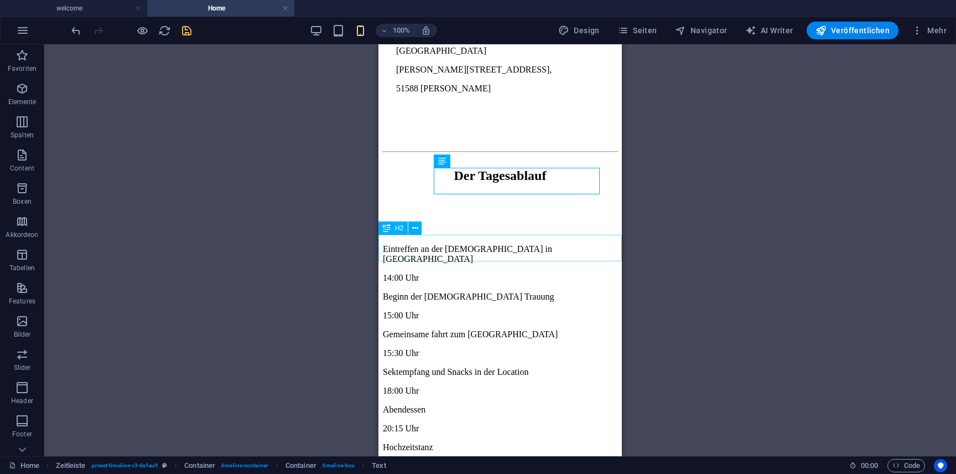
click at [398, 230] on span "H2" at bounding box center [399, 228] width 8 height 7
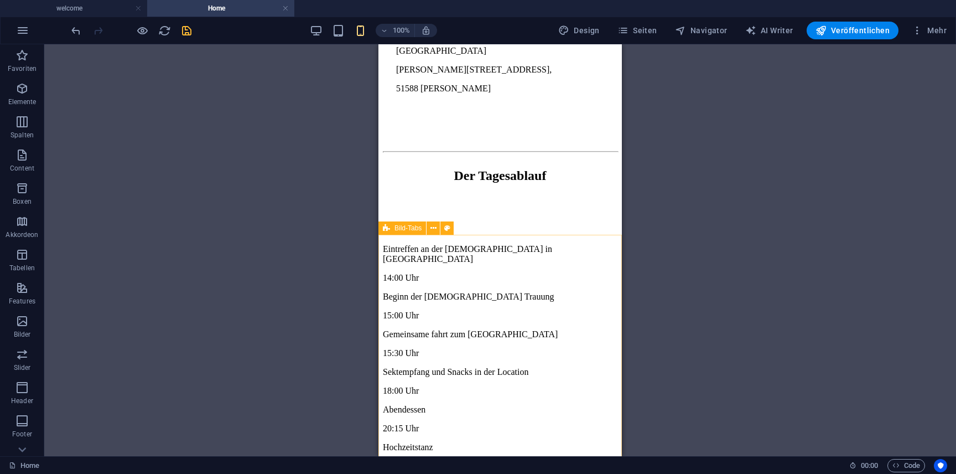
click at [417, 229] on span "Bild-Tabs" at bounding box center [407, 228] width 27 height 7
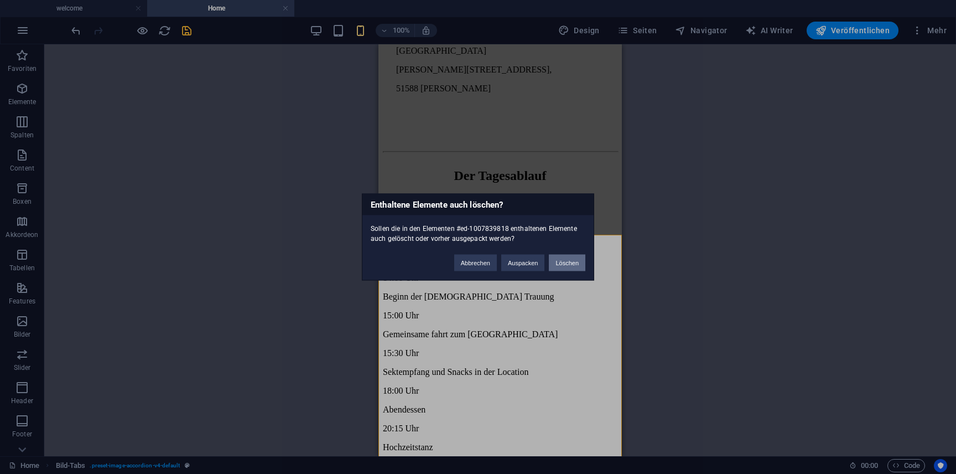
click at [573, 264] on button "Löschen" at bounding box center [567, 262] width 37 height 17
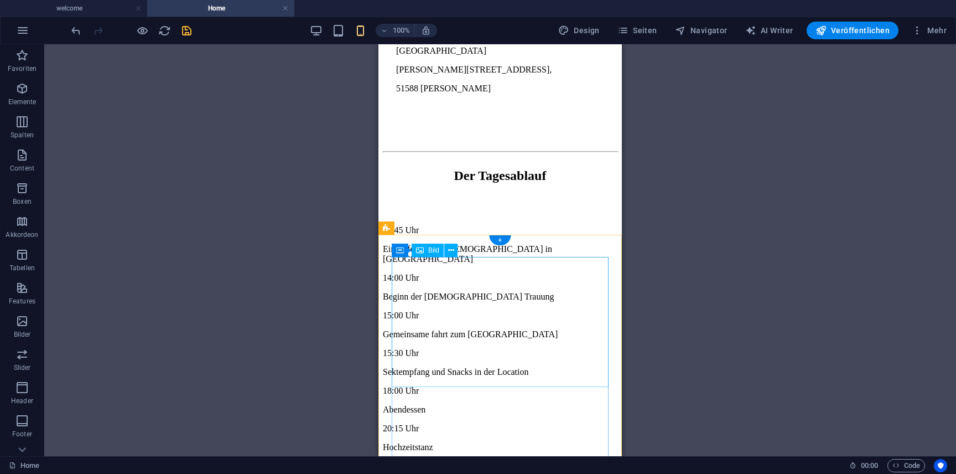
select select "%"
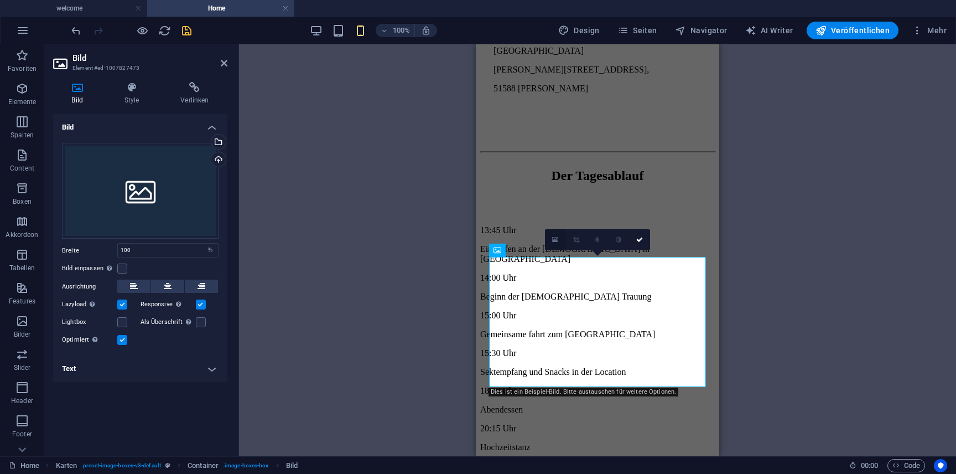
click at [555, 236] on icon at bounding box center [555, 240] width 6 height 8
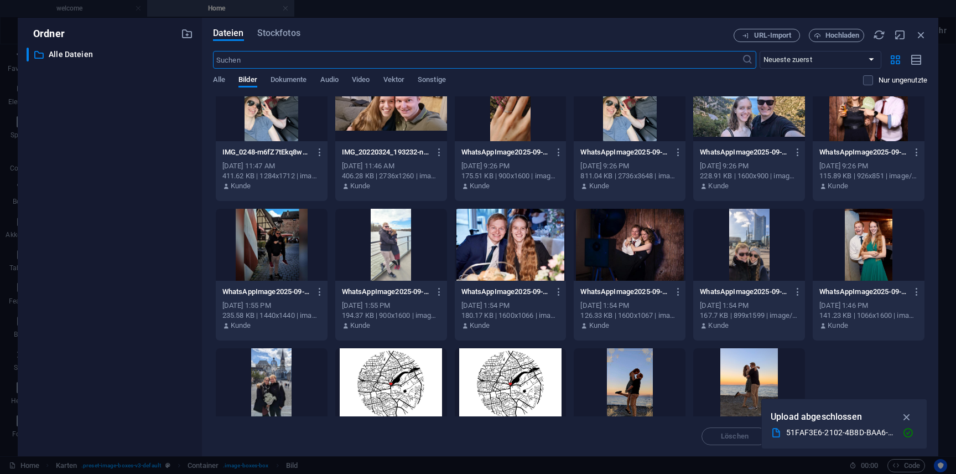
scroll to position [231, 0]
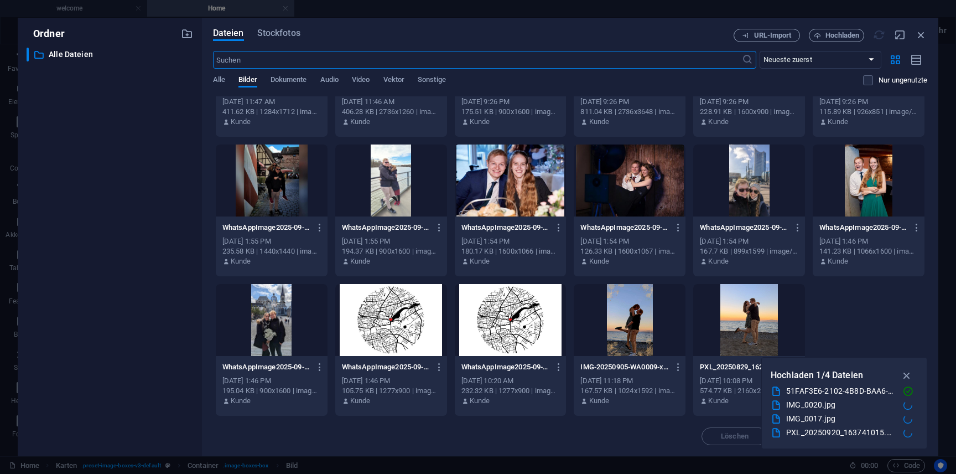
click at [560, 262] on div "WhatsAppImage2025-09-28at13.44.51-s87vxkozDsyHqqHTe7MNaA.jpeg WhatsAppImage2025…" at bounding box center [511, 244] width 112 height 56
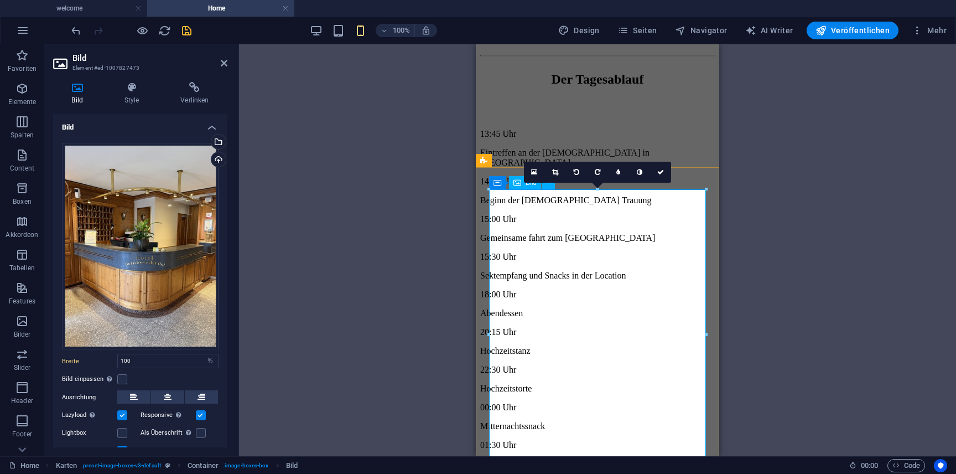
scroll to position [4228, 0]
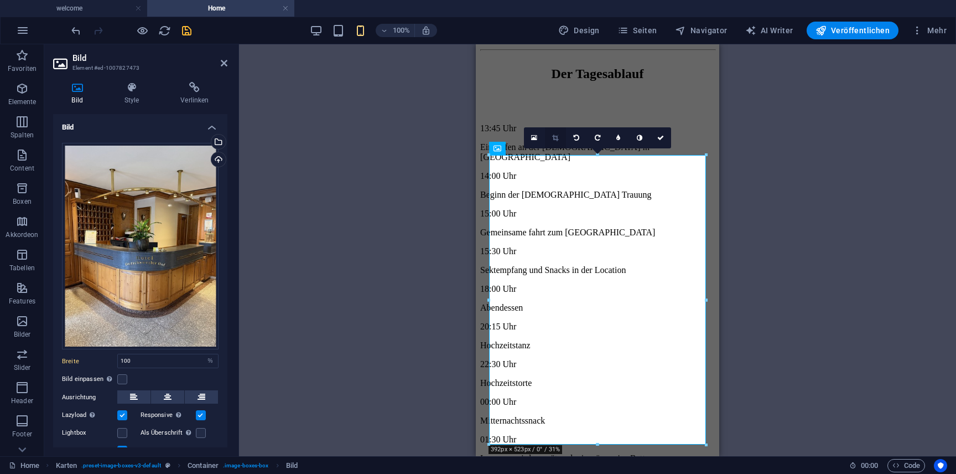
click at [556, 139] on icon at bounding box center [555, 137] width 6 height 7
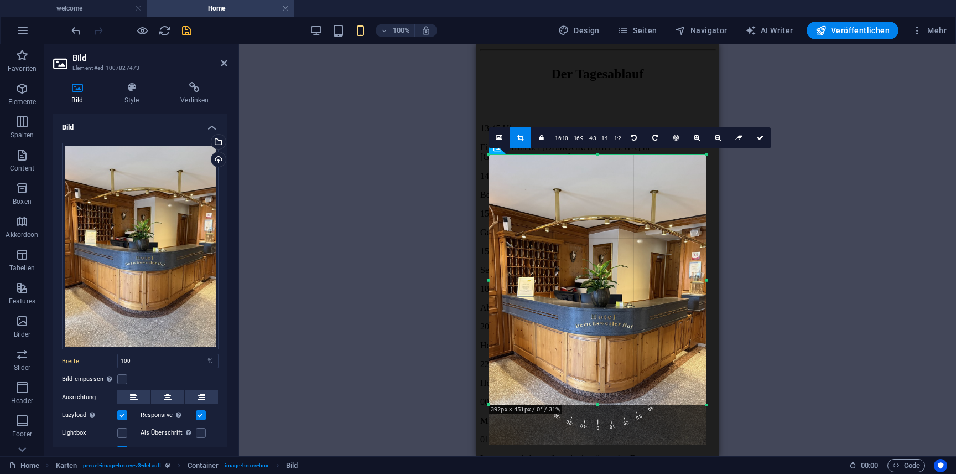
drag, startPoint x: 599, startPoint y: 444, endPoint x: 601, endPoint y: 404, distance: 39.9
click at [601, 404] on div at bounding box center [597, 405] width 217 height 4
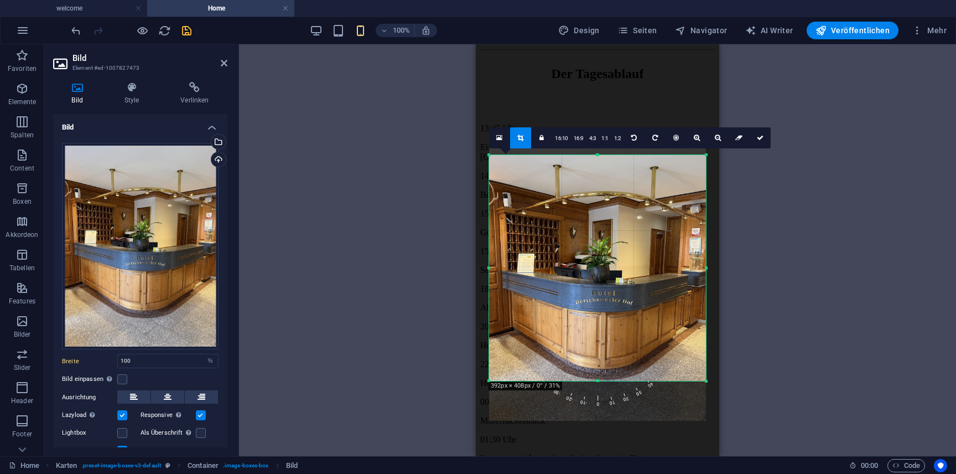
drag, startPoint x: 597, startPoint y: 156, endPoint x: 597, endPoint y: 180, distance: 23.8
click at [597, 180] on div "180 170 160 150 140 130 120 110 100 90 80 70 60 50 40 30 20 10 0 -10 -20 -30 -4…" at bounding box center [597, 268] width 217 height 226
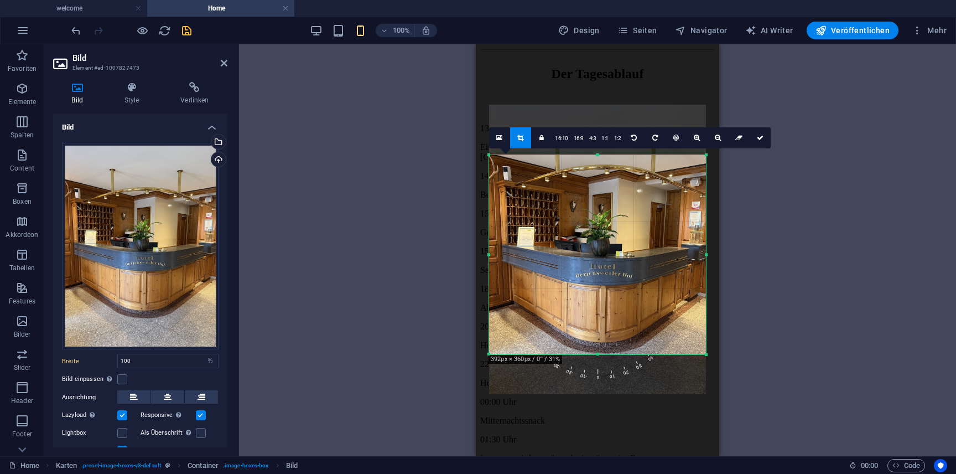
drag, startPoint x: 597, startPoint y: 155, endPoint x: 602, endPoint y: 182, distance: 27.0
click at [602, 182] on div "180 170 160 150 140 130 120 110 100 90 80 70 60 50 40 30 20 10 0 -10 -20 -30 -4…" at bounding box center [597, 254] width 217 height 199
click at [598, 349] on div at bounding box center [597, 351] width 217 height 4
click at [757, 139] on icon at bounding box center [760, 137] width 7 height 7
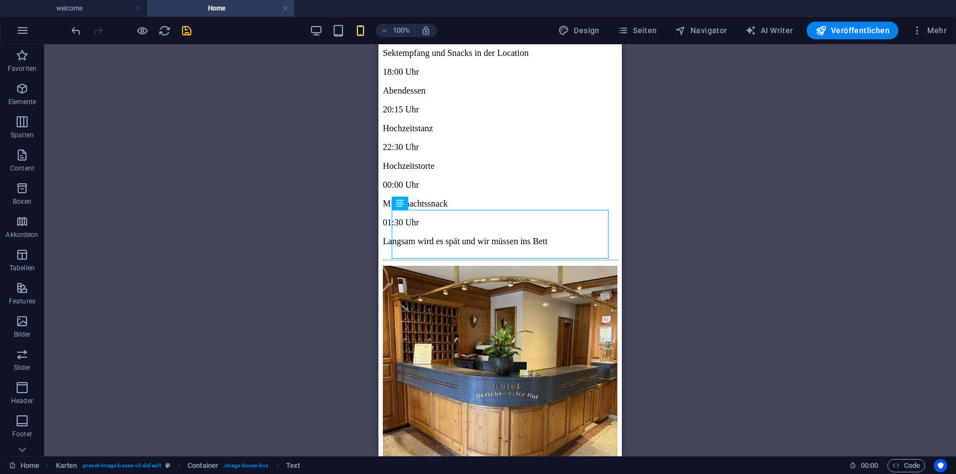
scroll to position [4449, 0]
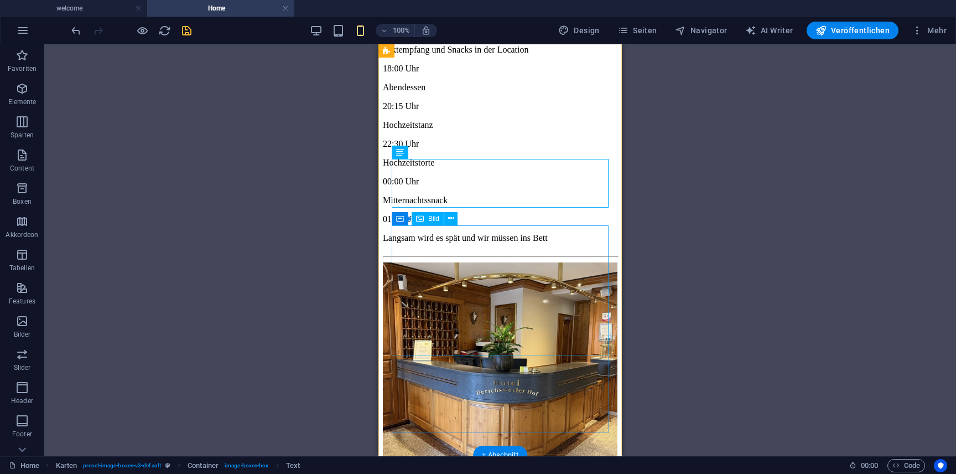
select select "%"
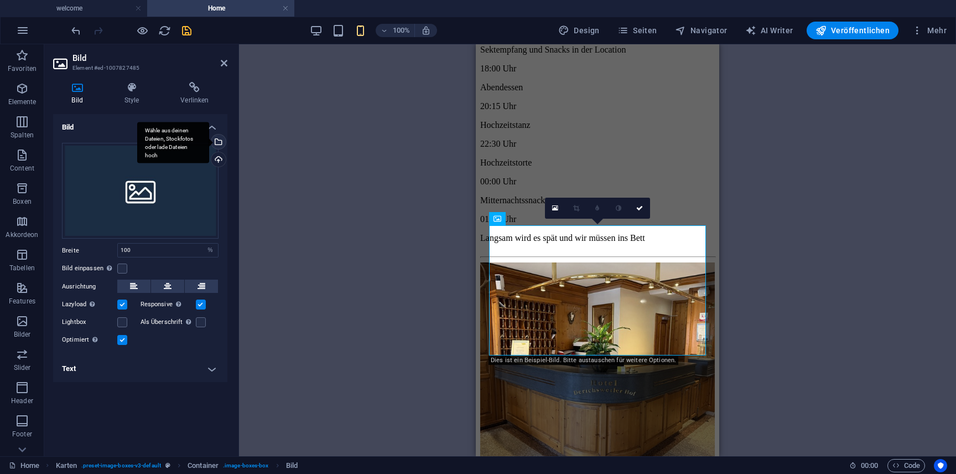
click at [224, 142] on div "Wähle aus deinen Dateien, Stockfotos oder lade Dateien hoch" at bounding box center [217, 142] width 17 height 17
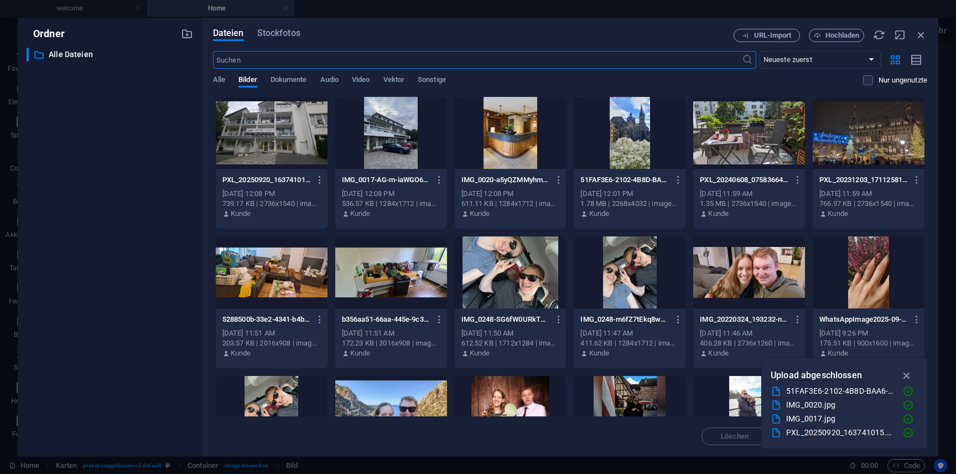
click at [302, 157] on div at bounding box center [272, 133] width 112 height 72
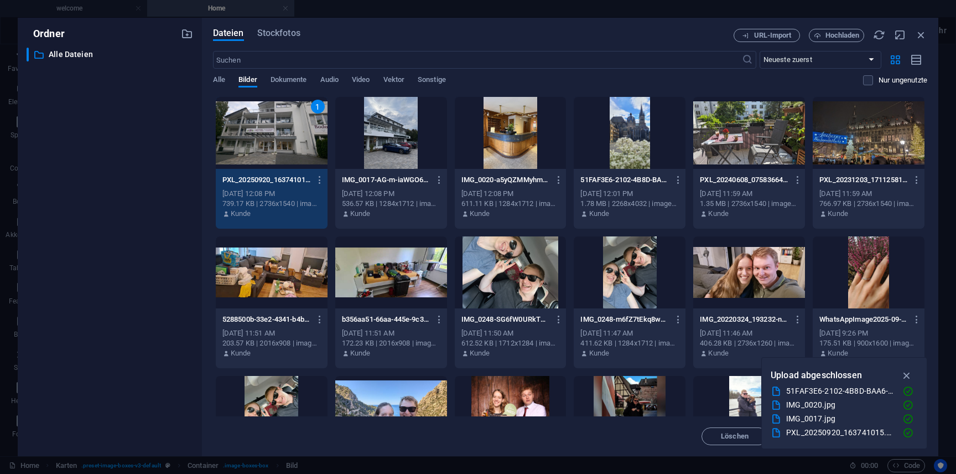
click at [302, 157] on div "1" at bounding box center [272, 133] width 112 height 72
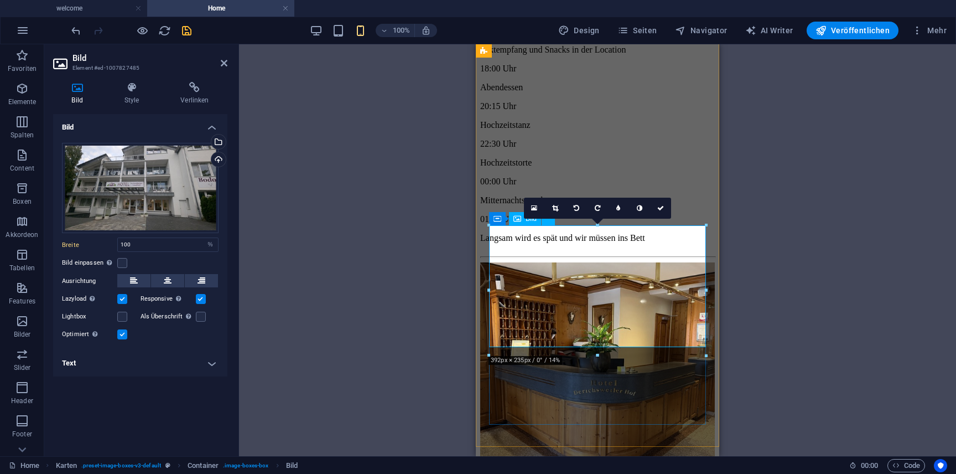
click at [533, 208] on icon at bounding box center [534, 208] width 6 height 8
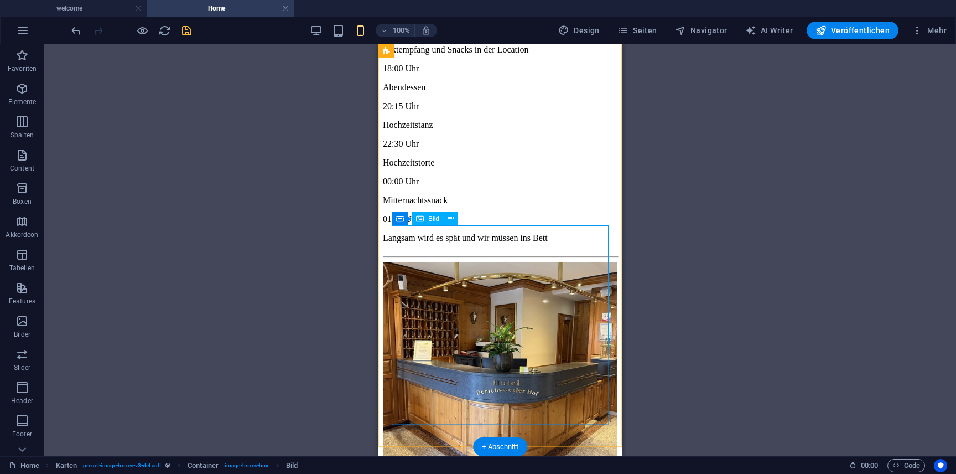
select select "%"
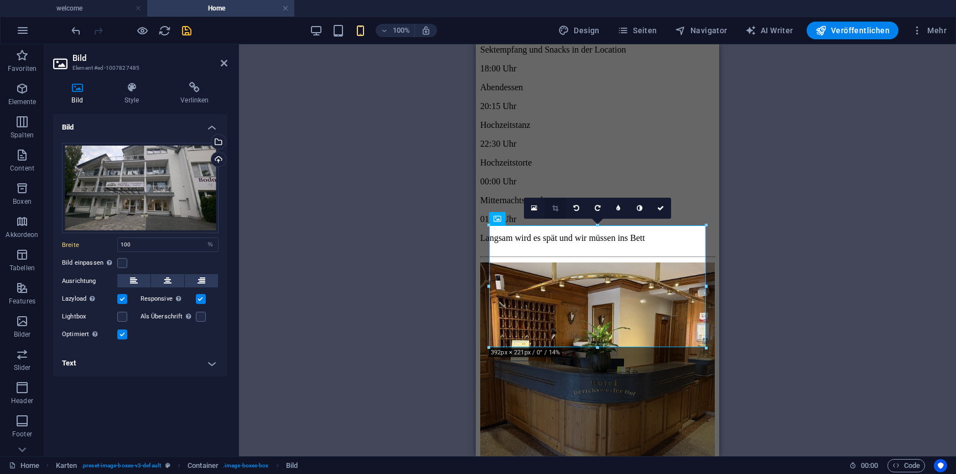
click at [555, 209] on icon at bounding box center [555, 208] width 6 height 7
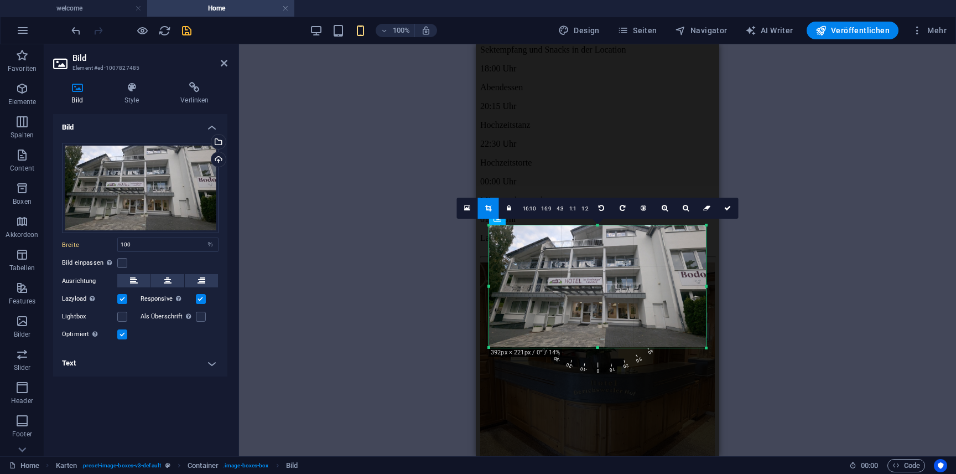
click at [487, 205] on icon at bounding box center [488, 208] width 6 height 7
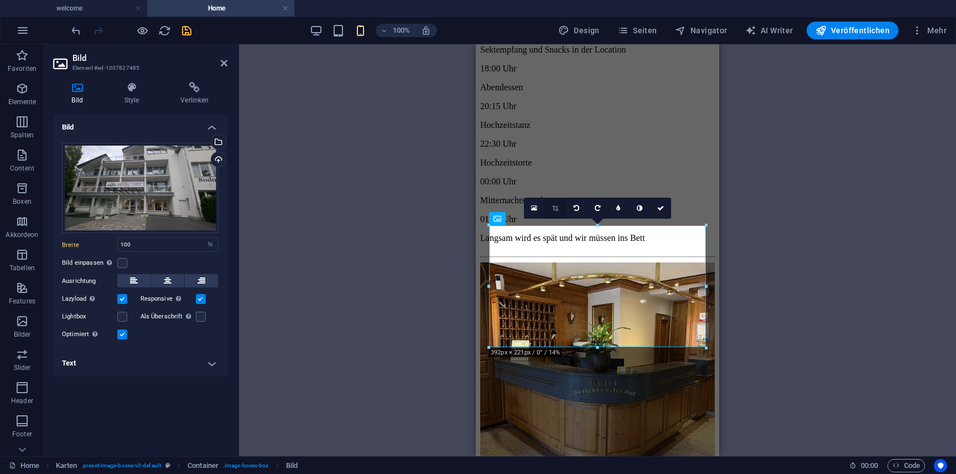
click at [554, 207] on icon at bounding box center [555, 208] width 6 height 7
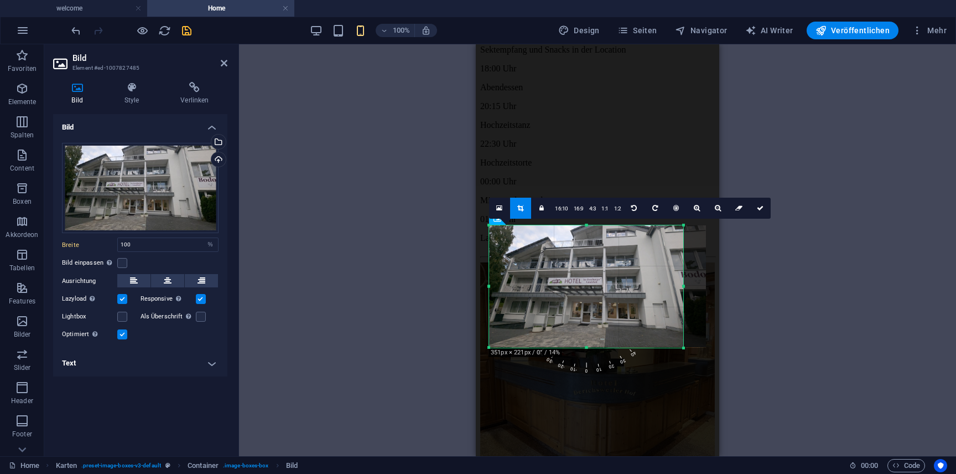
drag, startPoint x: 707, startPoint y: 285, endPoint x: 680, endPoint y: 289, distance: 26.8
click at [682, 289] on div at bounding box center [684, 286] width 4 height 122
click at [529, 207] on link at bounding box center [520, 208] width 21 height 21
type input "344"
select select "px"
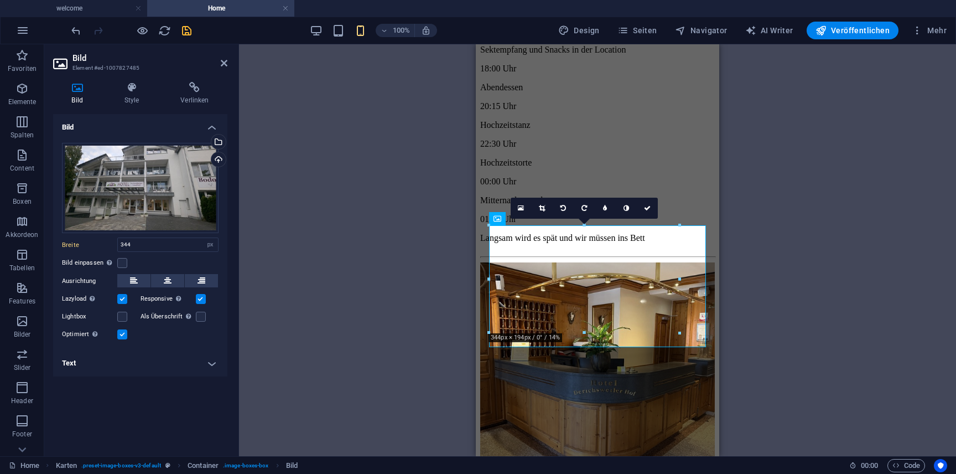
type input "100"
select select "%"
click at [552, 206] on icon at bounding box center [555, 208] width 6 height 7
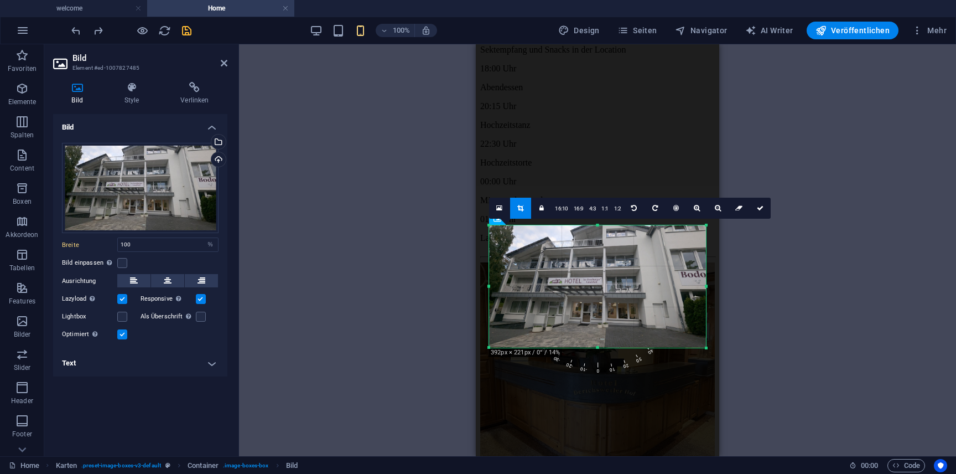
drag, startPoint x: 706, startPoint y: 286, endPoint x: 737, endPoint y: 268, distance: 35.2
click at [737, 268] on div "Ziehe hier rein, um den vorhandenen Inhalt zu ersetzen. Drücke "Strg", wenn du …" at bounding box center [597, 250] width 717 height 412
click at [543, 202] on link at bounding box center [541, 208] width 21 height 21
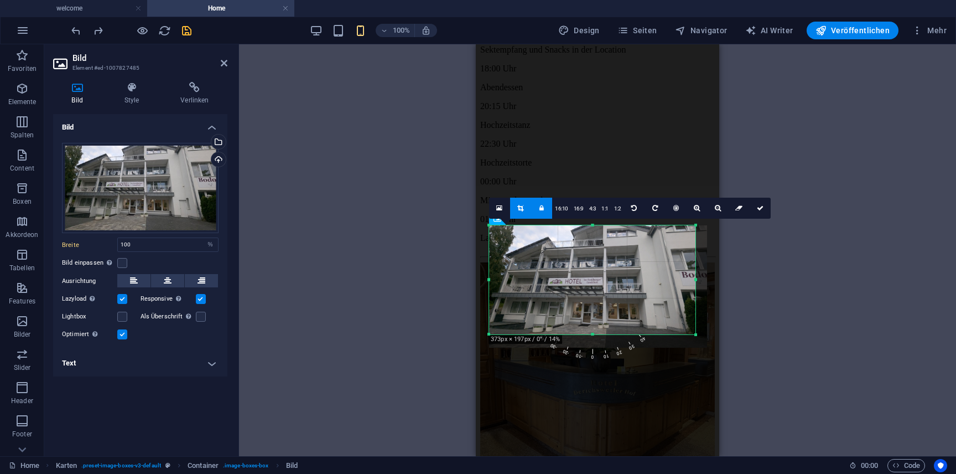
drag, startPoint x: 706, startPoint y: 347, endPoint x: 667, endPoint y: 334, distance: 41.5
click at [667, 334] on div "180 170 160 150 140 130 120 110 100 90 80 70 60 50 40 30 20 10 0 -10 -20 -30 -4…" at bounding box center [592, 279] width 206 height 109
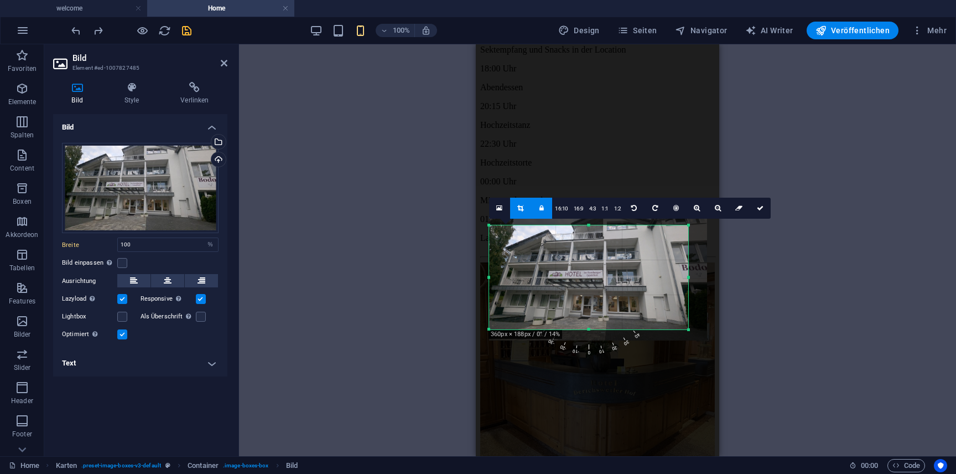
drag, startPoint x: 694, startPoint y: 226, endPoint x: 686, endPoint y: 233, distance: 10.6
click at [686, 233] on div "180 170 160 150 140 130 120 110 100 90 80 70 60 50 40 30 20 10 0 -10 -20 -30 -4…" at bounding box center [588, 277] width 199 height 104
click at [642, 257] on div at bounding box center [598, 281] width 218 height 123
click at [757, 205] on icon at bounding box center [760, 208] width 7 height 7
type input "360"
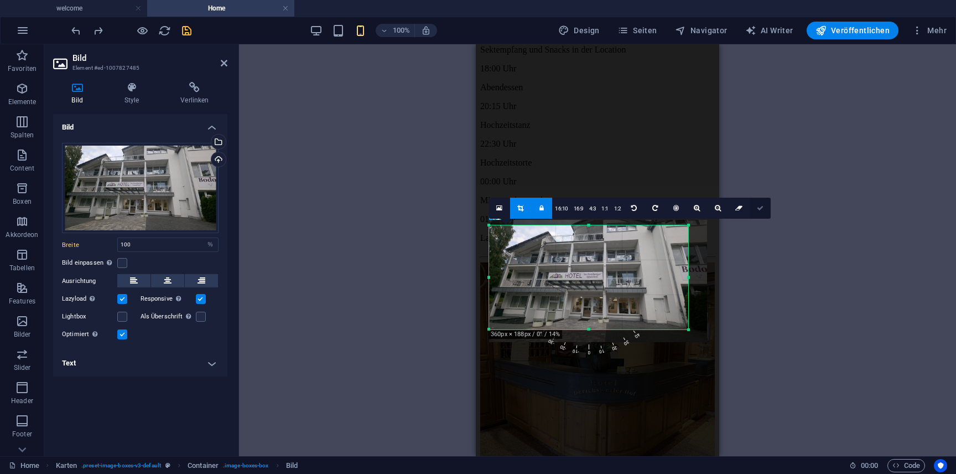
select select "px"
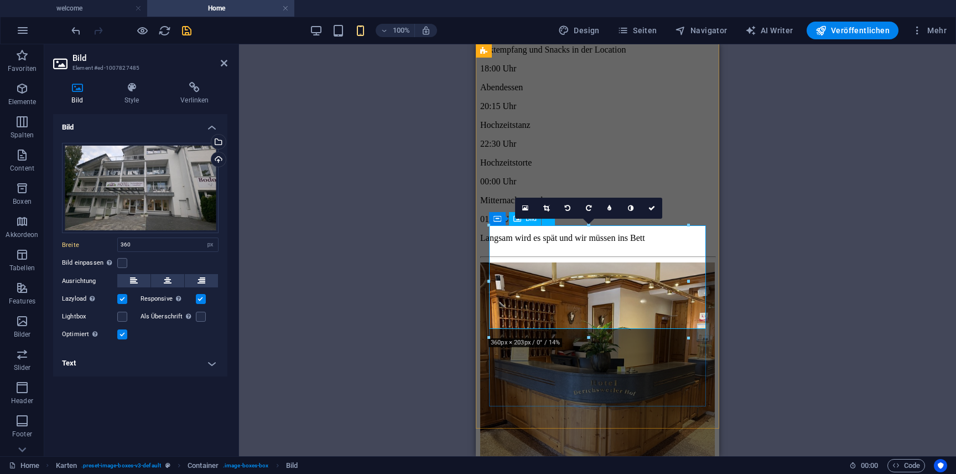
type input "100"
select select "%"
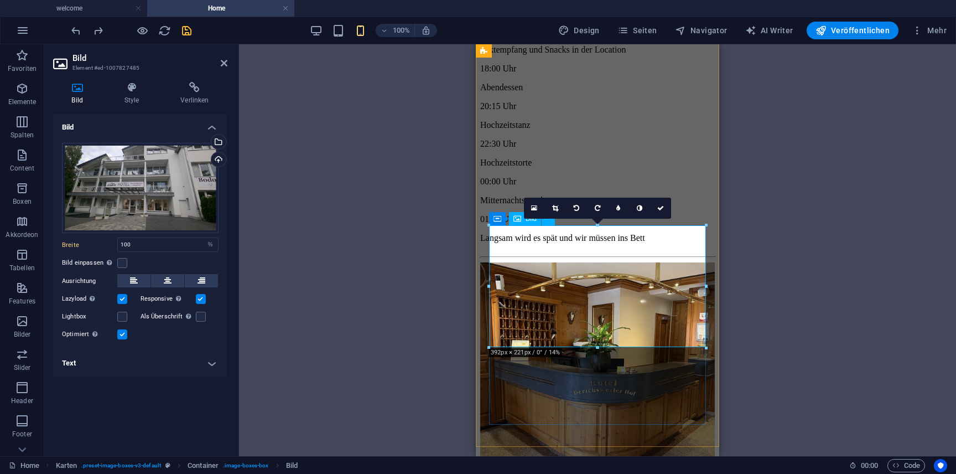
click at [558, 208] on icon at bounding box center [555, 208] width 6 height 7
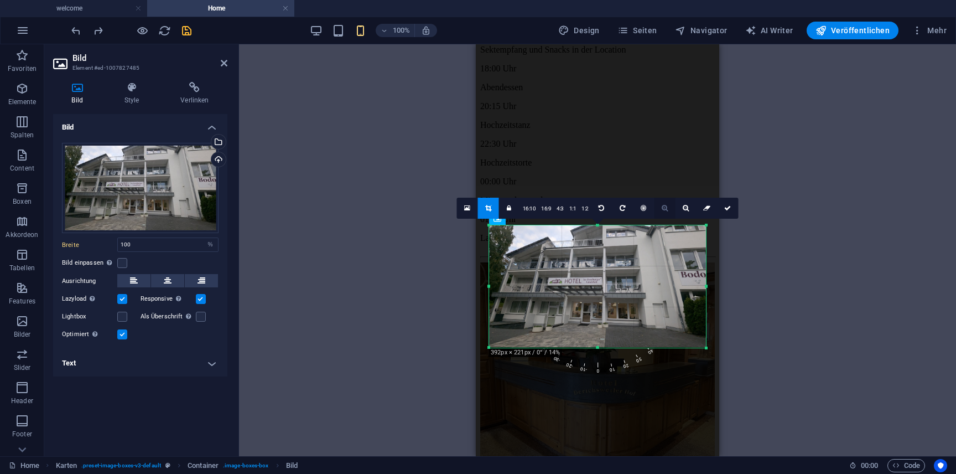
click at [662, 209] on icon at bounding box center [665, 208] width 6 height 7
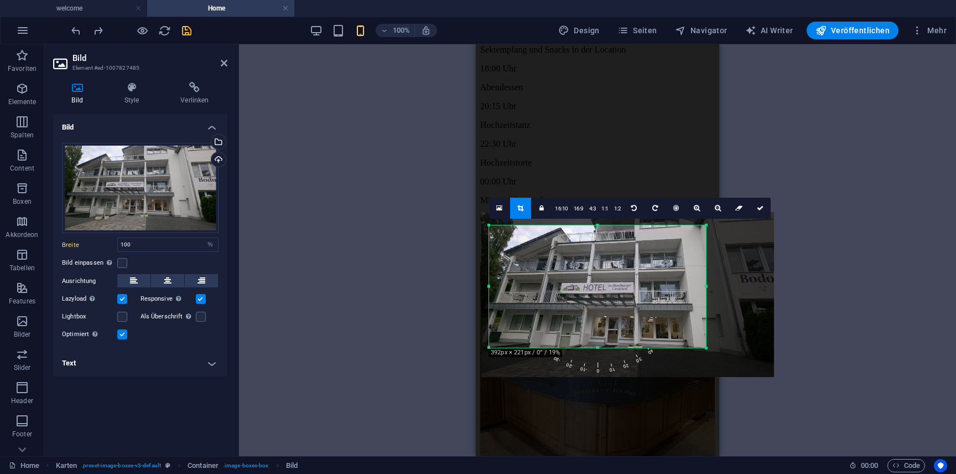
drag, startPoint x: 643, startPoint y: 244, endPoint x: 673, endPoint y: 252, distance: 31.0
click at [673, 252] on div at bounding box center [627, 294] width 293 height 165
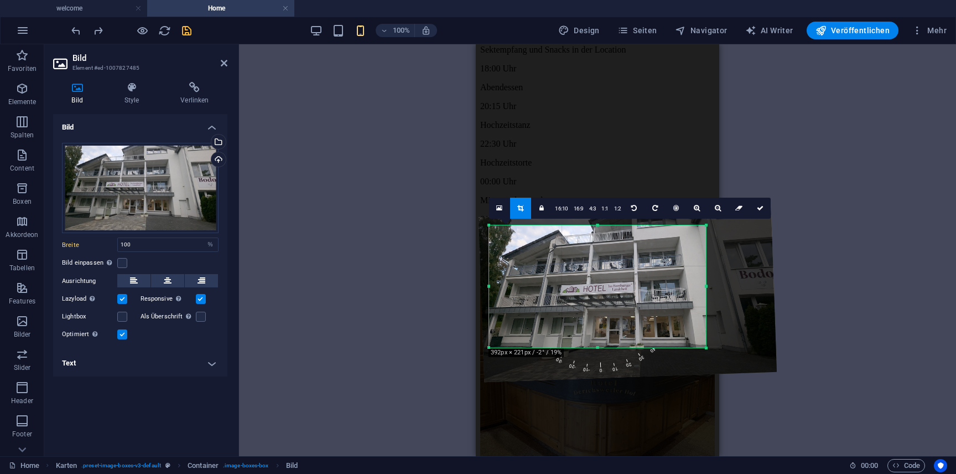
click at [585, 364] on span "-10" at bounding box center [592, 330] width 25 height 87
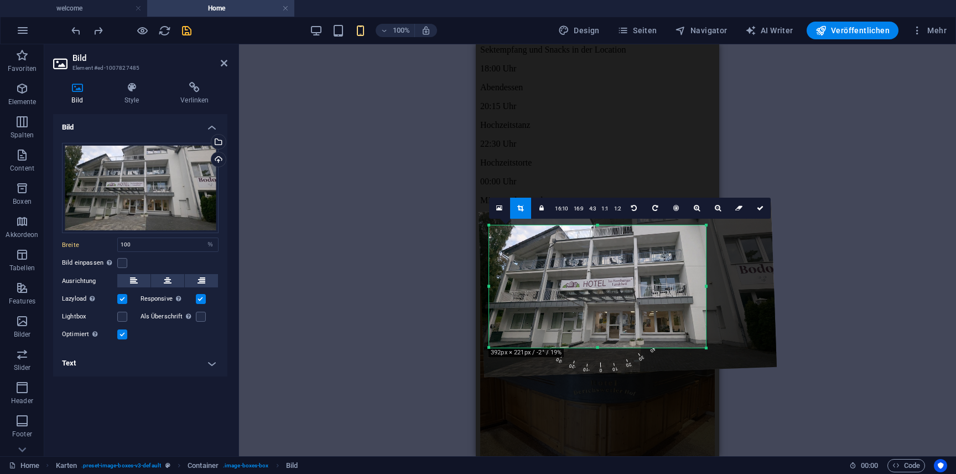
click at [610, 306] on div at bounding box center [627, 289] width 298 height 175
click at [762, 207] on link at bounding box center [760, 208] width 21 height 21
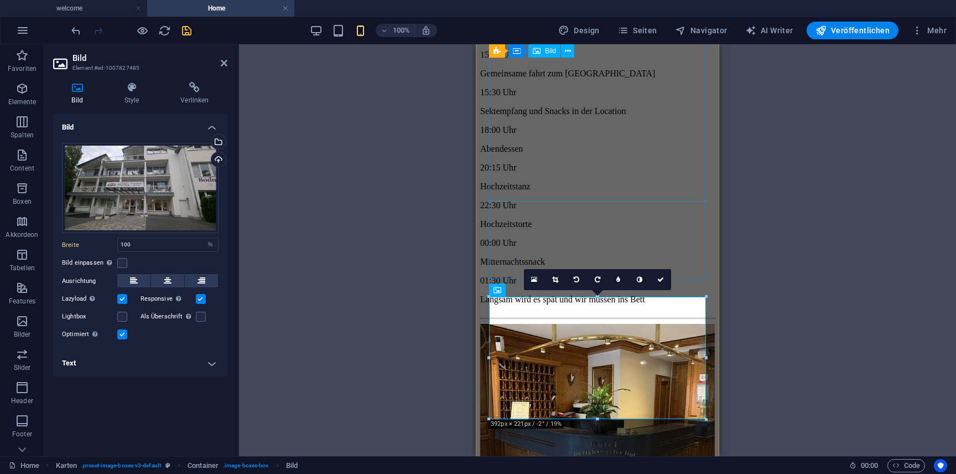
scroll to position [4352, 0]
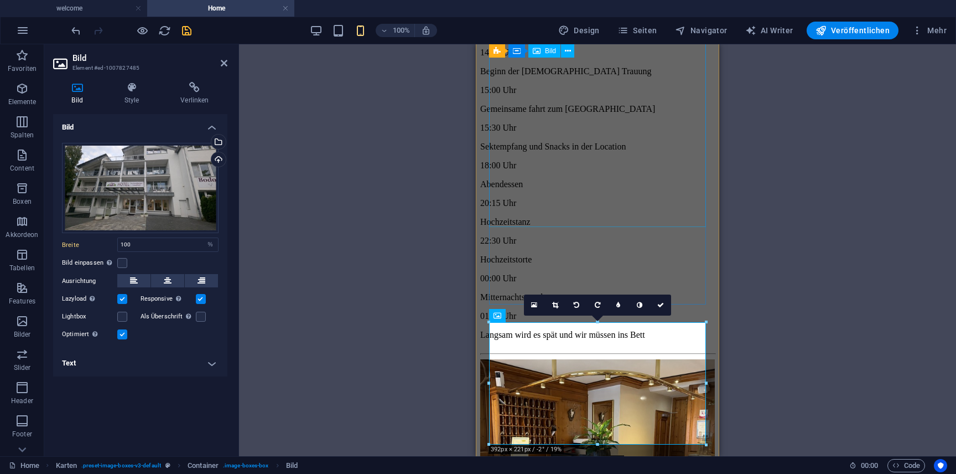
click at [632, 359] on figure at bounding box center [597, 465] width 235 height 213
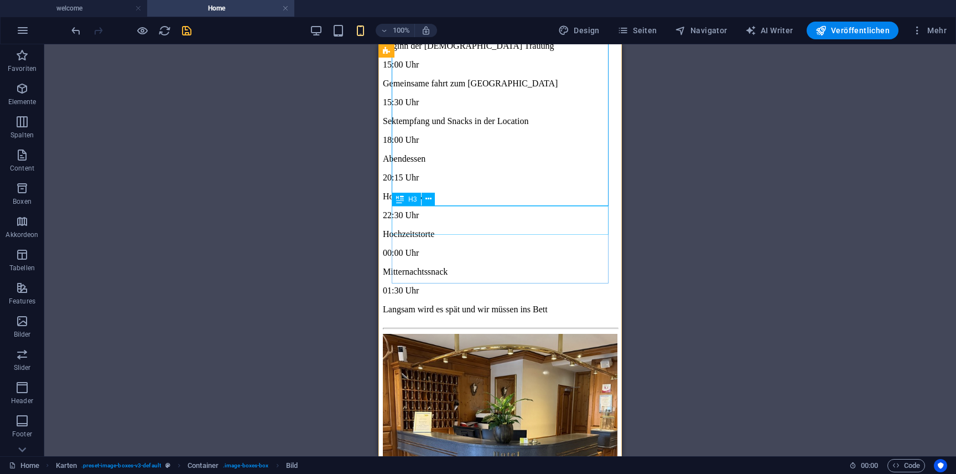
scroll to position [4378, 0]
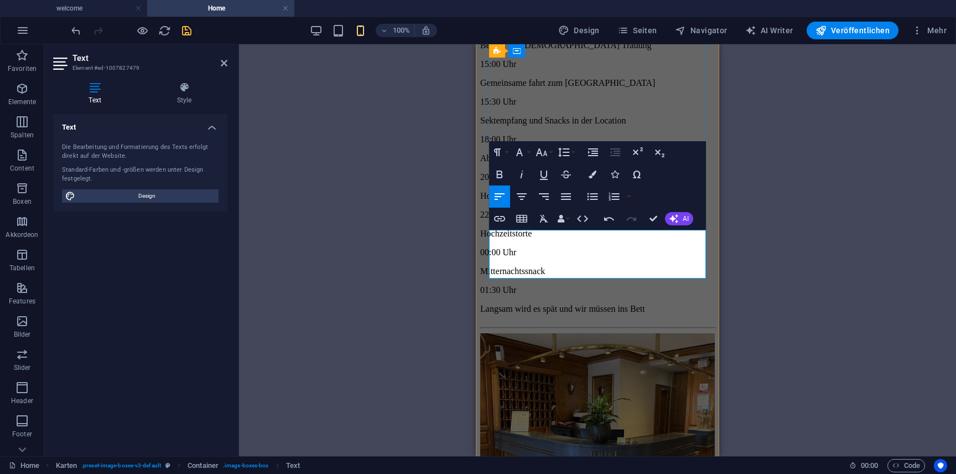
drag, startPoint x: 617, startPoint y: 262, endPoint x: 597, endPoint y: 260, distance: 20.0
drag, startPoint x: 555, startPoint y: 263, endPoint x: 606, endPoint y: 267, distance: 51.0
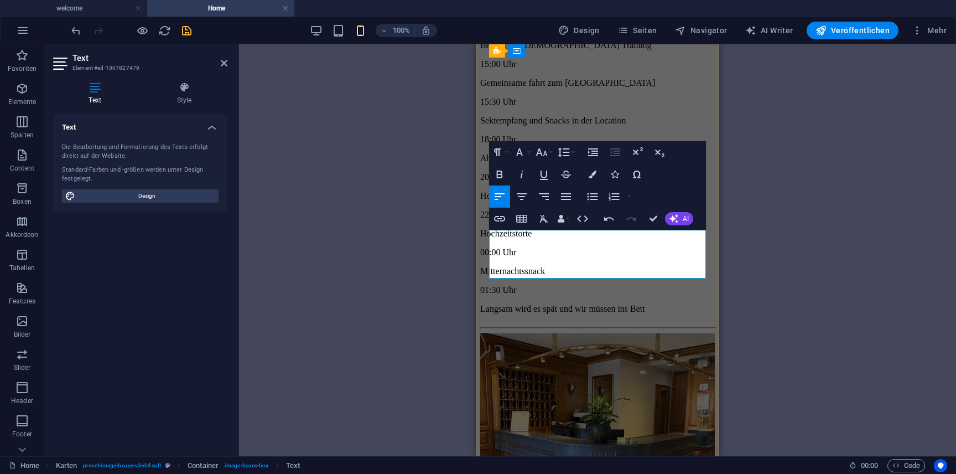
drag, startPoint x: 625, startPoint y: 264, endPoint x: 556, endPoint y: 265, distance: 69.2
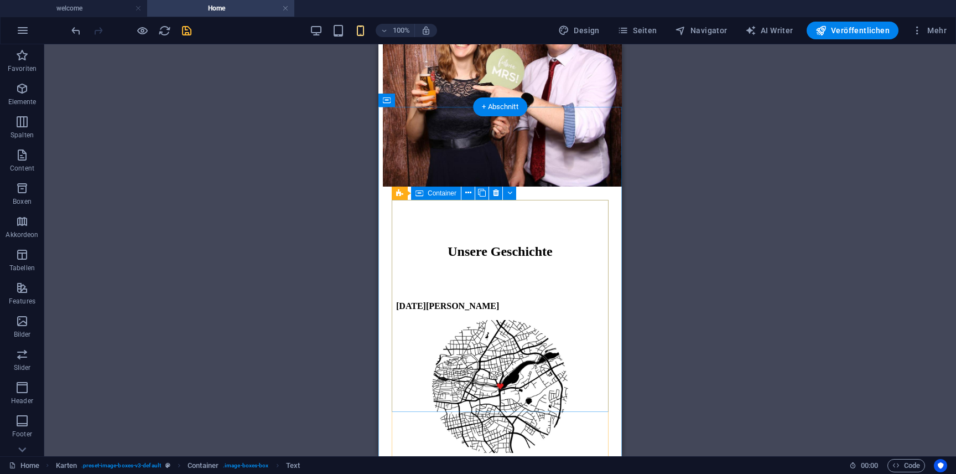
scroll to position [1184, 0]
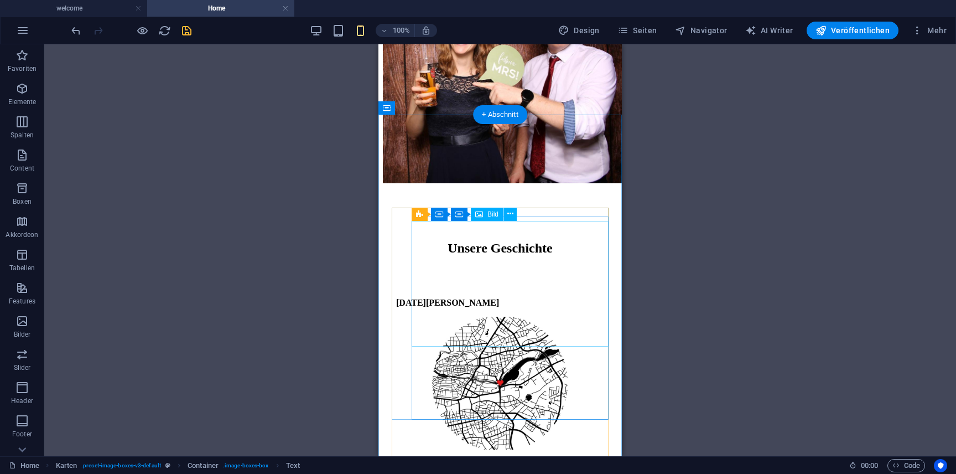
click at [512, 316] on figure at bounding box center [500, 383] width 208 height 135
click at [495, 316] on figure at bounding box center [500, 383] width 208 height 135
select select "%"
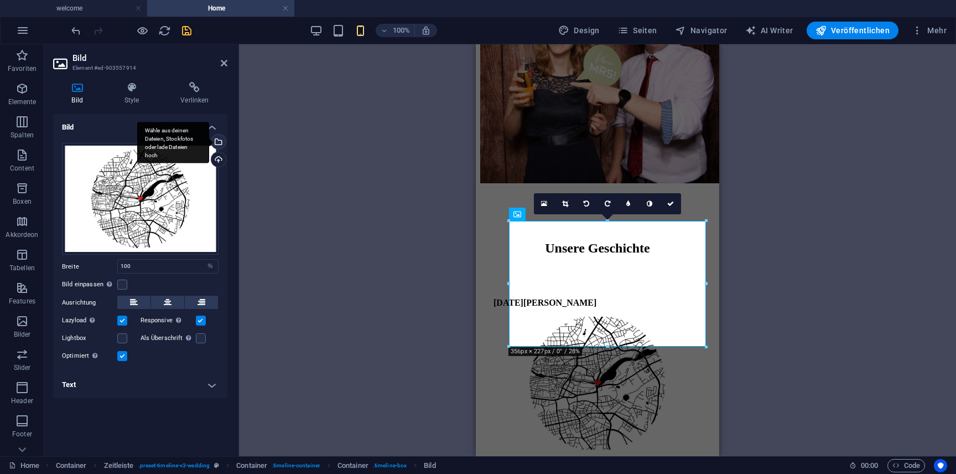
click at [220, 143] on div "Wähle aus deinen Dateien, Stockfotos oder lade Dateien hoch" at bounding box center [217, 142] width 17 height 17
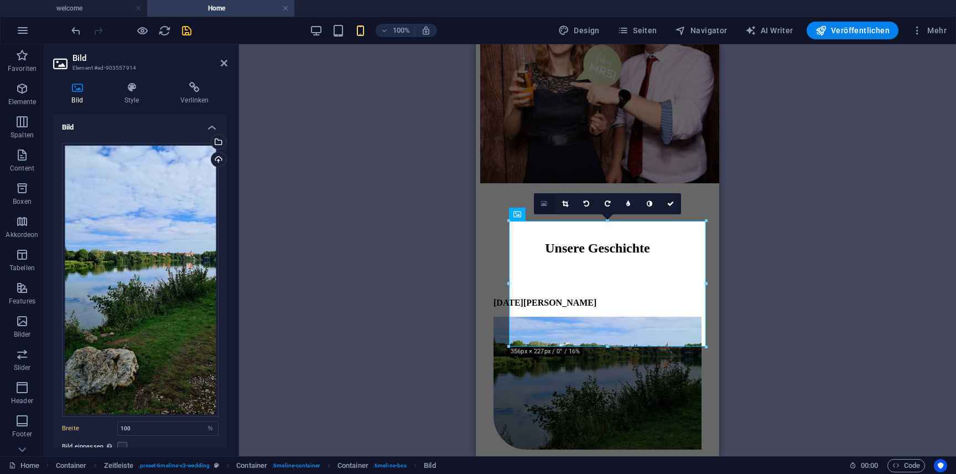
click at [547, 202] on link at bounding box center [544, 203] width 21 height 21
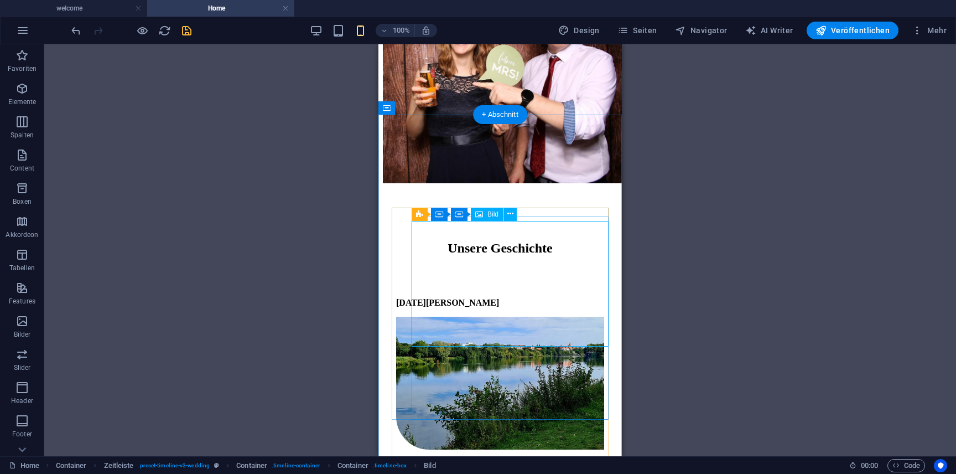
click at [468, 316] on figure at bounding box center [500, 383] width 208 height 135
select select "%"
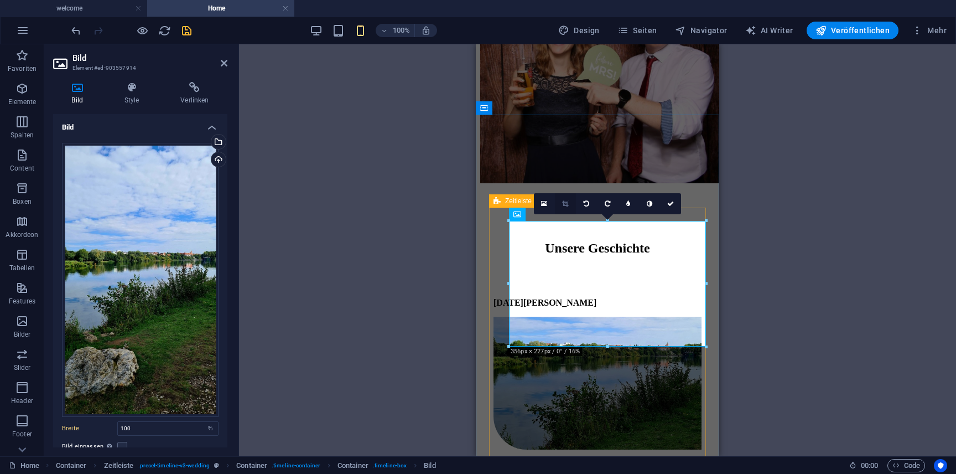
click at [565, 207] on link at bounding box center [565, 203] width 21 height 21
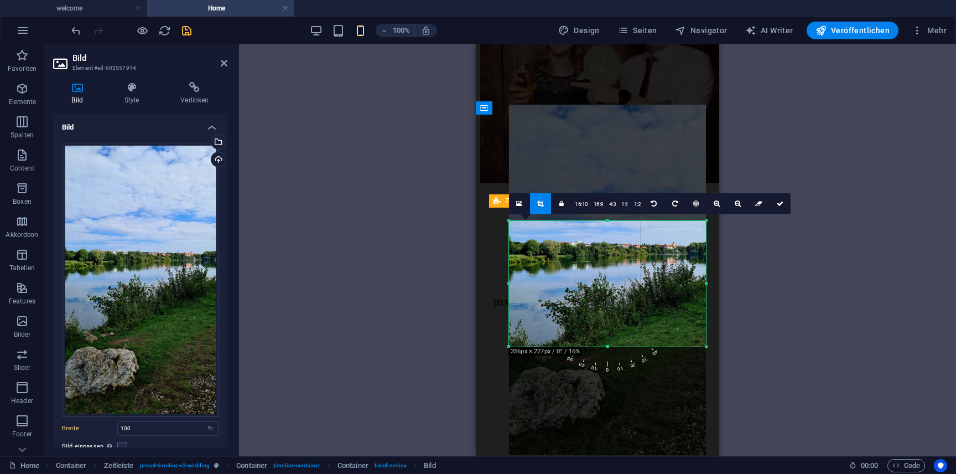
click at [610, 280] on div at bounding box center [607, 280] width 197 height 350
click at [777, 205] on icon at bounding box center [780, 203] width 7 height 7
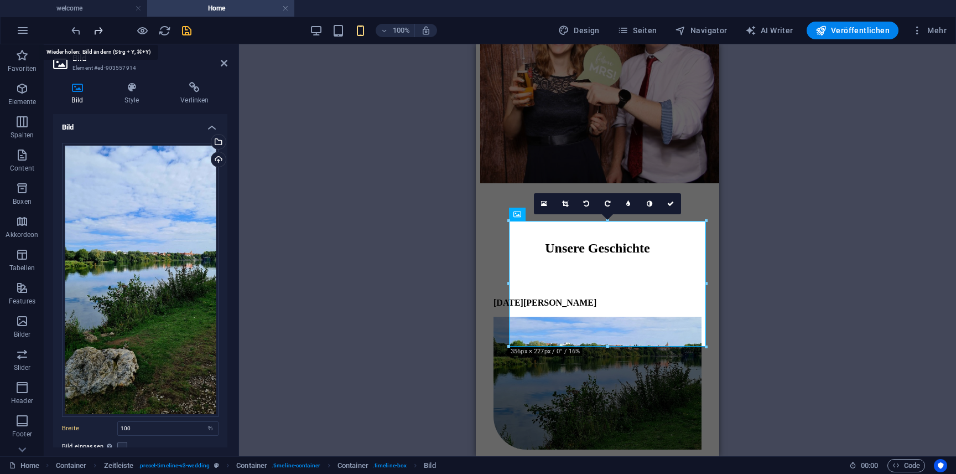
click at [100, 30] on icon "redo" at bounding box center [98, 30] width 13 height 13
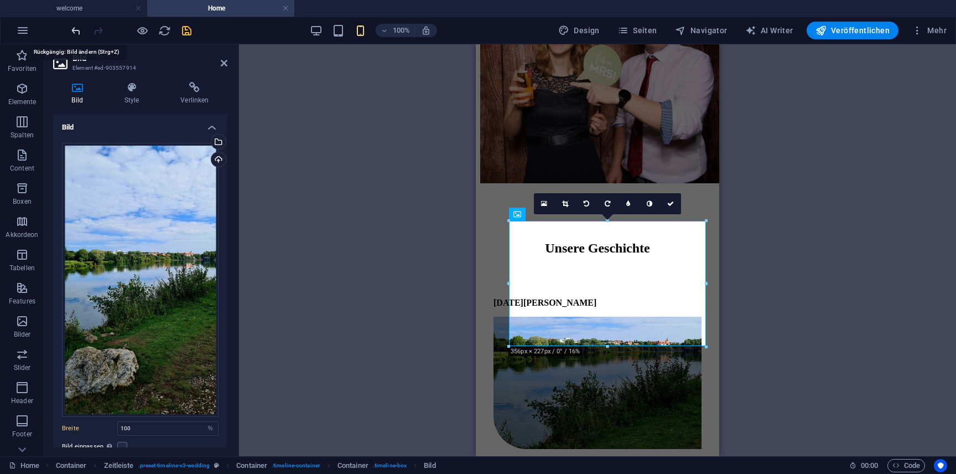
click at [76, 30] on icon "undo" at bounding box center [76, 30] width 13 height 13
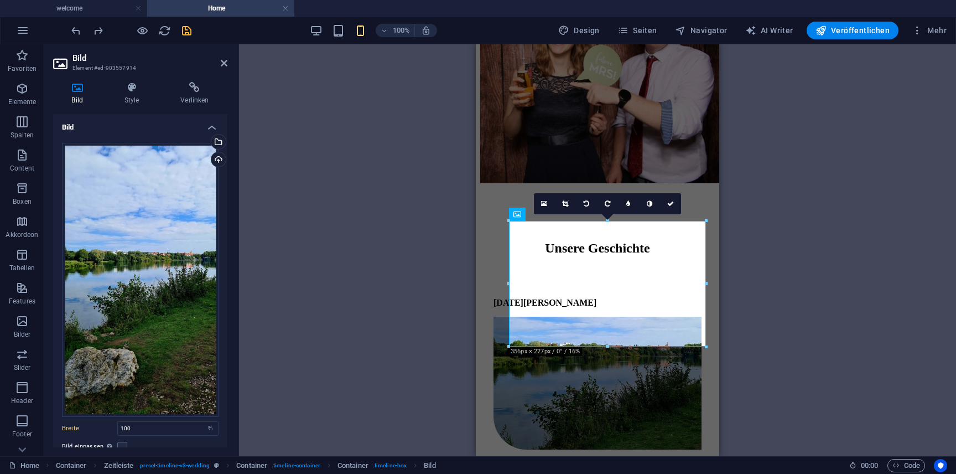
click at [289, 184] on div "Ziehe hier rein, um den vorhandenen Inhalt zu ersetzen. Drücke "Strg", wenn du …" at bounding box center [597, 250] width 717 height 412
click at [668, 204] on icon at bounding box center [670, 203] width 7 height 7
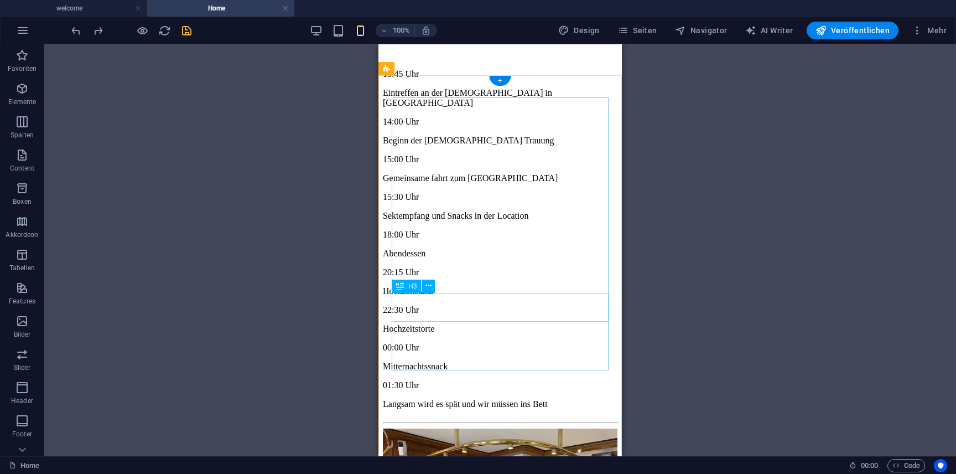
scroll to position [4287, 0]
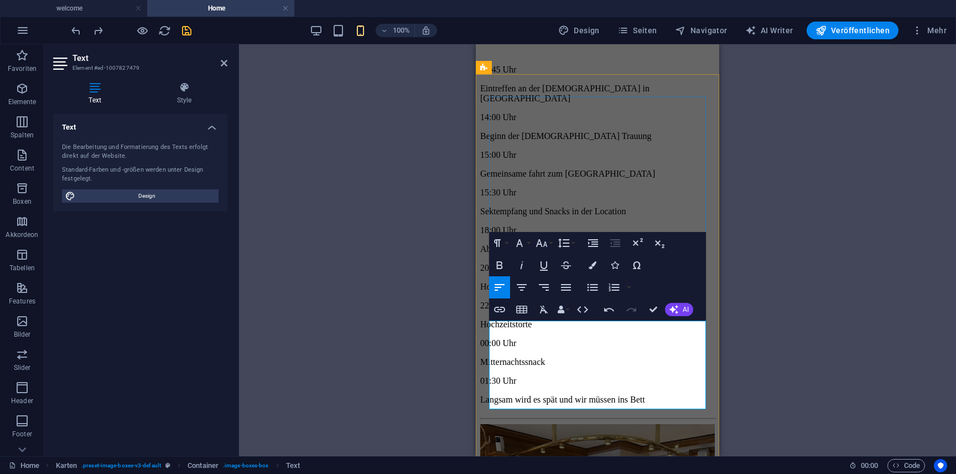
drag, startPoint x: 554, startPoint y: 353, endPoint x: 689, endPoint y: 358, distance: 135.1
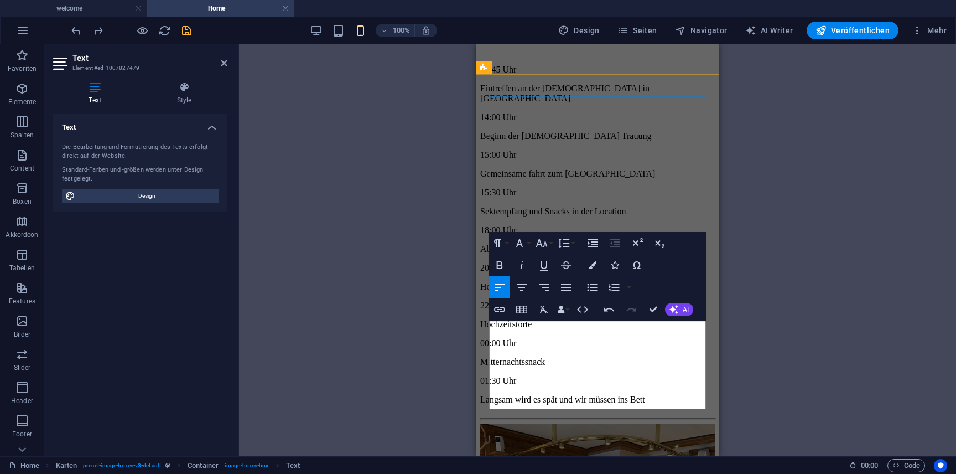
drag, startPoint x: 593, startPoint y: 396, endPoint x: 498, endPoint y: 389, distance: 94.8
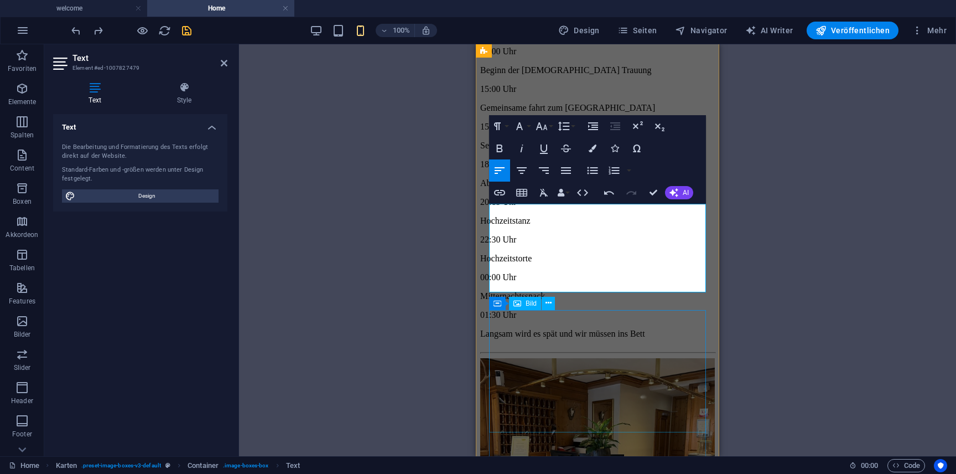
scroll to position [4339, 0]
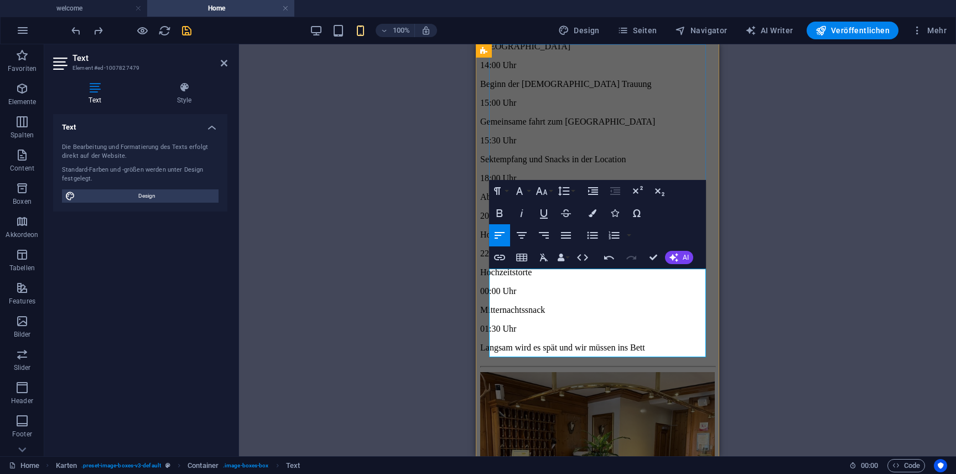
click at [760, 311] on div "Ziehe hier rein, um den vorhandenen Inhalt zu ersetzen. Drücke "Strg", wenn du …" at bounding box center [597, 250] width 717 height 412
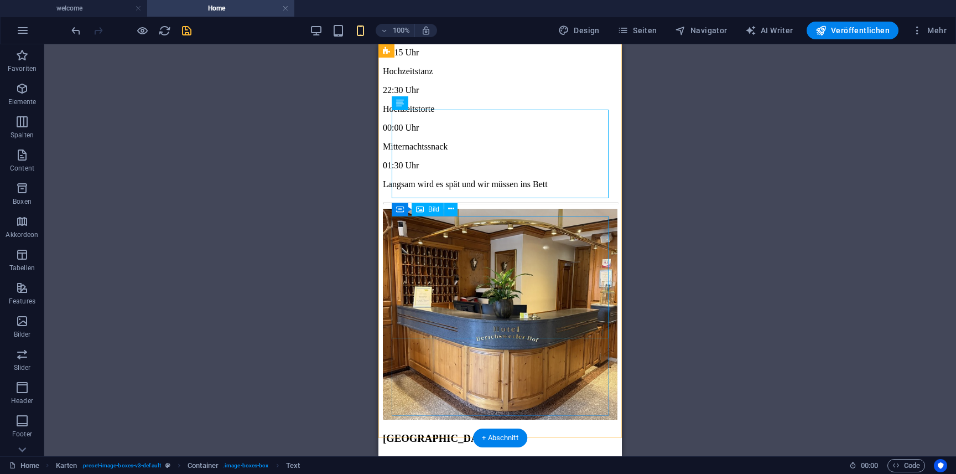
scroll to position [4504, 0]
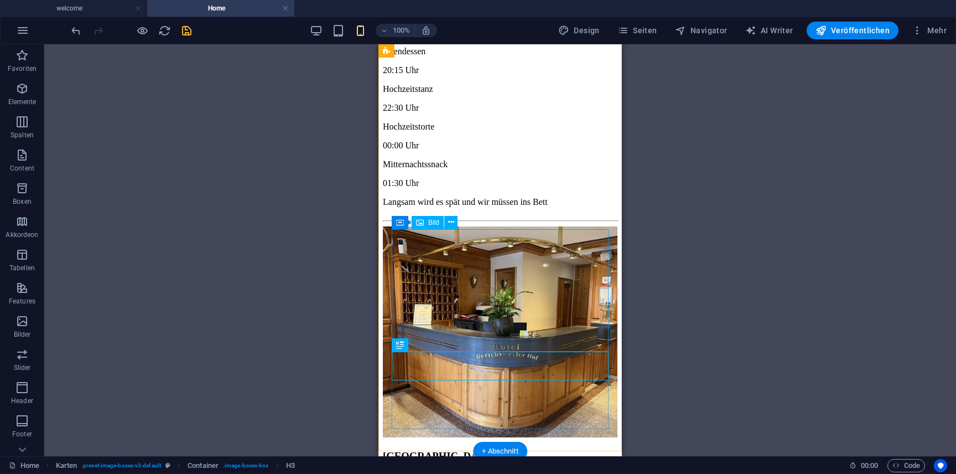
scroll to position [4486, 0]
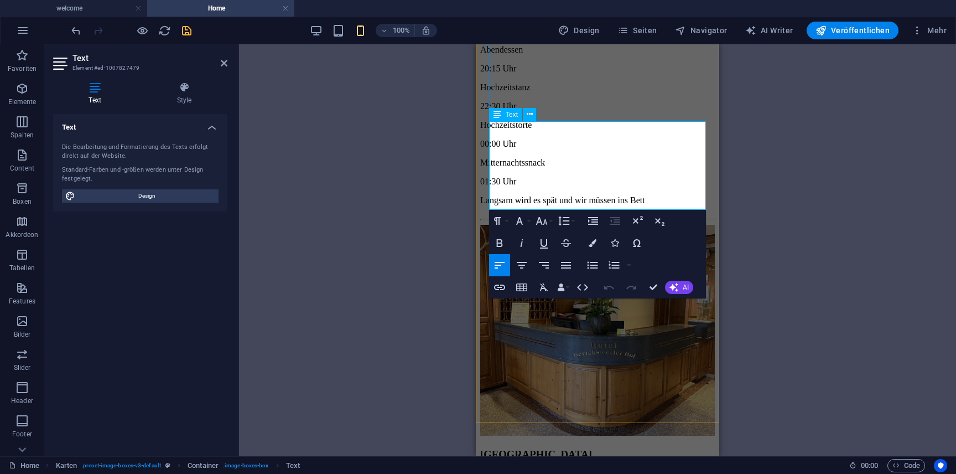
drag, startPoint x: 584, startPoint y: 140, endPoint x: 692, endPoint y: 137, distance: 107.9
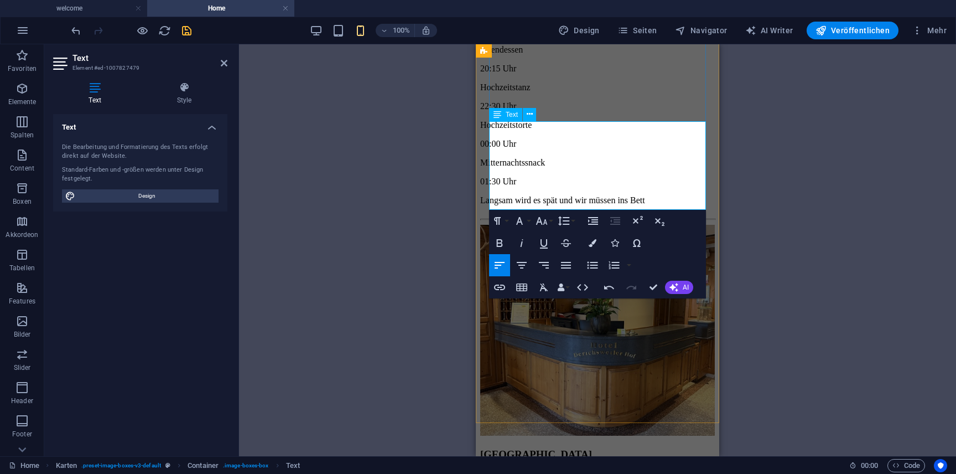
click at [504, 241] on icon "button" at bounding box center [499, 242] width 13 height 13
click at [500, 243] on icon "button" at bounding box center [500, 243] width 6 height 8
click at [517, 243] on icon "button" at bounding box center [521, 242] width 13 height 13
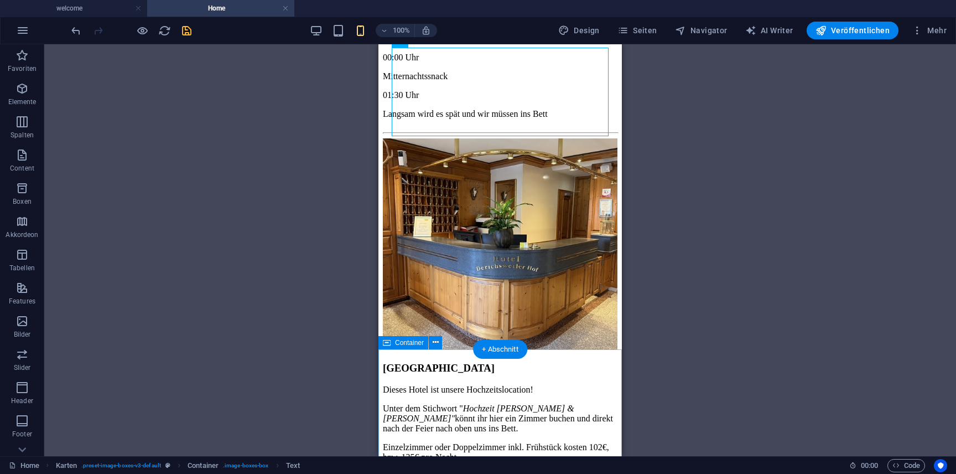
scroll to position [4586, 0]
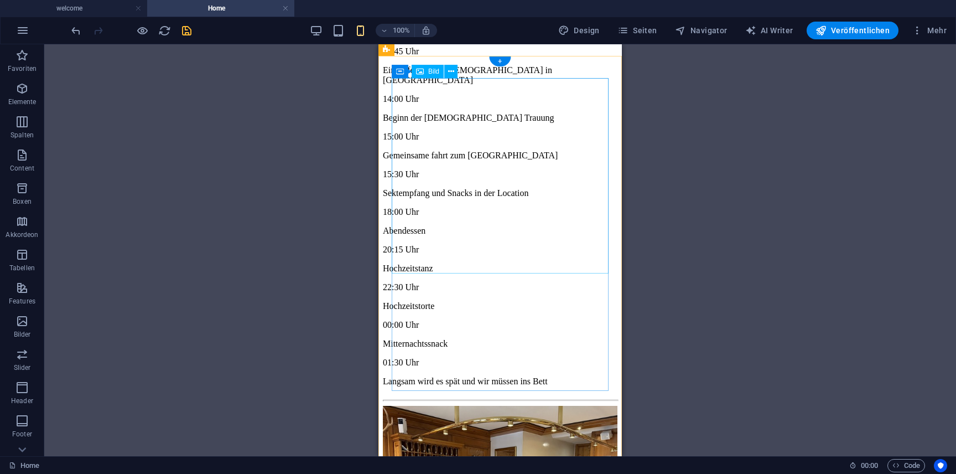
scroll to position [4318, 0]
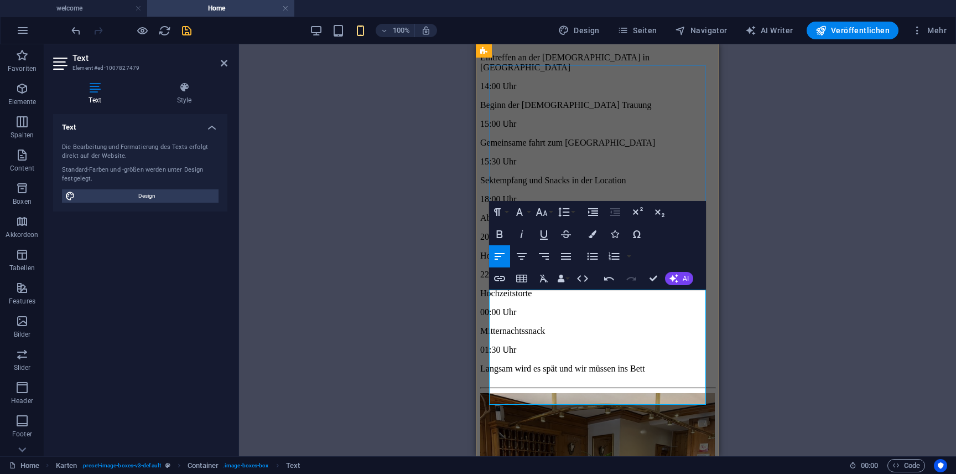
copy p "Highlite"
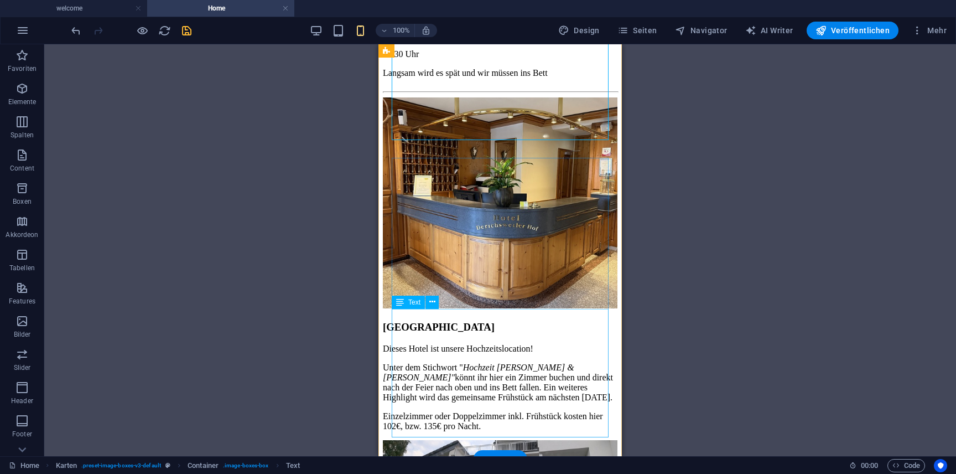
scroll to position [4616, 0]
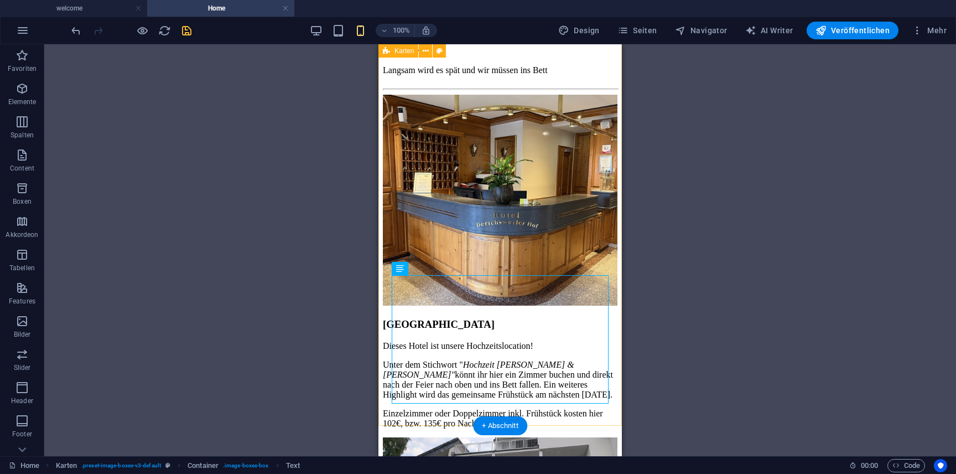
click at [617, 276] on div "[GEOGRAPHIC_DATA] Dieses Hotel ist unsere Hochzeitslocation! Unter dem Stichwor…" at bounding box center [500, 398] width 235 height 607
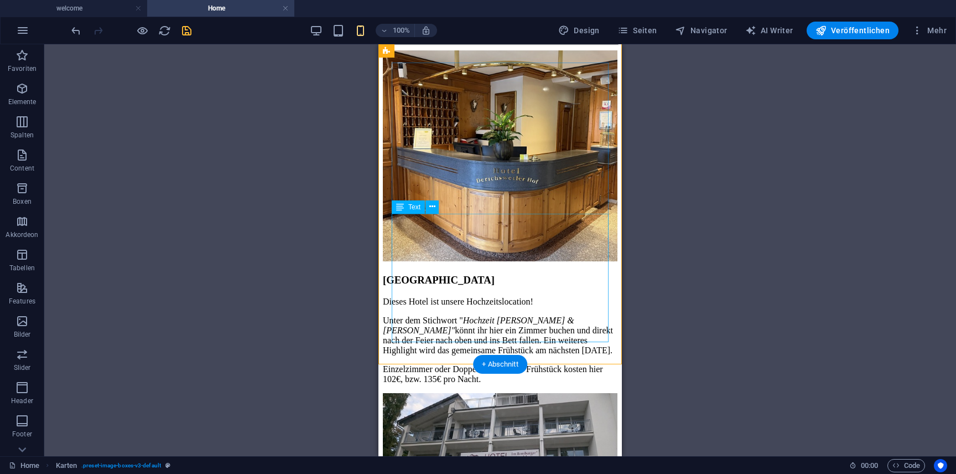
scroll to position [4686, 0]
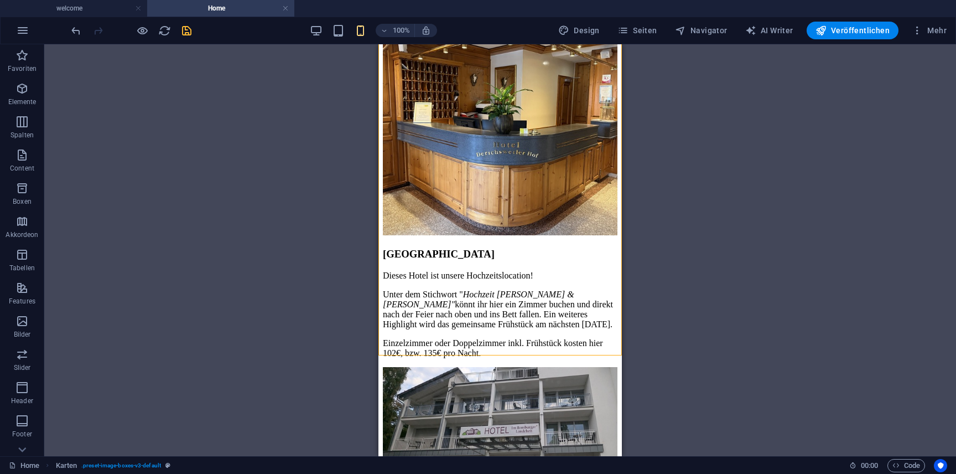
click at [184, 30] on icon "save" at bounding box center [186, 30] width 13 height 13
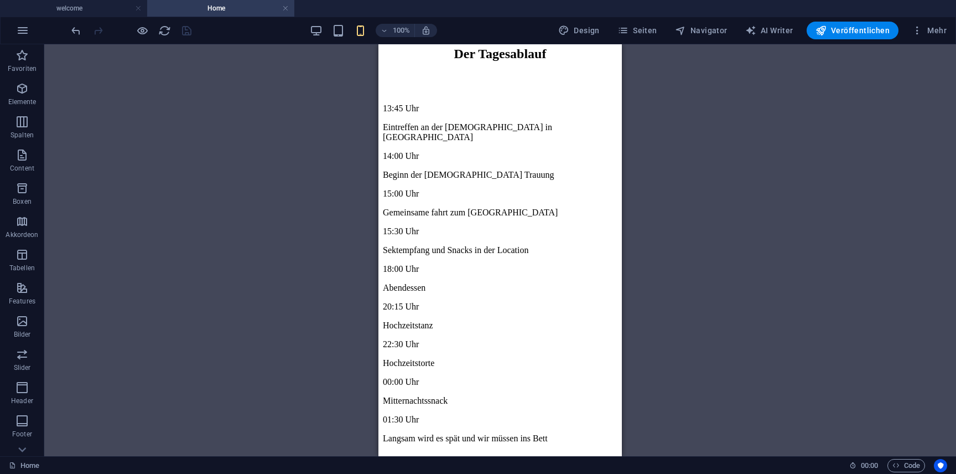
scroll to position [4245, 0]
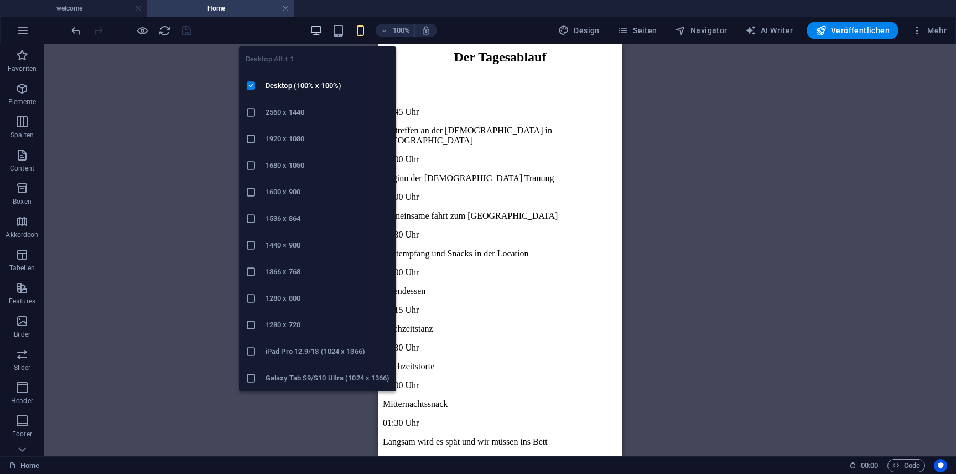
click at [320, 30] on icon "button" at bounding box center [316, 30] width 13 height 13
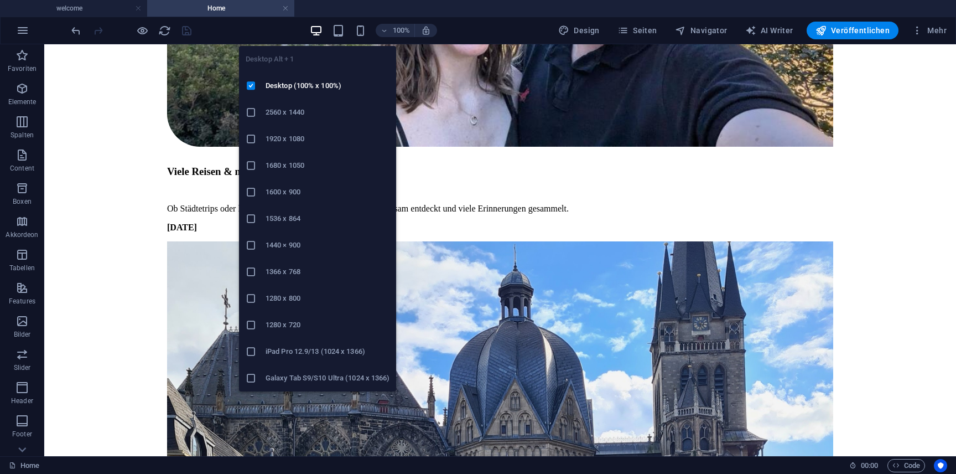
scroll to position [4256, 0]
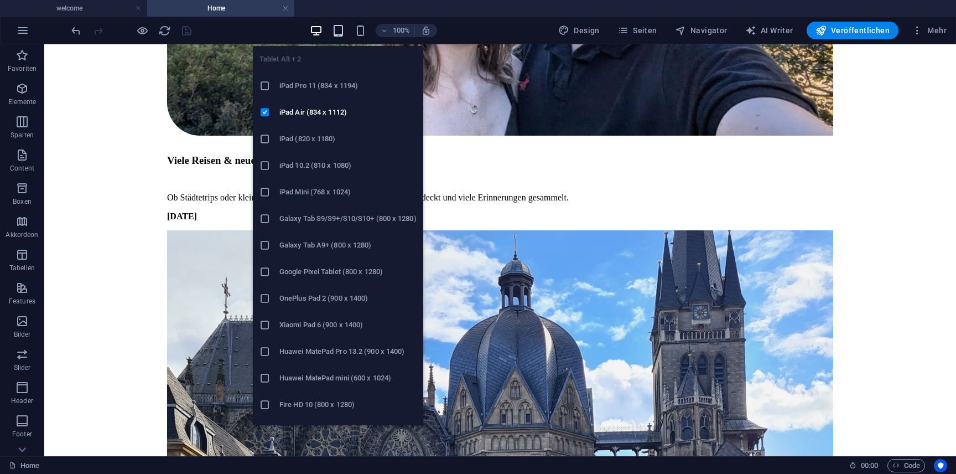
click at [342, 30] on icon "button" at bounding box center [338, 30] width 13 height 13
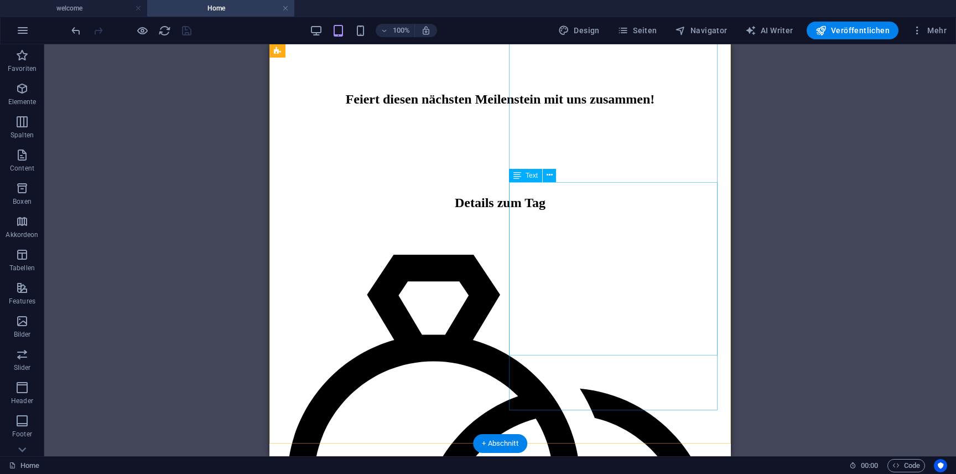
scroll to position [4330, 0]
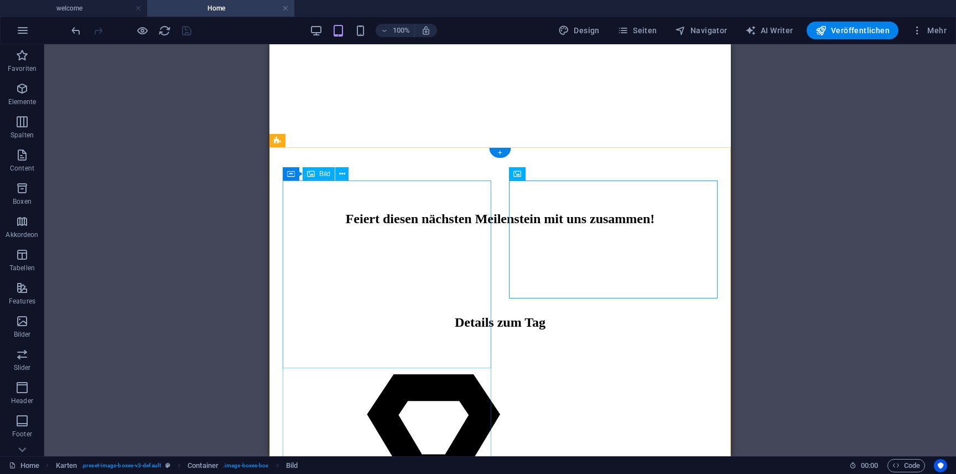
scroll to position [4261, 0]
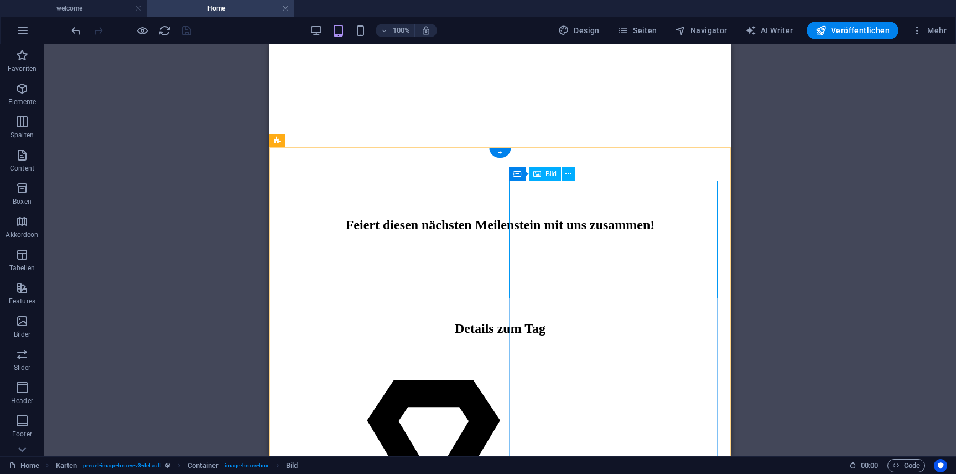
select select "%"
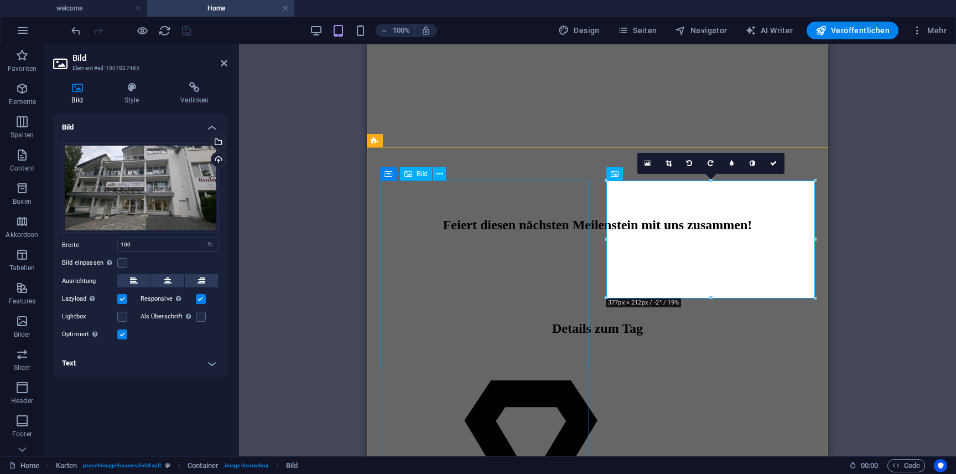
select select "%"
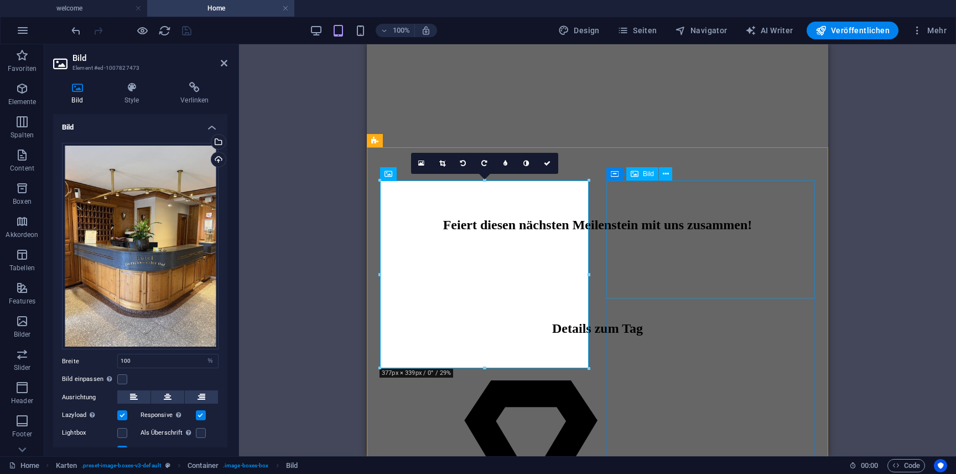
select select "%"
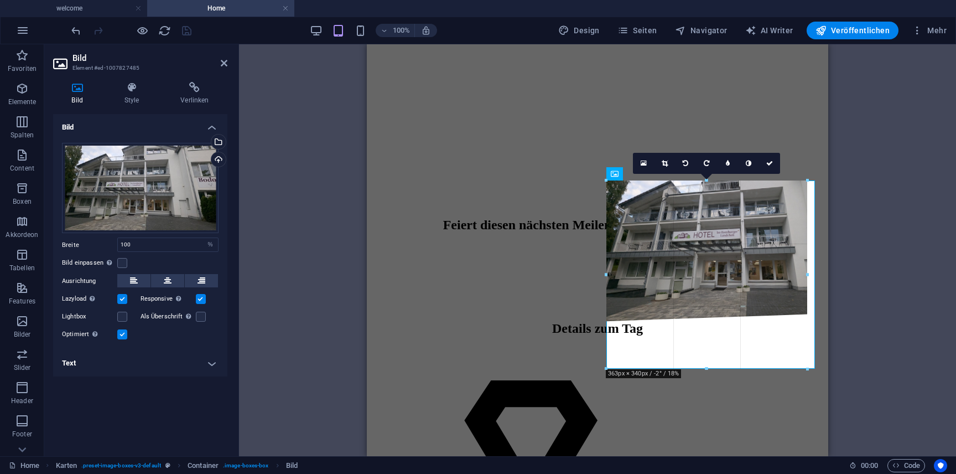
drag, startPoint x: 713, startPoint y: 297, endPoint x: 710, endPoint y: 368, distance: 70.9
type input "359"
select select "px"
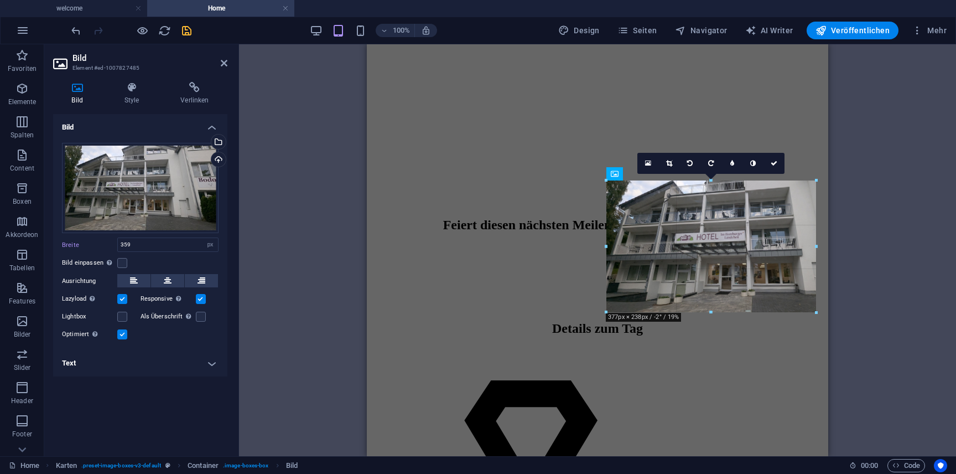
drag, startPoint x: 705, startPoint y: 293, endPoint x: 705, endPoint y: 314, distance: 20.5
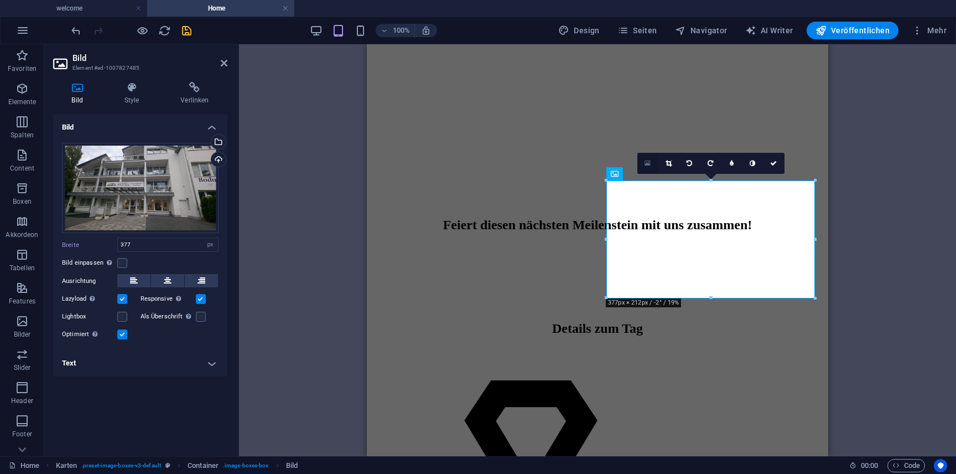
click at [649, 159] on icon at bounding box center [648, 163] width 6 height 8
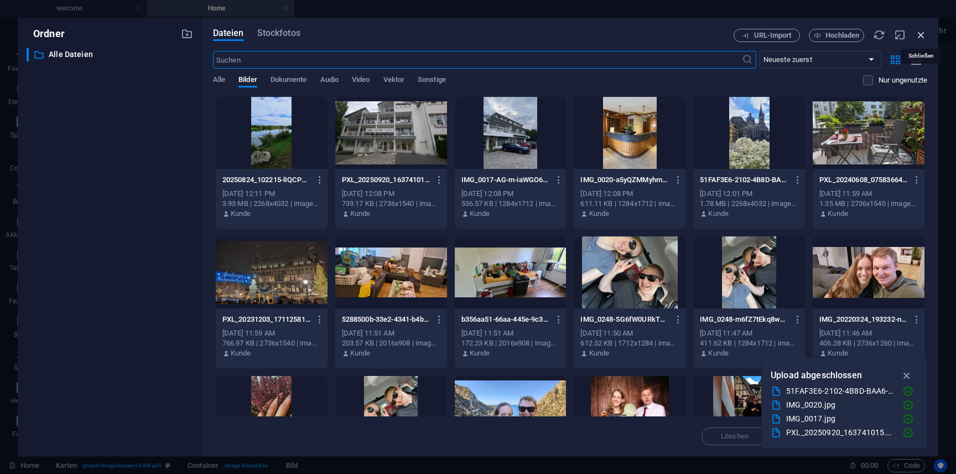
click at [922, 35] on icon "button" at bounding box center [921, 35] width 12 height 12
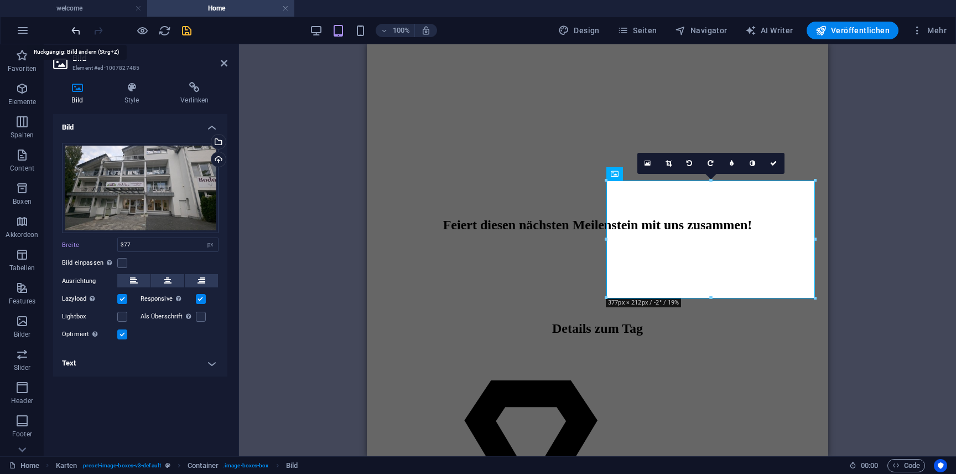
click at [77, 29] on icon "undo" at bounding box center [76, 30] width 13 height 13
type input "100"
select select "%"
click at [645, 163] on icon at bounding box center [648, 163] width 6 height 8
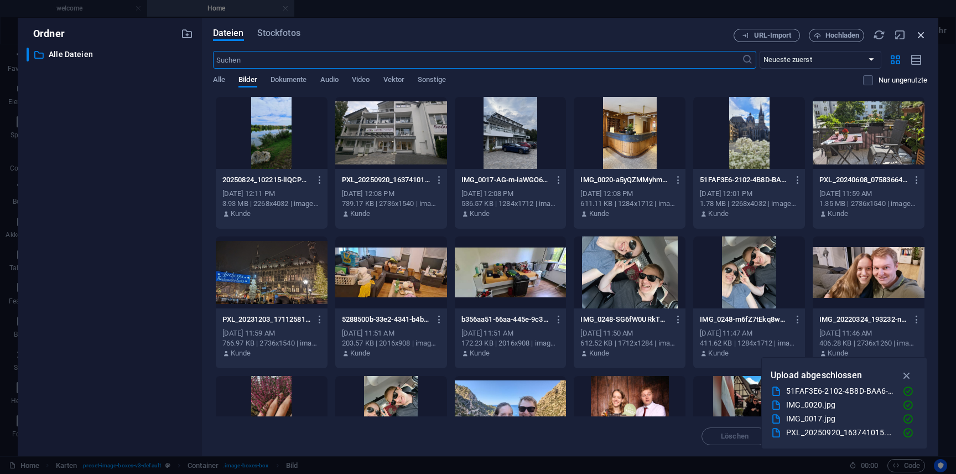
click at [922, 30] on icon "button" at bounding box center [921, 35] width 12 height 12
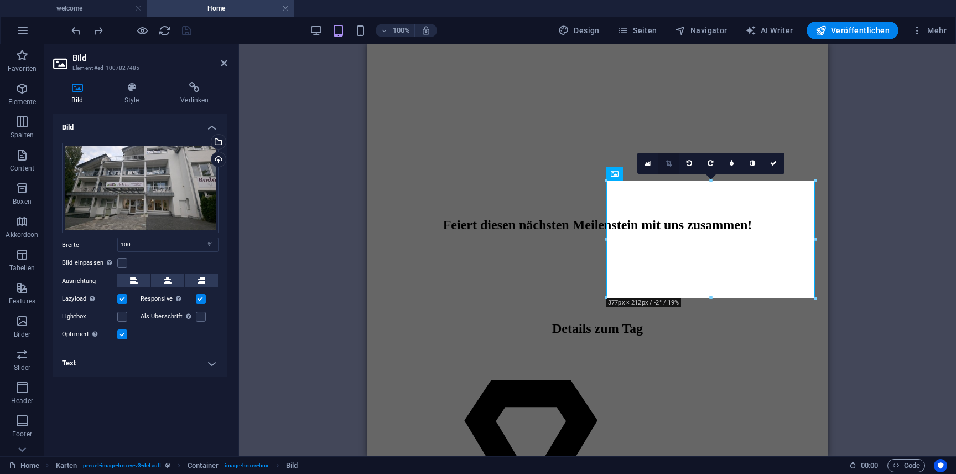
click at [668, 164] on icon at bounding box center [669, 163] width 6 height 7
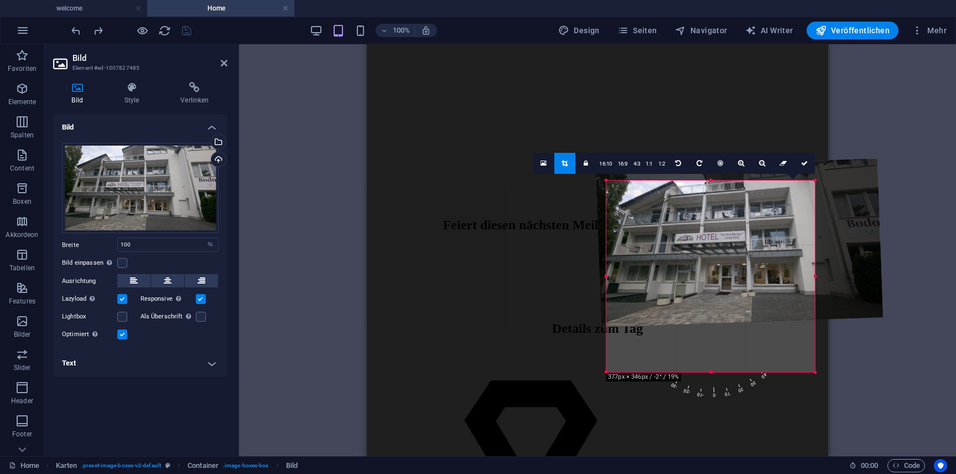
drag, startPoint x: 713, startPoint y: 297, endPoint x: 717, endPoint y: 371, distance: 74.3
click at [717, 371] on div at bounding box center [710, 372] width 209 height 4
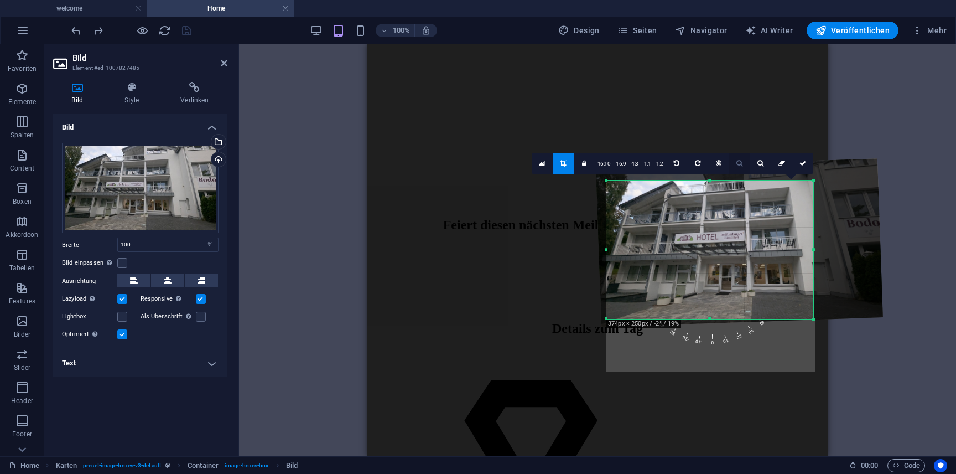
click at [741, 166] on icon at bounding box center [739, 163] width 6 height 7
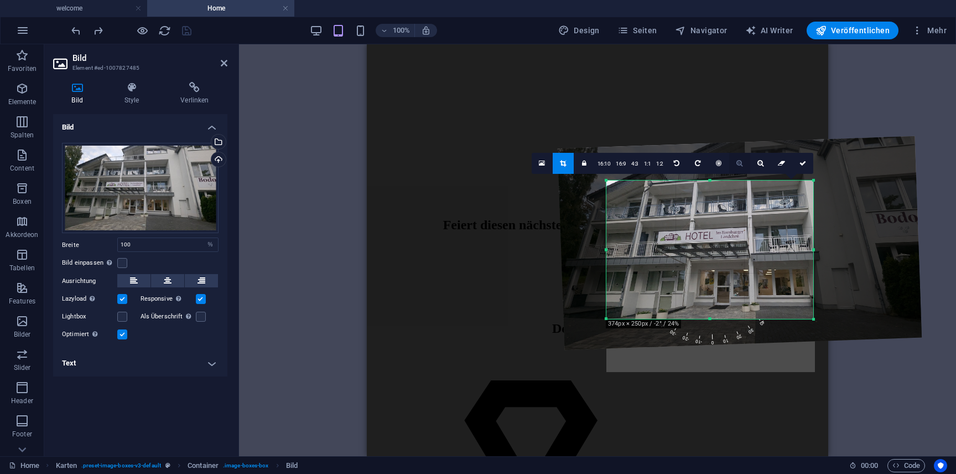
click at [741, 166] on icon at bounding box center [739, 163] width 6 height 7
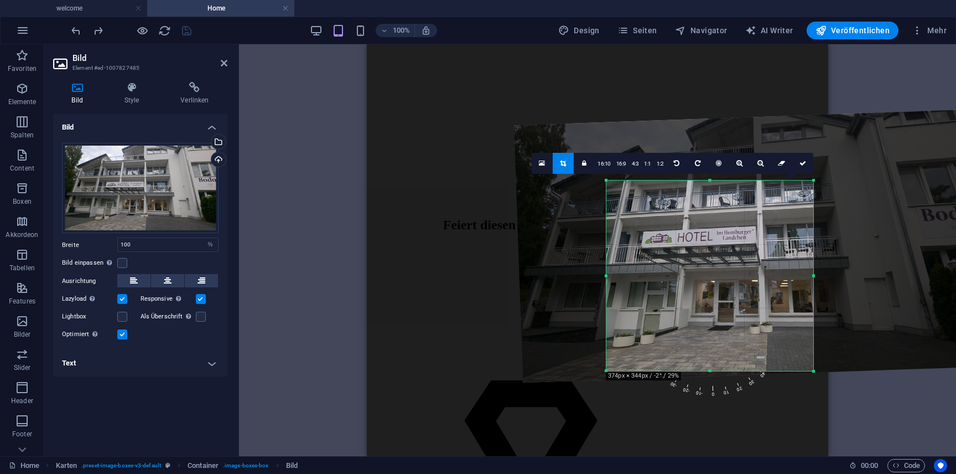
drag, startPoint x: 711, startPoint y: 319, endPoint x: 713, endPoint y: 371, distance: 52.0
click at [713, 371] on div at bounding box center [709, 371] width 207 height 4
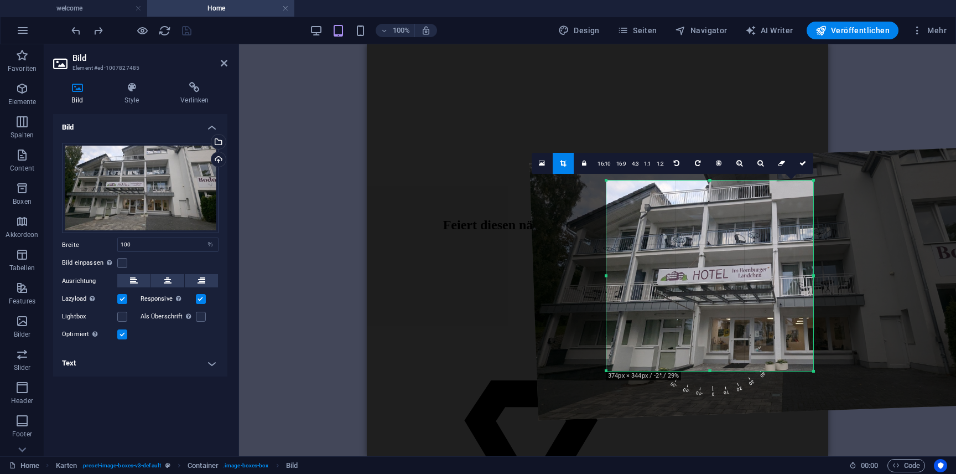
drag, startPoint x: 698, startPoint y: 262, endPoint x: 713, endPoint y: 299, distance: 40.7
click at [713, 299] on div at bounding box center [762, 283] width 466 height 273
click at [801, 162] on icon at bounding box center [802, 163] width 7 height 7
type input "374"
select select "px"
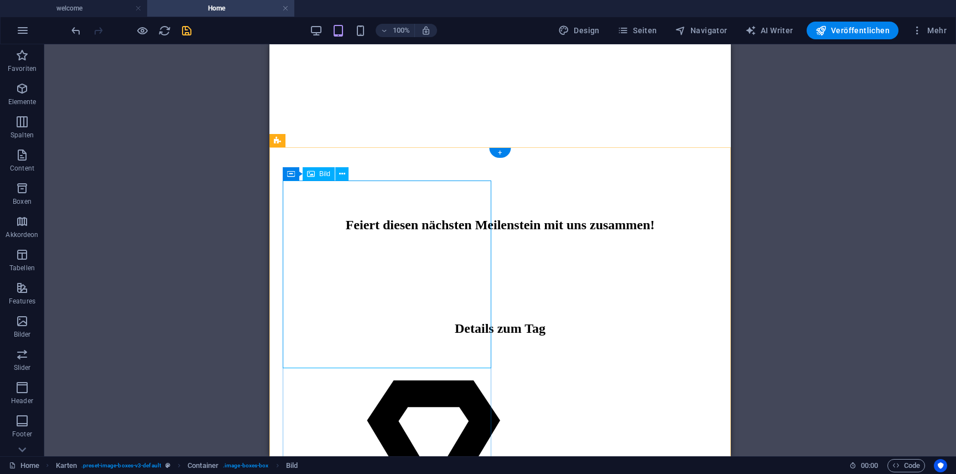
select select "%"
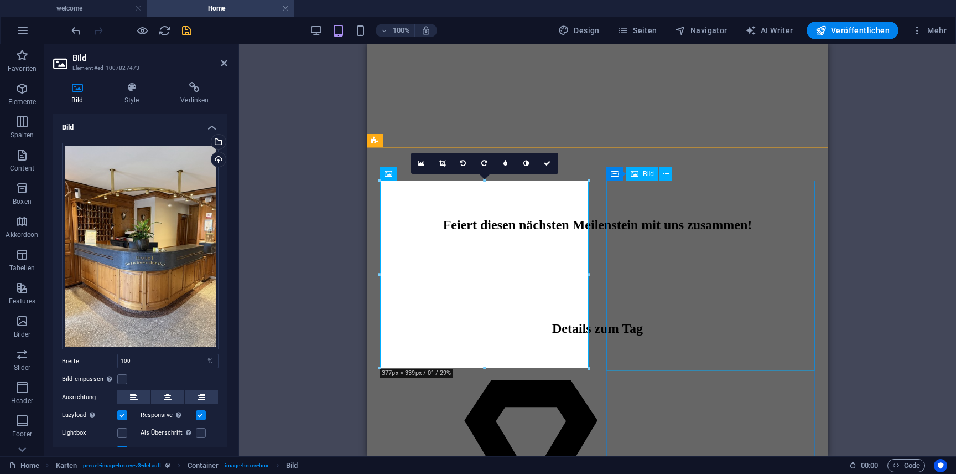
select select "px"
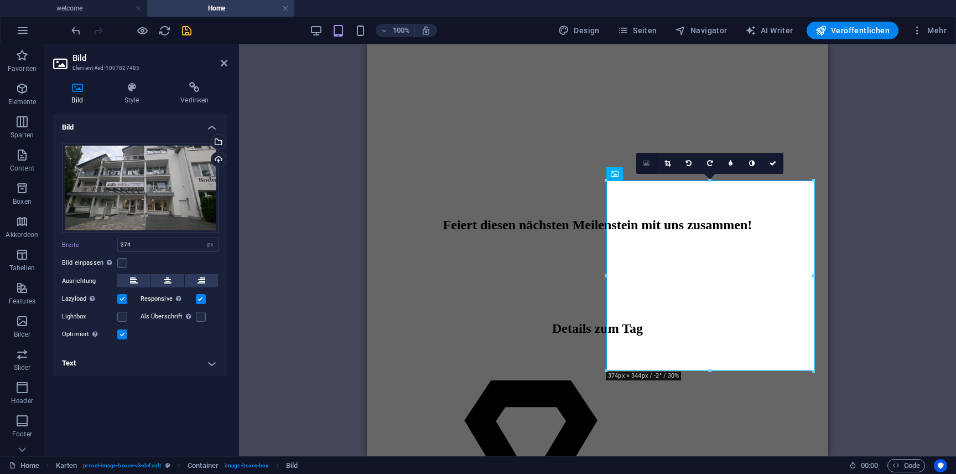
click at [648, 163] on icon at bounding box center [646, 163] width 6 height 8
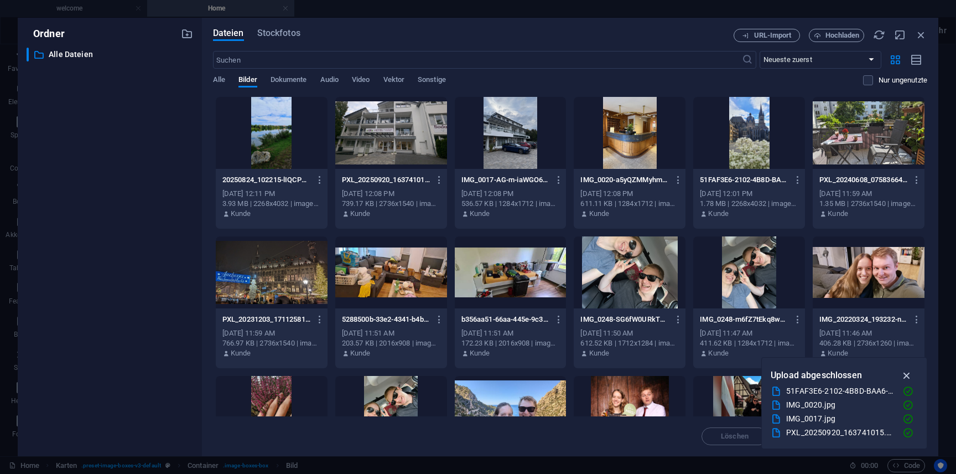
click at [904, 373] on icon "button" at bounding box center [907, 375] width 13 height 12
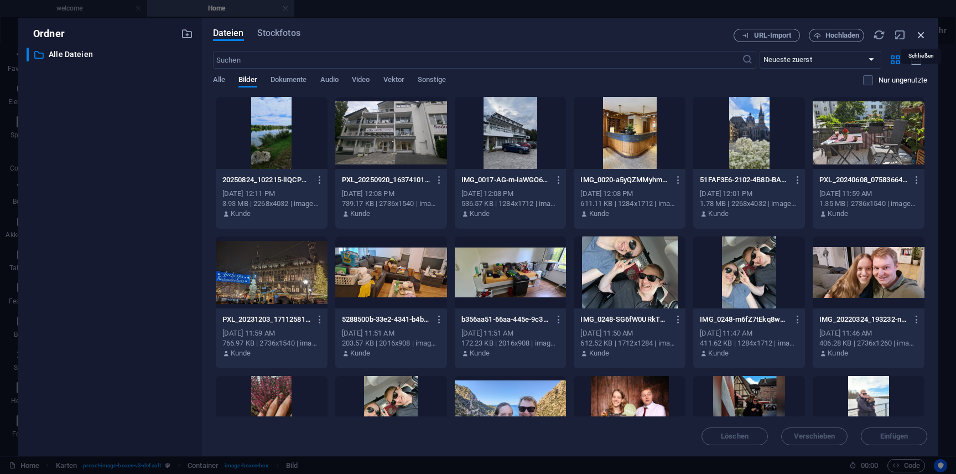
click at [918, 33] on icon "button" at bounding box center [921, 35] width 12 height 12
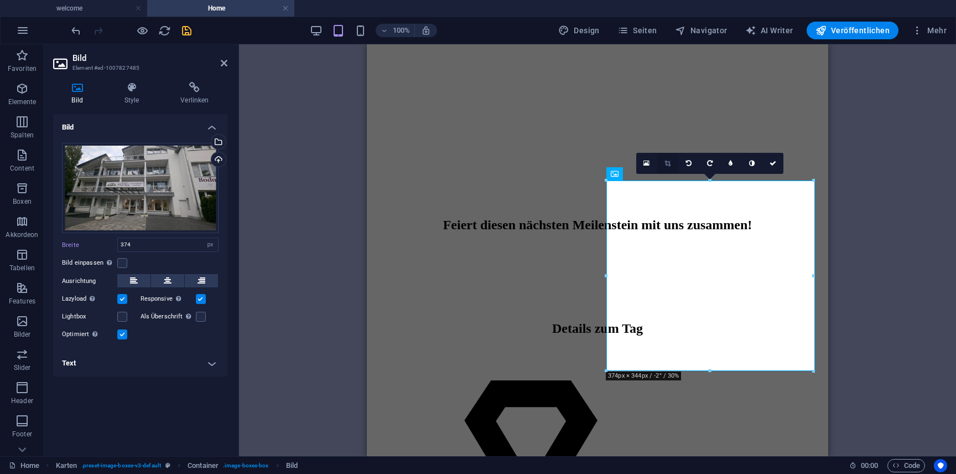
click at [671, 162] on link at bounding box center [667, 163] width 21 height 21
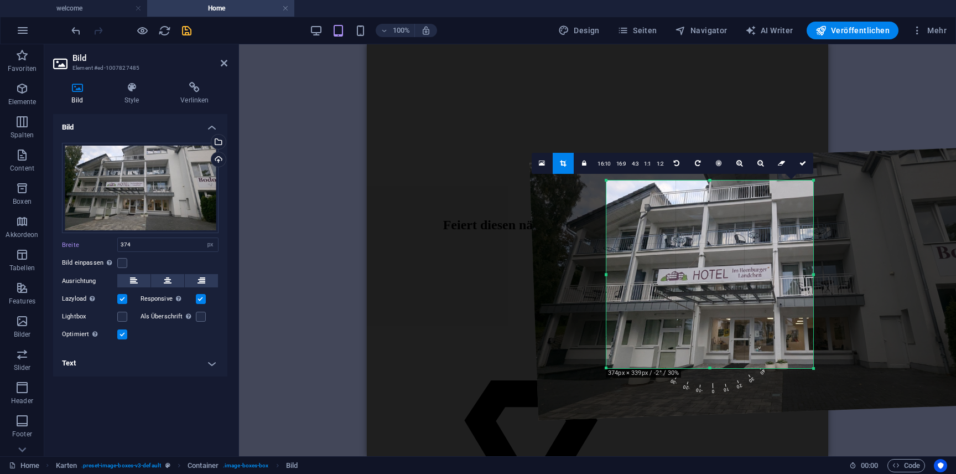
click at [711, 367] on div at bounding box center [709, 368] width 207 height 4
click at [815, 275] on div at bounding box center [815, 274] width 4 height 188
click at [739, 284] on div at bounding box center [765, 283] width 466 height 273
click at [761, 161] on icon at bounding box center [762, 163] width 6 height 7
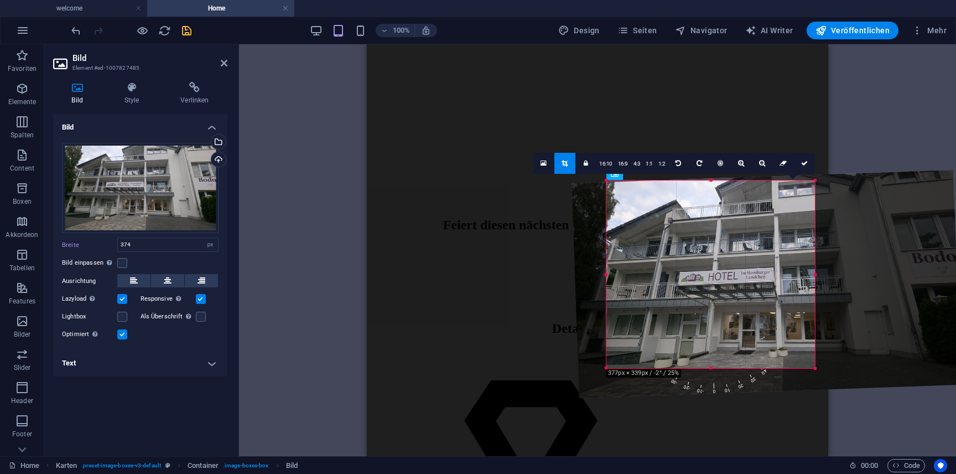
click at [752, 247] on div at bounding box center [765, 284] width 389 height 228
click at [750, 248] on div at bounding box center [764, 283] width 389 height 228
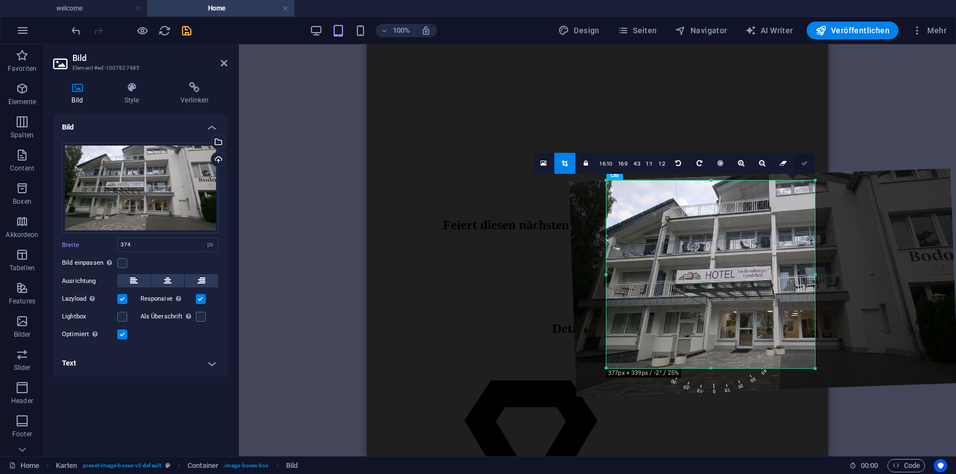
click at [807, 162] on icon at bounding box center [804, 163] width 7 height 7
type input "377"
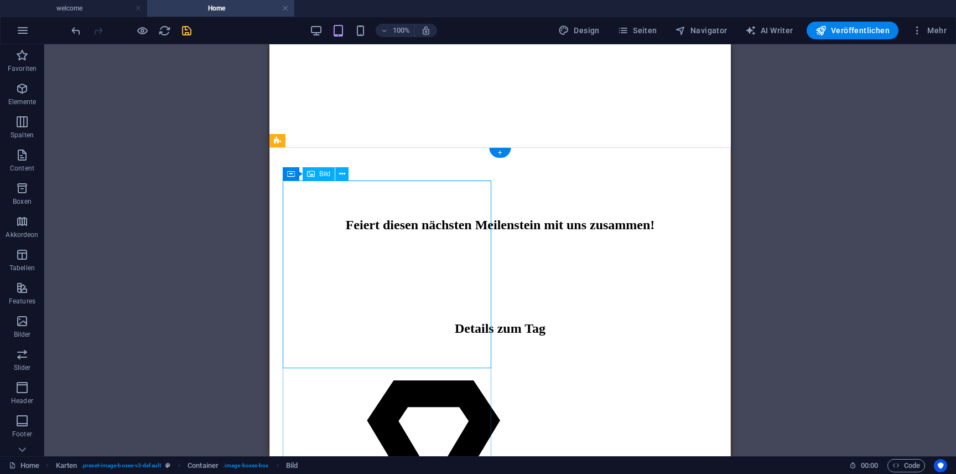
select select "%"
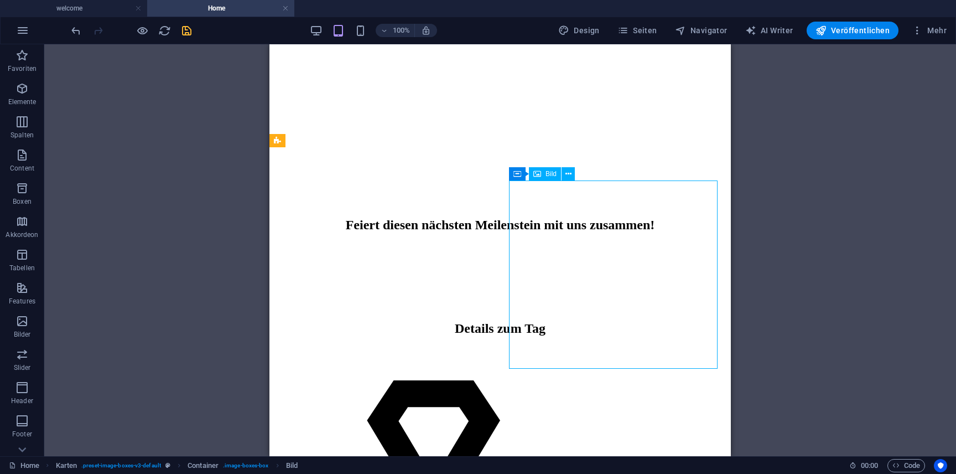
select select "px"
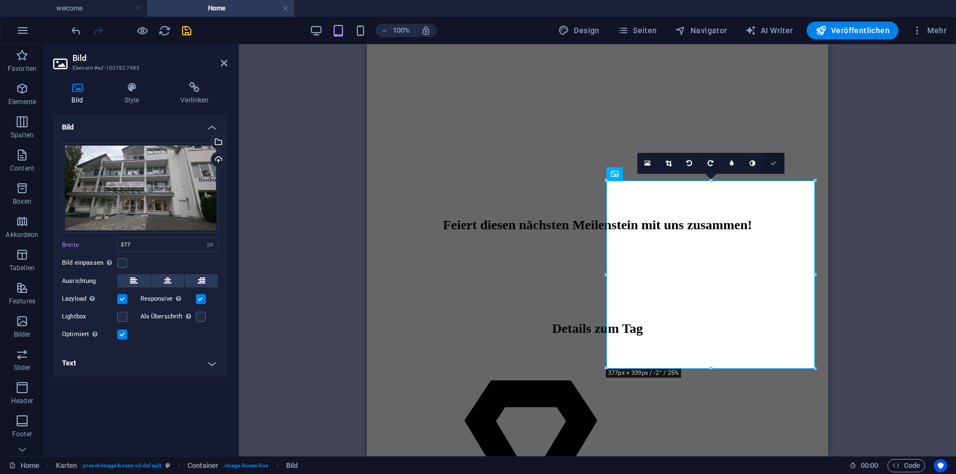
click at [774, 159] on link at bounding box center [773, 163] width 21 height 21
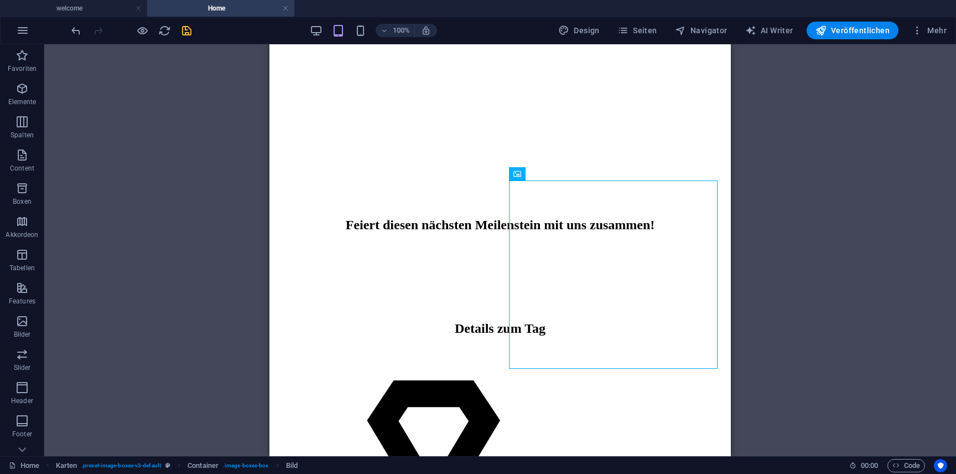
click at [787, 302] on div "Ziehe hier rein, um den vorhandenen Inhalt zu ersetzen. Drücke "Strg", wenn du …" at bounding box center [500, 250] width 912 height 412
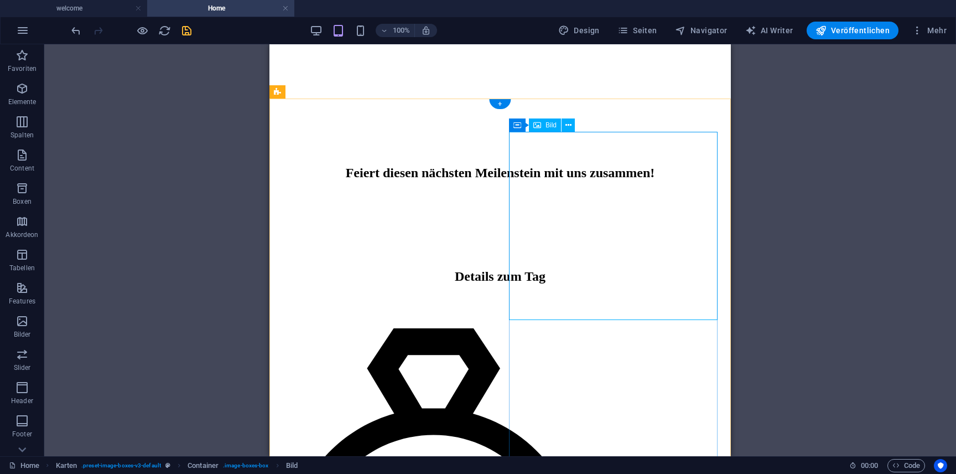
scroll to position [4310, 0]
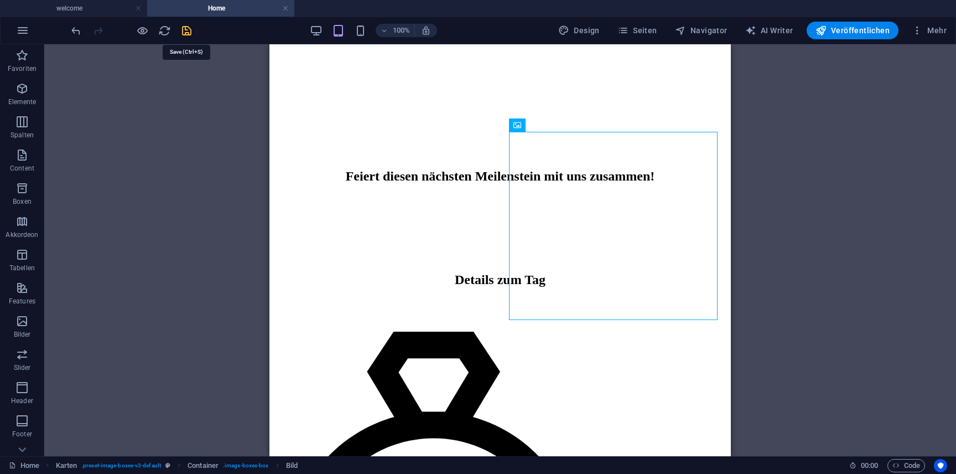
click at [187, 31] on icon "save" at bounding box center [186, 30] width 13 height 13
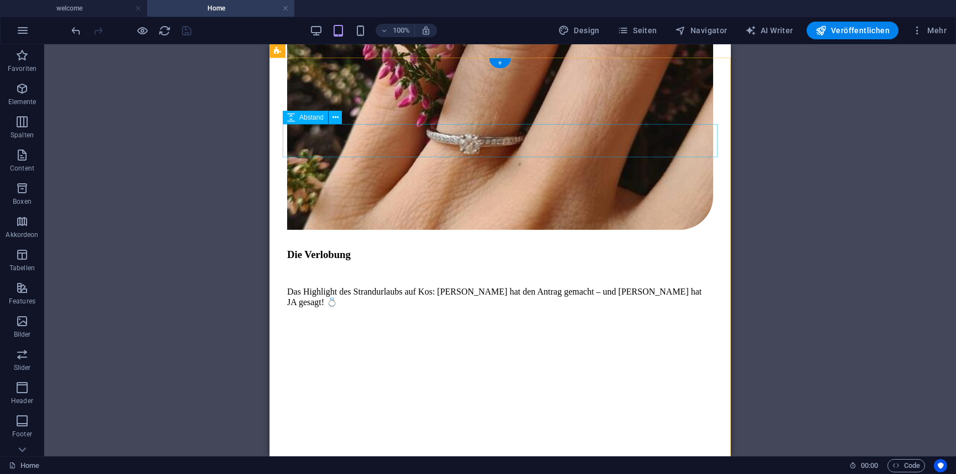
scroll to position [3721, 0]
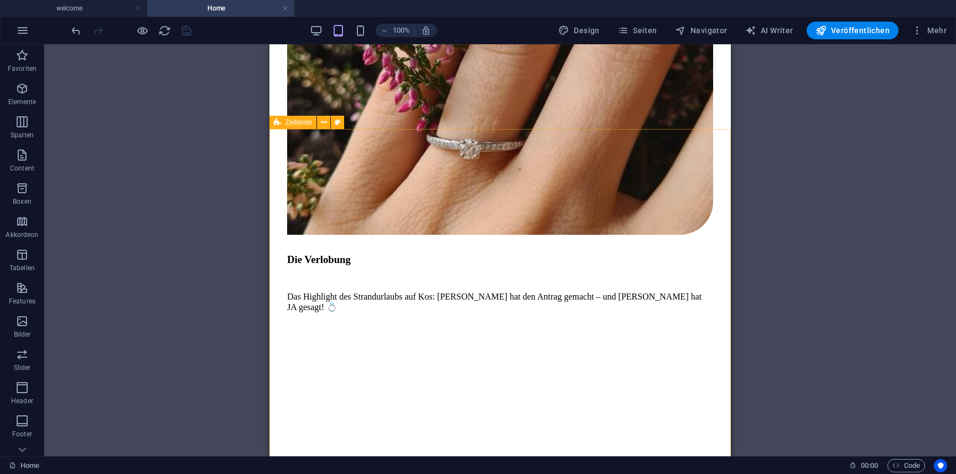
click at [300, 122] on span "Zeitleiste" at bounding box center [298, 122] width 27 height 7
select select "rem"
select select "preset-timeline-v3-default"
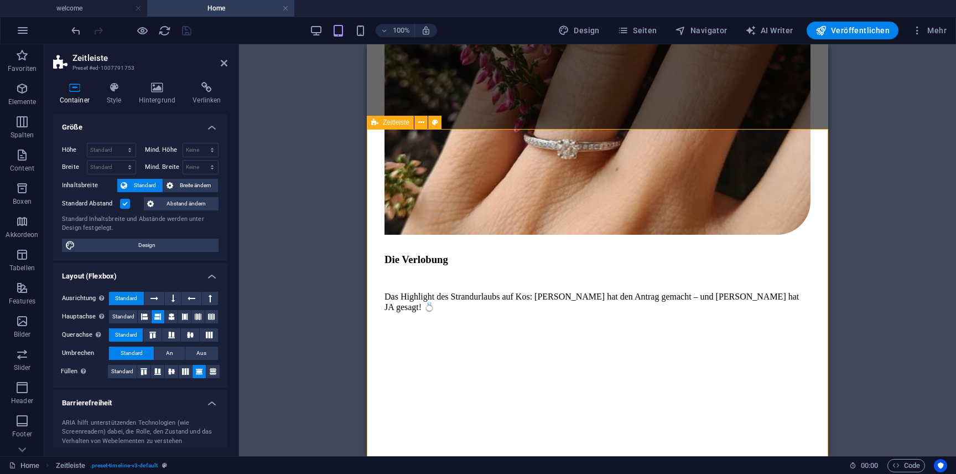
click at [372, 119] on icon at bounding box center [374, 122] width 7 height 13
click at [118, 87] on icon at bounding box center [114, 87] width 28 height 11
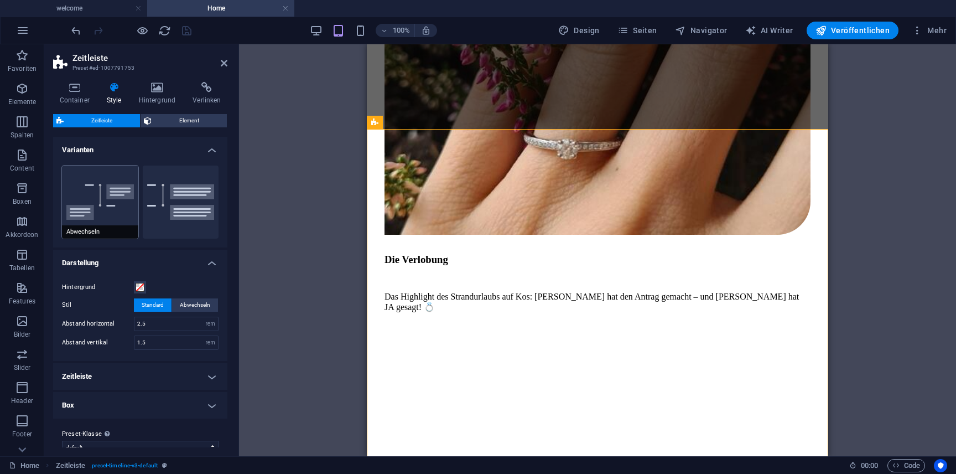
click at [115, 188] on button "Abwechseln" at bounding box center [100, 201] width 76 height 73
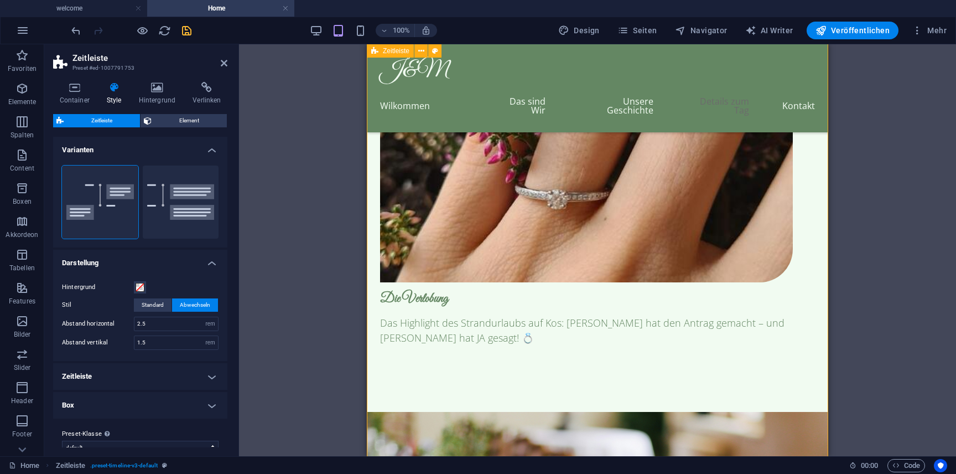
scroll to position [3829, 0]
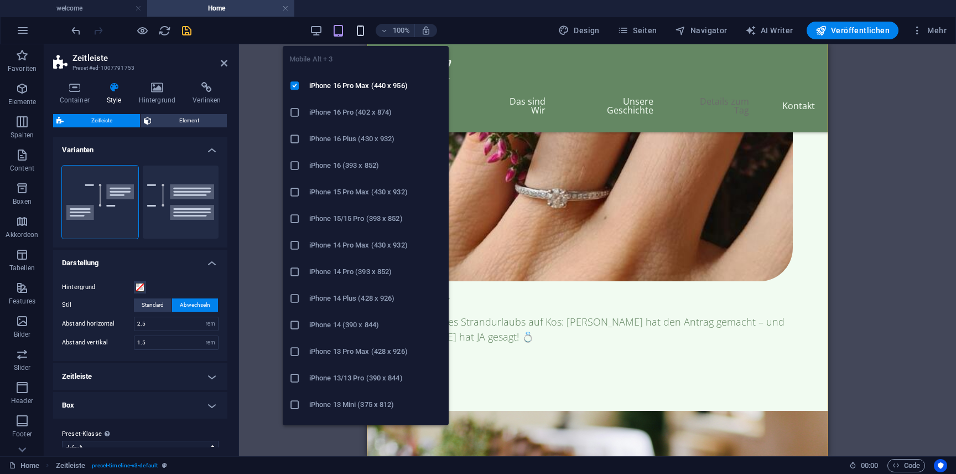
click at [362, 34] on icon "button" at bounding box center [360, 30] width 13 height 13
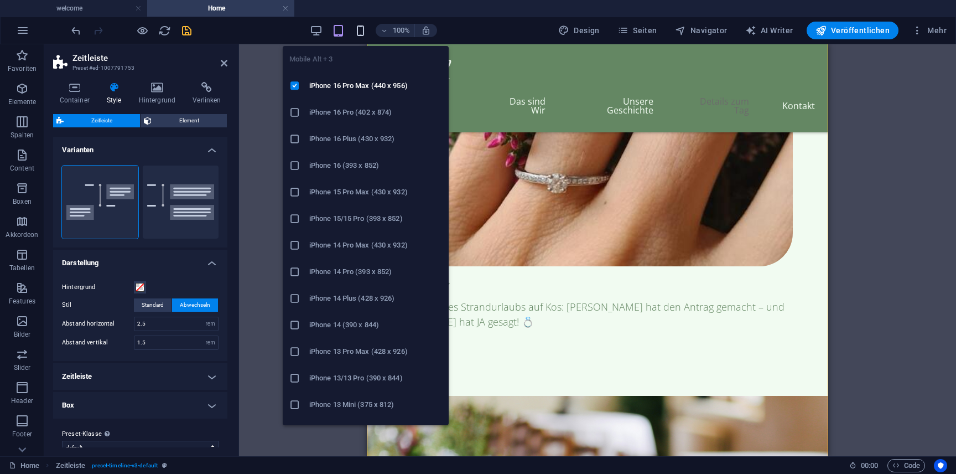
scroll to position [3815, 0]
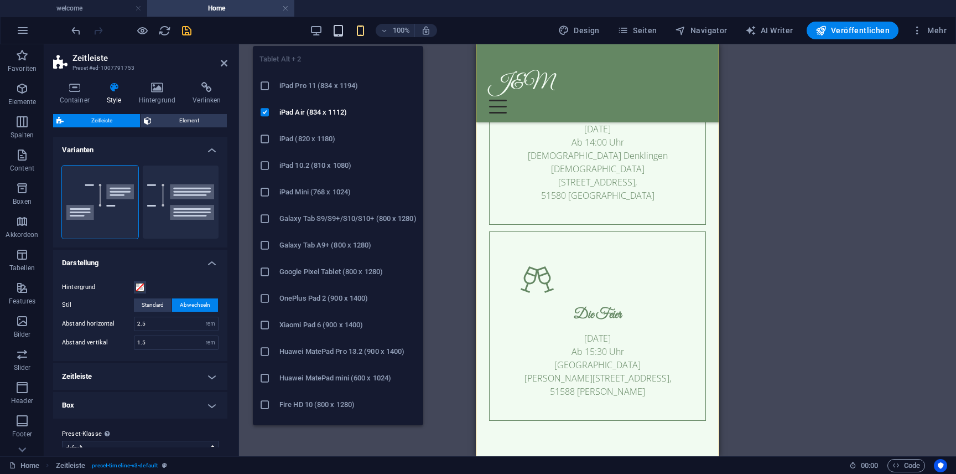
click at [344, 28] on icon "button" at bounding box center [338, 30] width 13 height 13
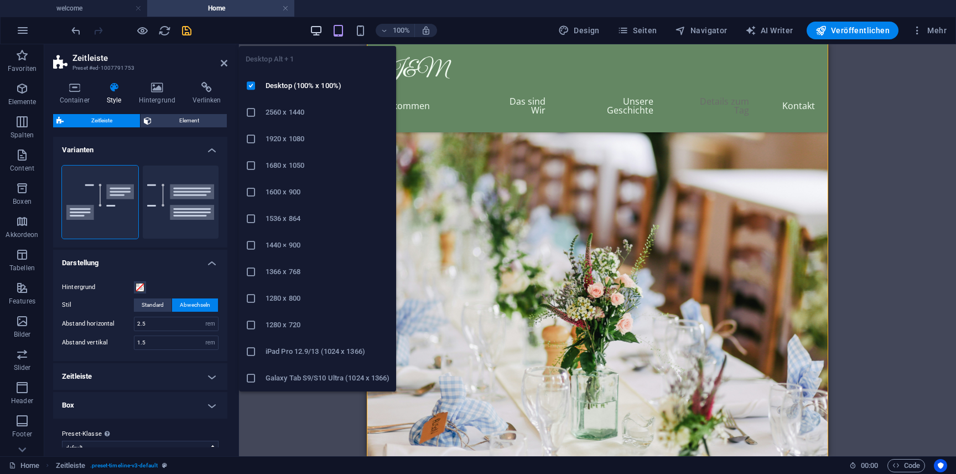
click at [321, 29] on icon "button" at bounding box center [316, 30] width 13 height 13
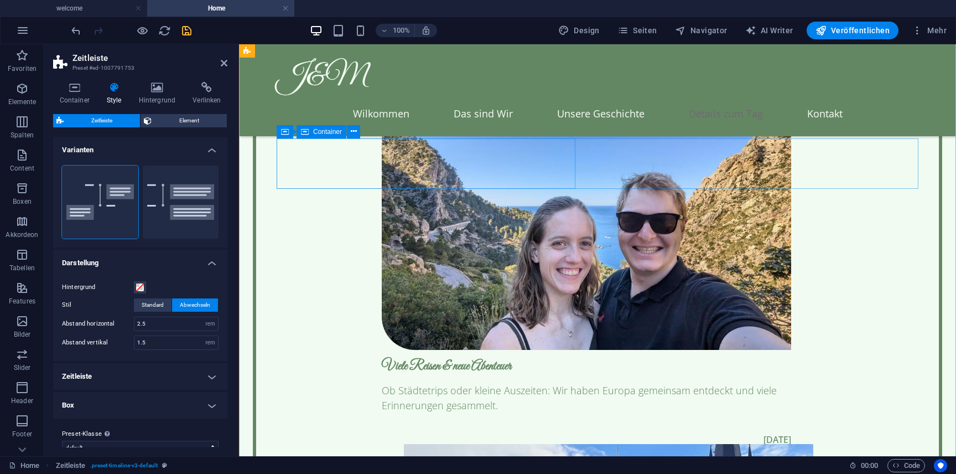
scroll to position [3402, 0]
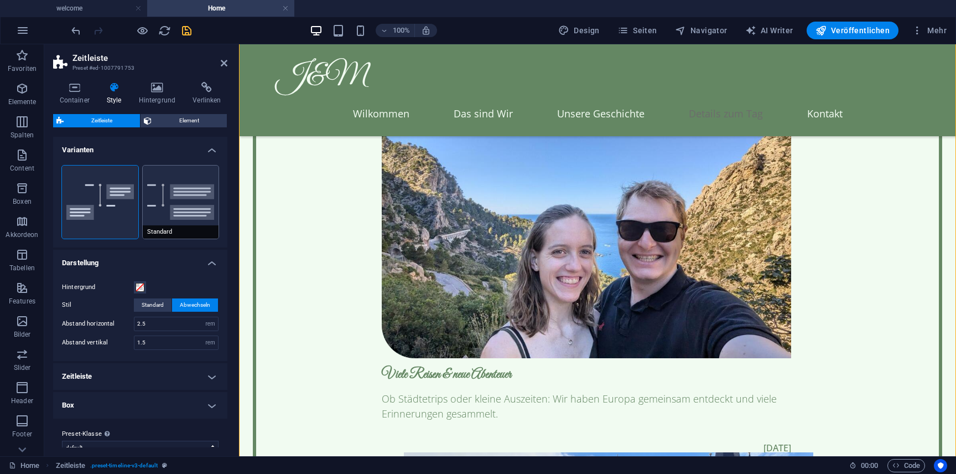
click at [195, 206] on button "Standard" at bounding box center [181, 201] width 76 height 73
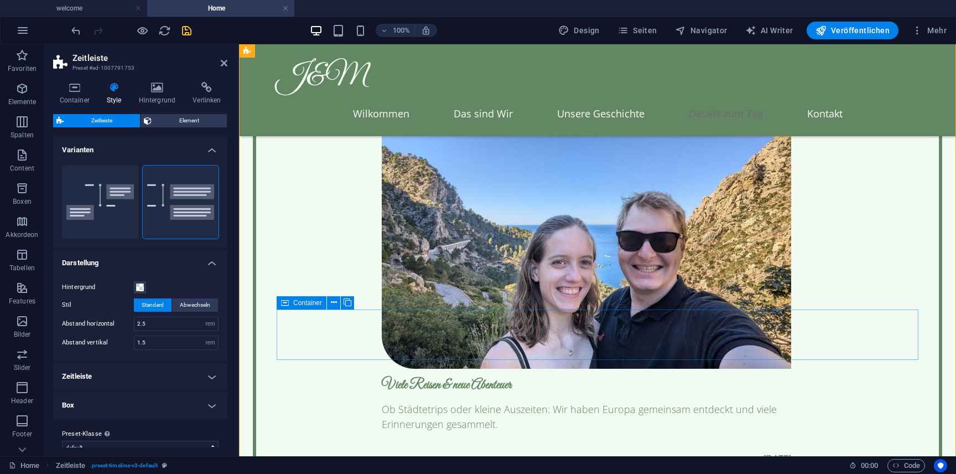
scroll to position [3381, 0]
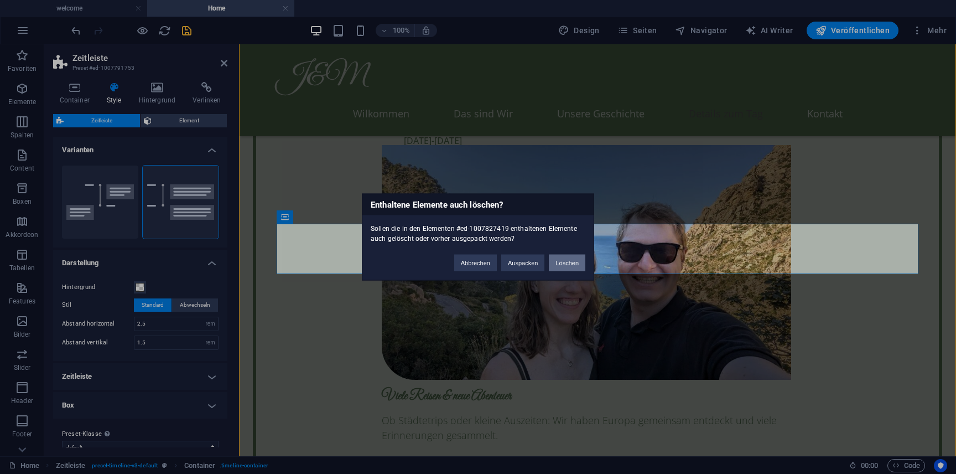
click at [559, 265] on button "Löschen" at bounding box center [567, 262] width 37 height 17
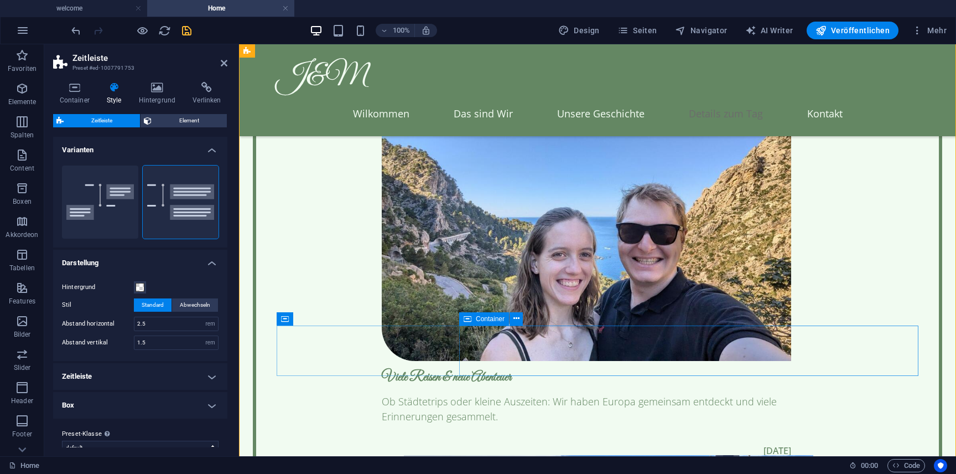
scroll to position [3415, 0]
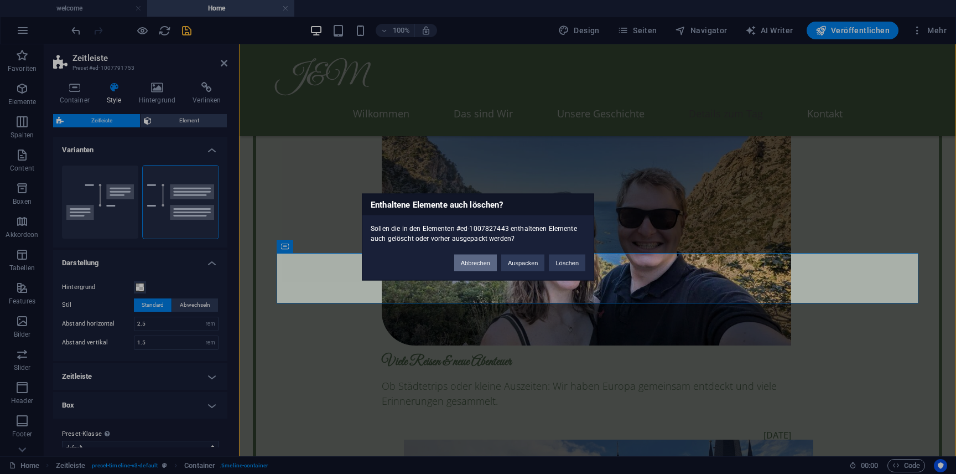
click at [479, 269] on button "Abbrechen" at bounding box center [475, 262] width 43 height 17
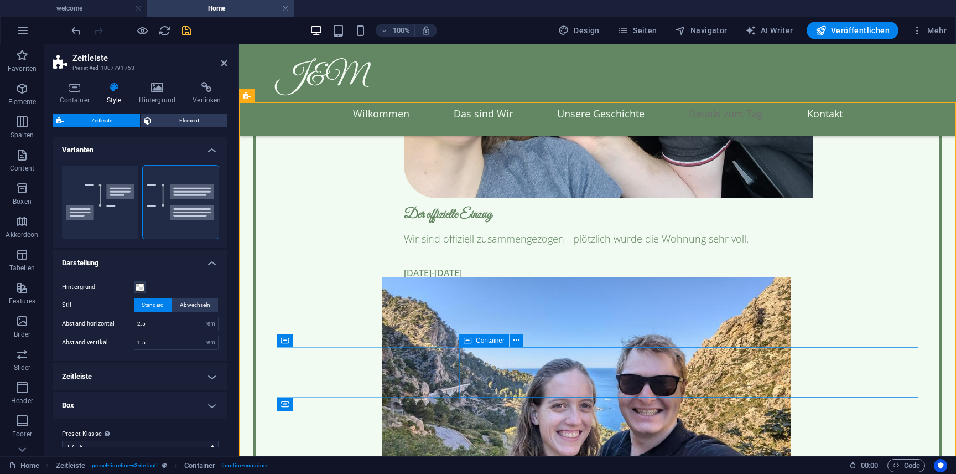
scroll to position [3248, 0]
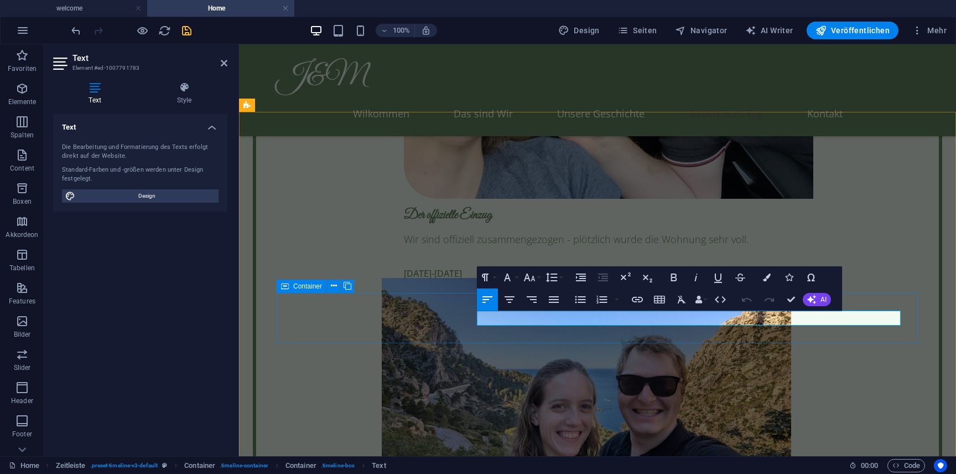
drag, startPoint x: 532, startPoint y: 320, endPoint x: 424, endPoint y: 320, distance: 108.4
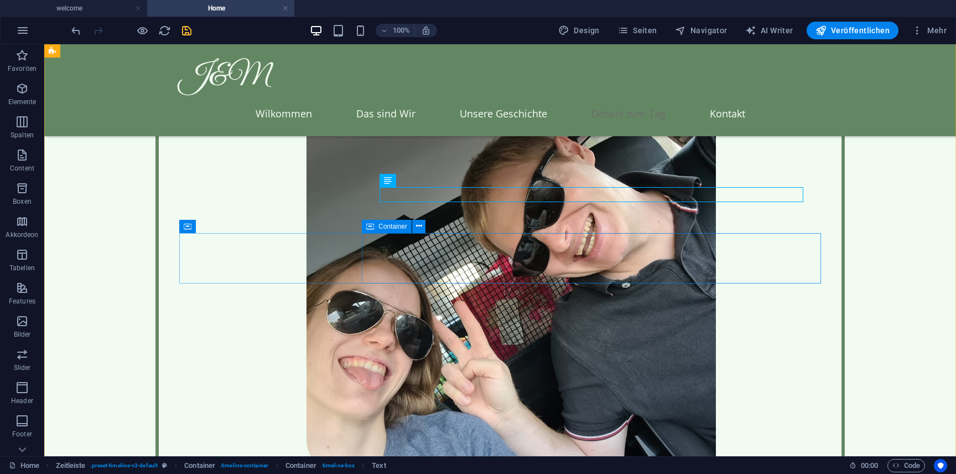
scroll to position [3284, 0]
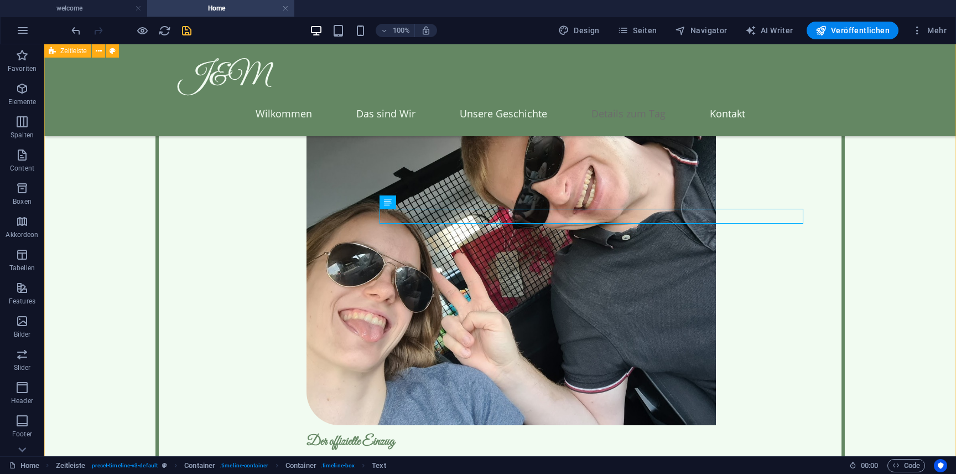
scroll to position [3333, 0]
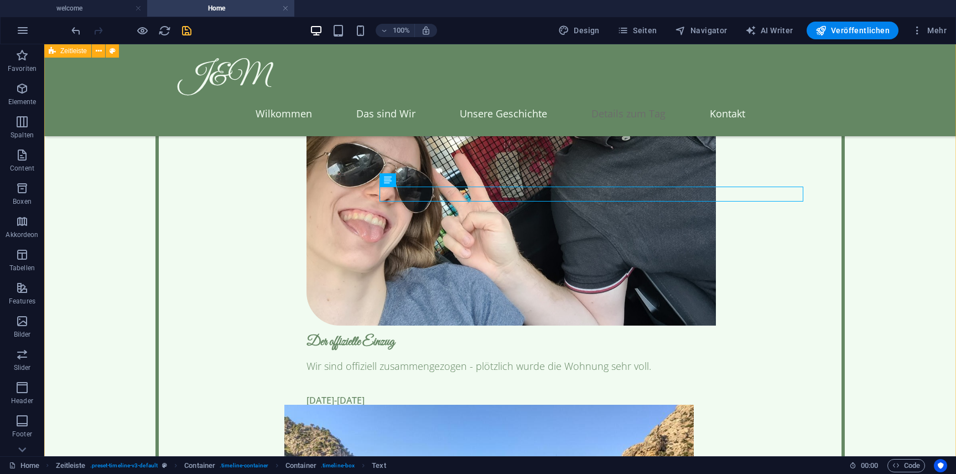
scroll to position [3442, 0]
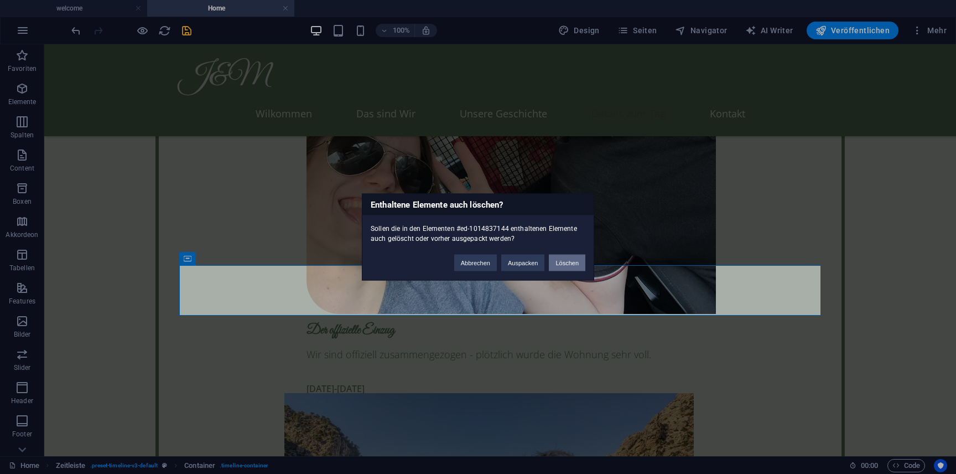
click at [560, 259] on button "Löschen" at bounding box center [567, 262] width 37 height 17
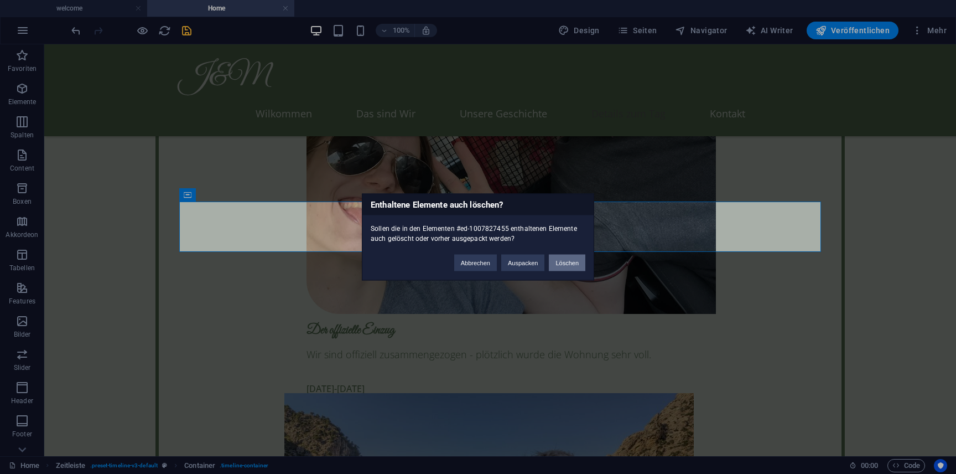
click at [569, 259] on button "Löschen" at bounding box center [567, 262] width 37 height 17
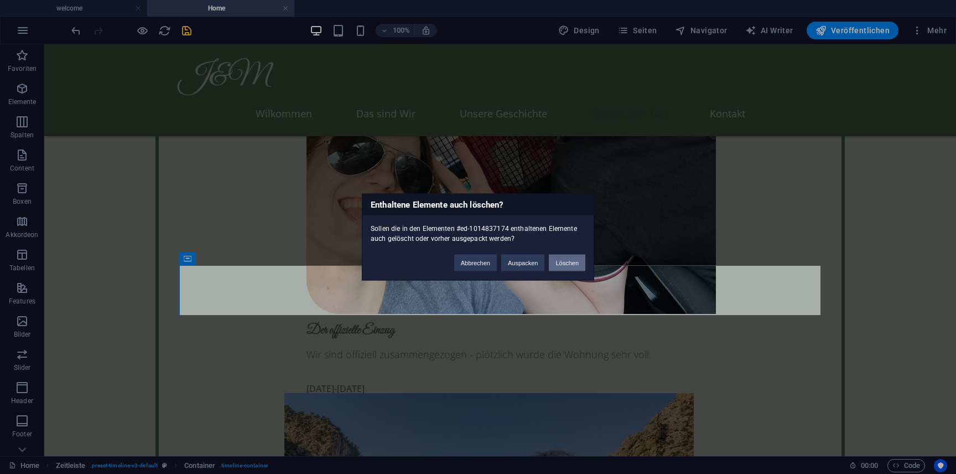
click at [565, 264] on button "Löschen" at bounding box center [567, 262] width 37 height 17
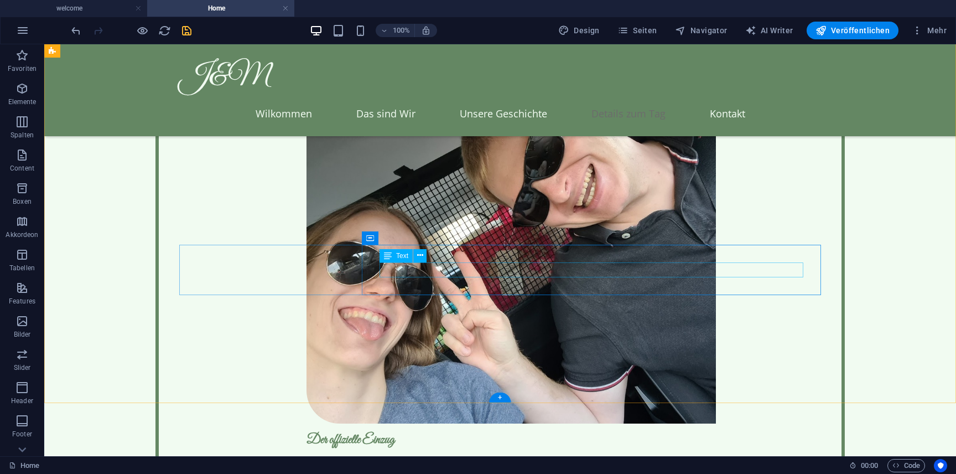
scroll to position [3334, 0]
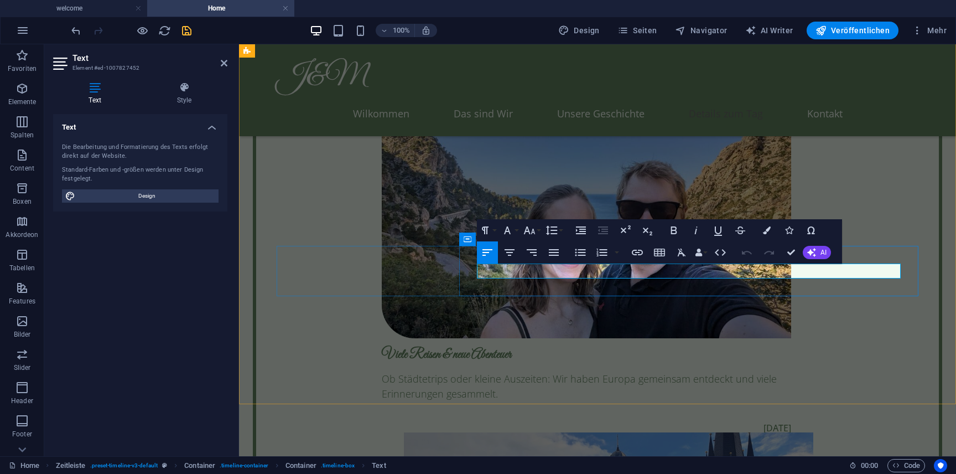
drag, startPoint x: 533, startPoint y: 271, endPoint x: 822, endPoint y: 274, distance: 289.4
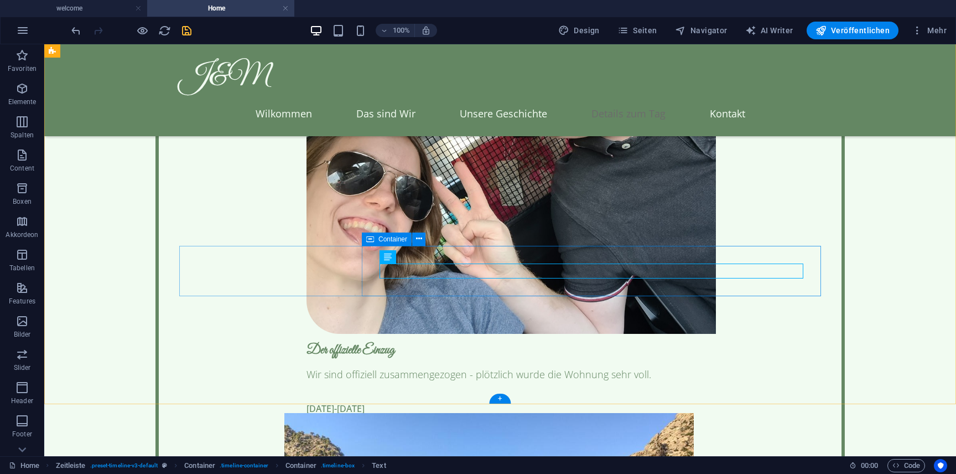
scroll to position [3334, 0]
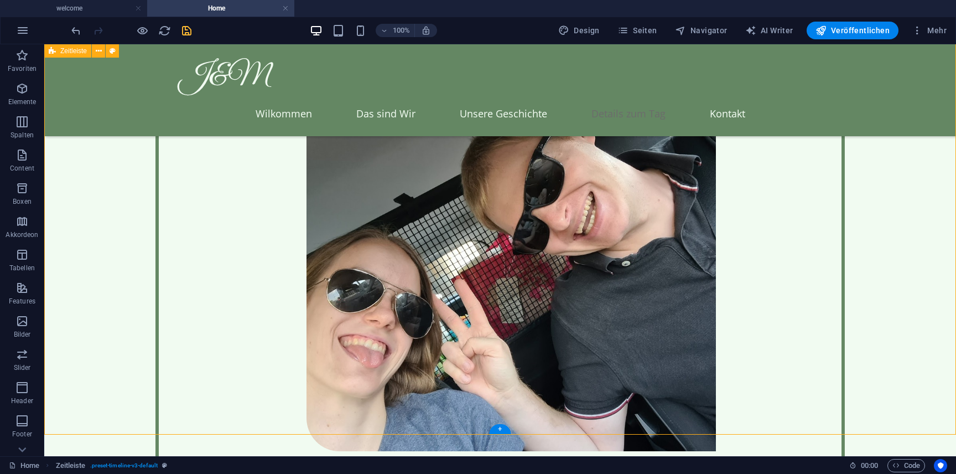
scroll to position [3304, 0]
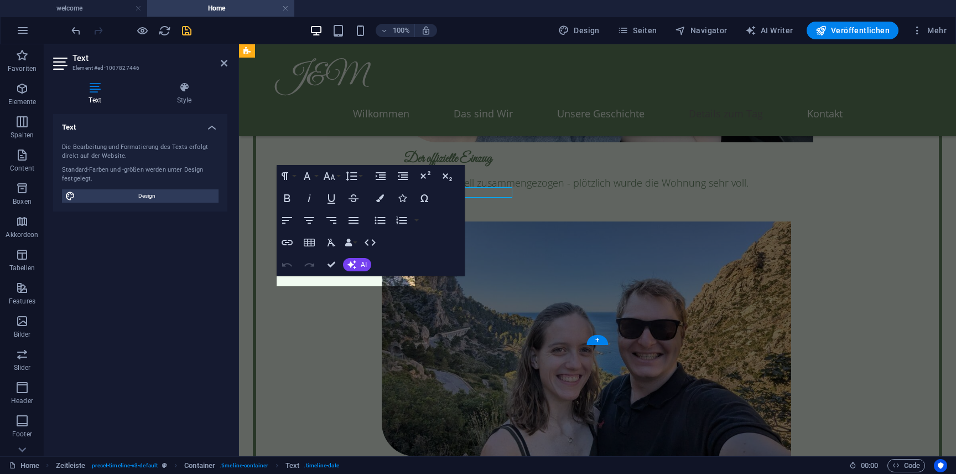
scroll to position [3392, 0]
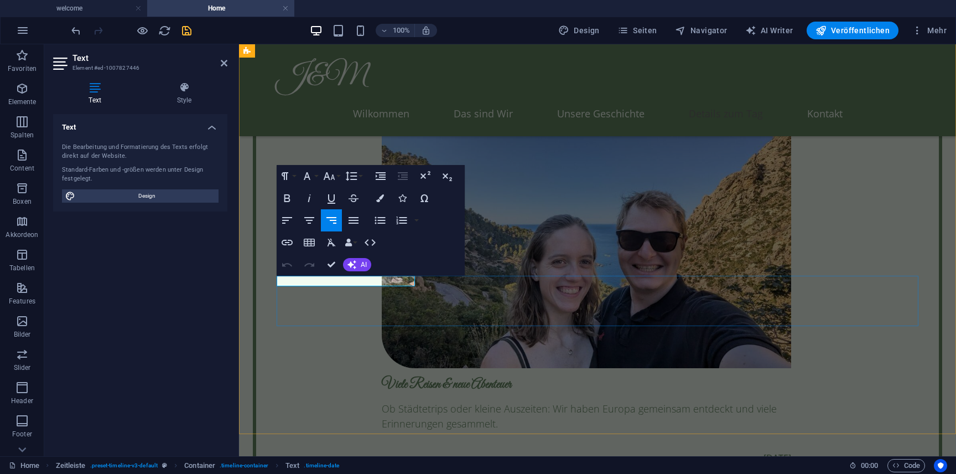
drag, startPoint x: 292, startPoint y: 282, endPoint x: 274, endPoint y: 283, distance: 17.7
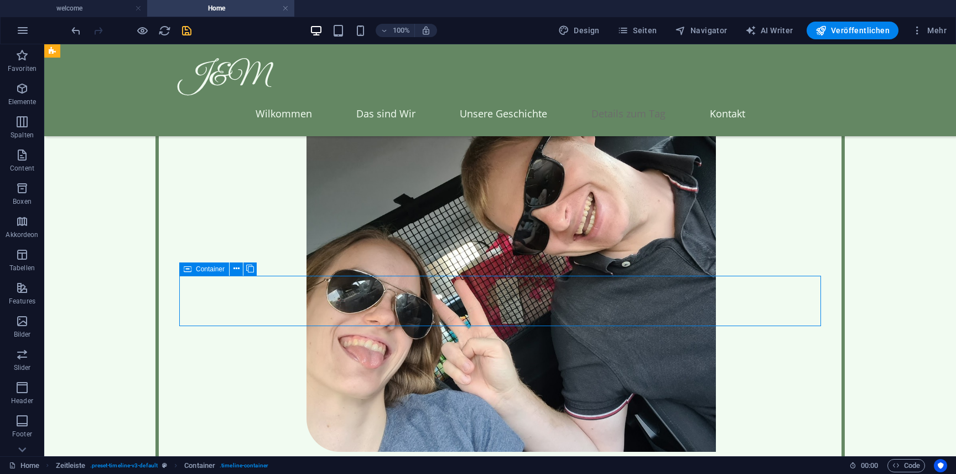
drag, startPoint x: 119, startPoint y: 321, endPoint x: 298, endPoint y: 274, distance: 184.6
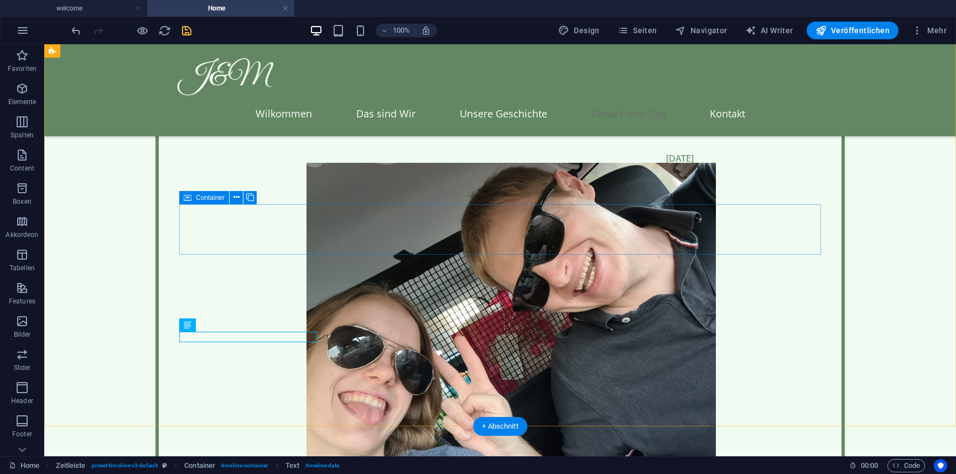
scroll to position [3250, 0]
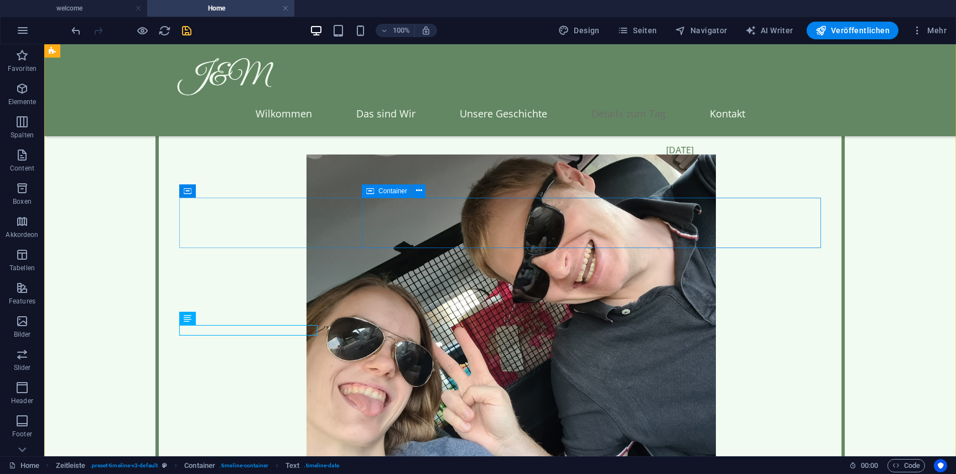
scroll to position [3296, 0]
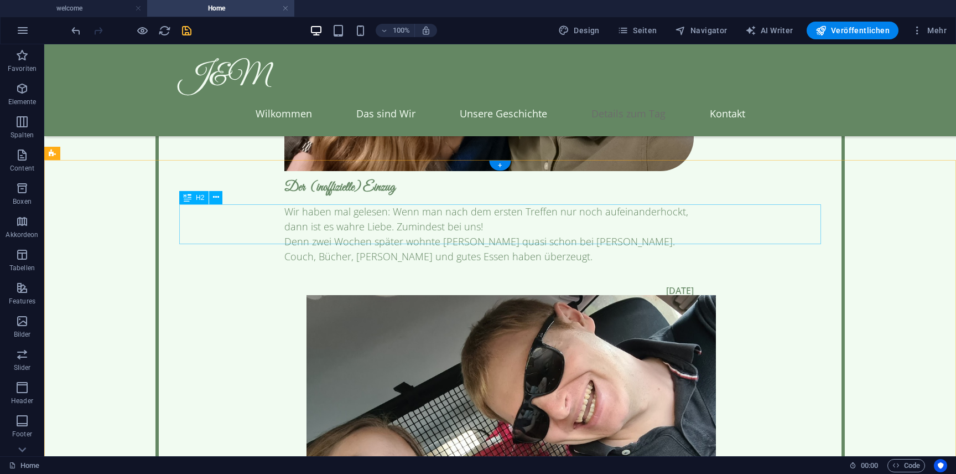
scroll to position [3125, 0]
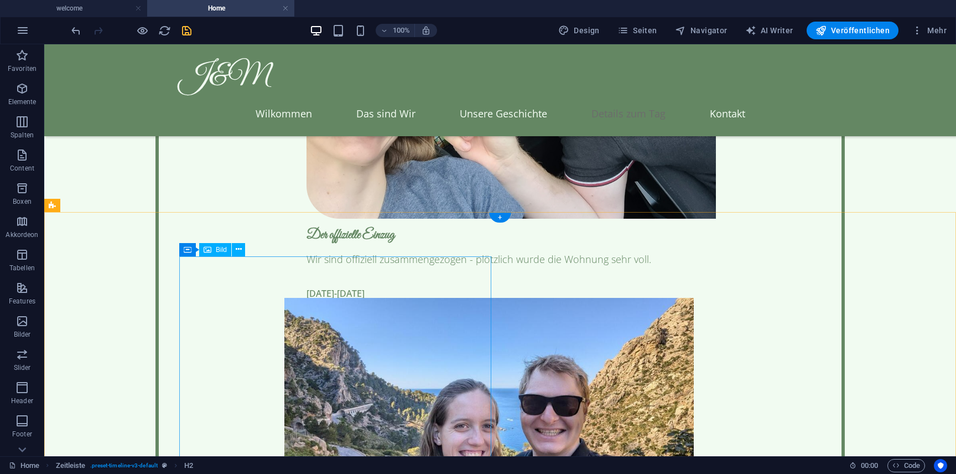
scroll to position [3538, 0]
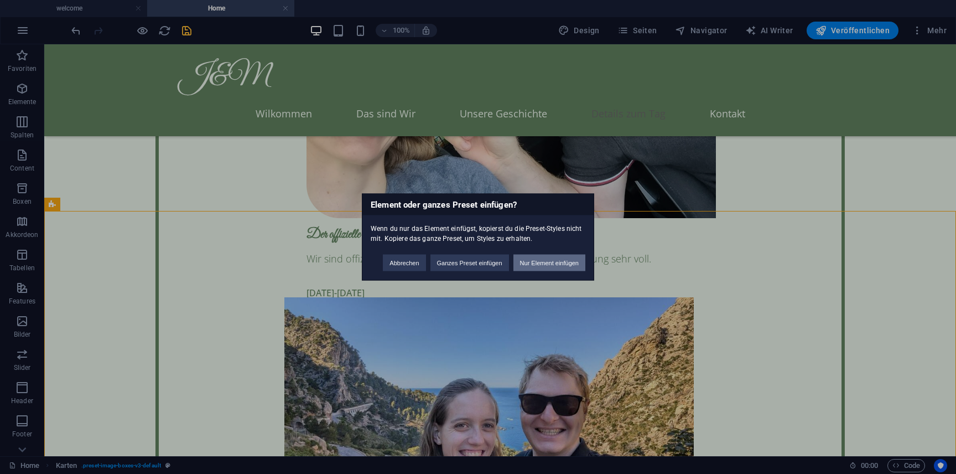
click at [534, 262] on button "Nur Element einfügen" at bounding box center [549, 262] width 72 height 17
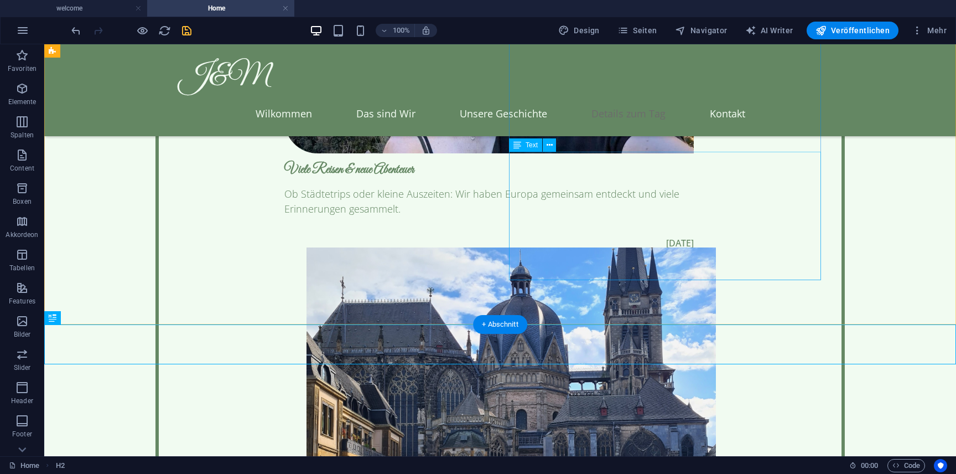
scroll to position [4045, 0]
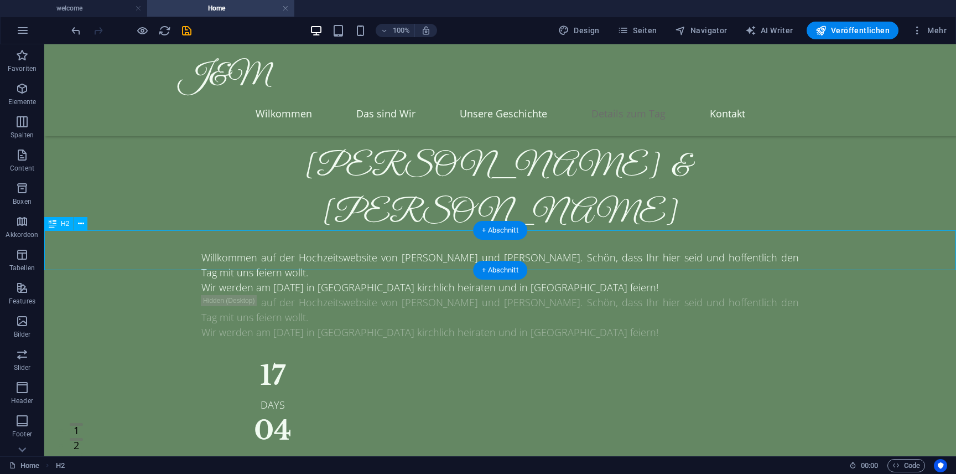
scroll to position [4045, 0]
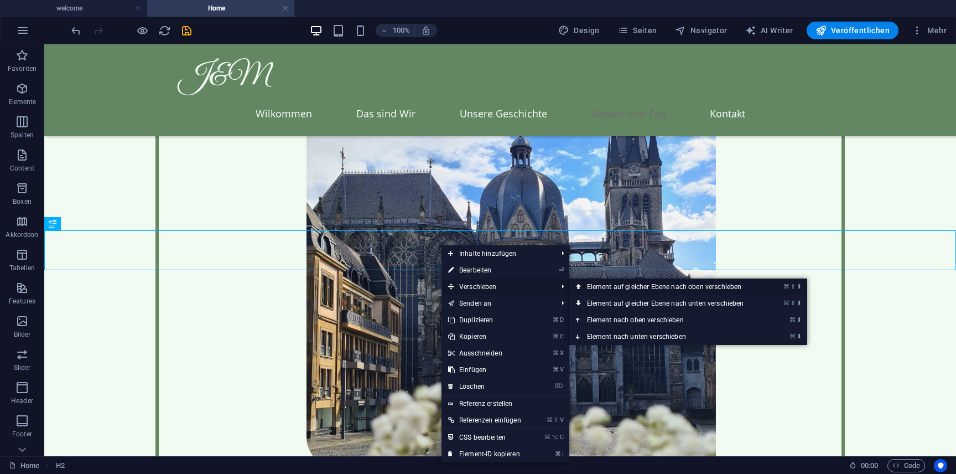
click at [636, 288] on link "⌘ ⇧ ⬆ Element auf gleicher Ebene nach oben verschieben" at bounding box center [667, 286] width 197 height 17
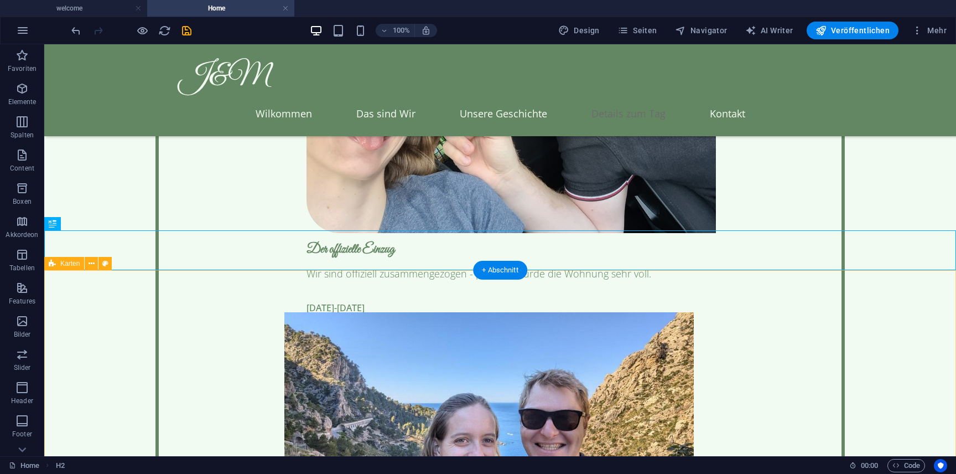
scroll to position [3518, 0]
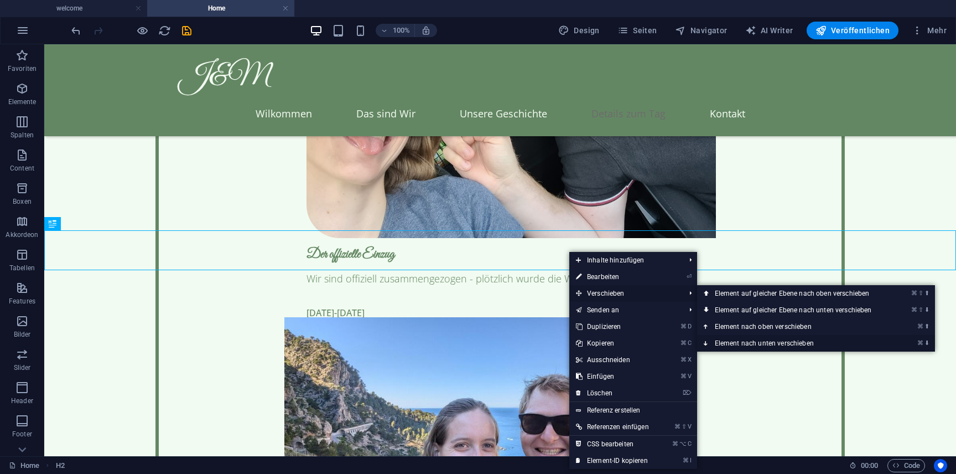
click at [799, 340] on link "⌘ ⬇ Element nach unten verschieben" at bounding box center [795, 343] width 197 height 17
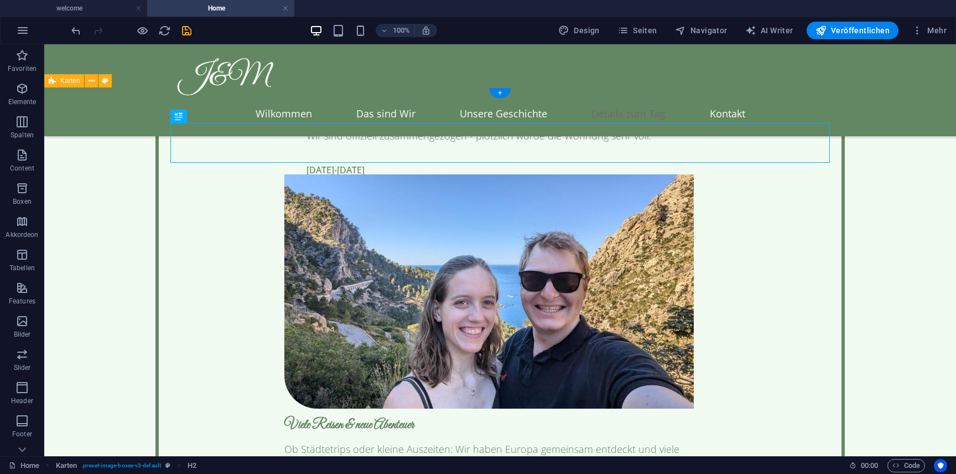
scroll to position [3640, 0]
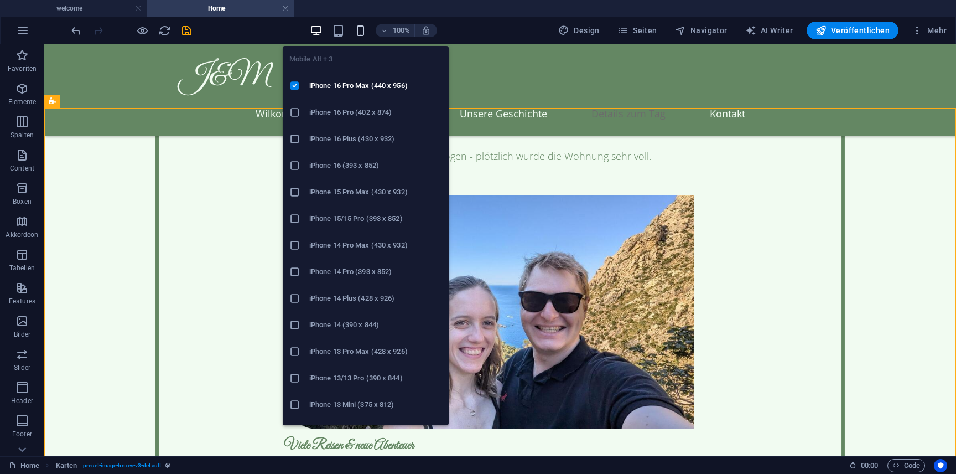
click at [362, 30] on icon "button" at bounding box center [360, 30] width 13 height 13
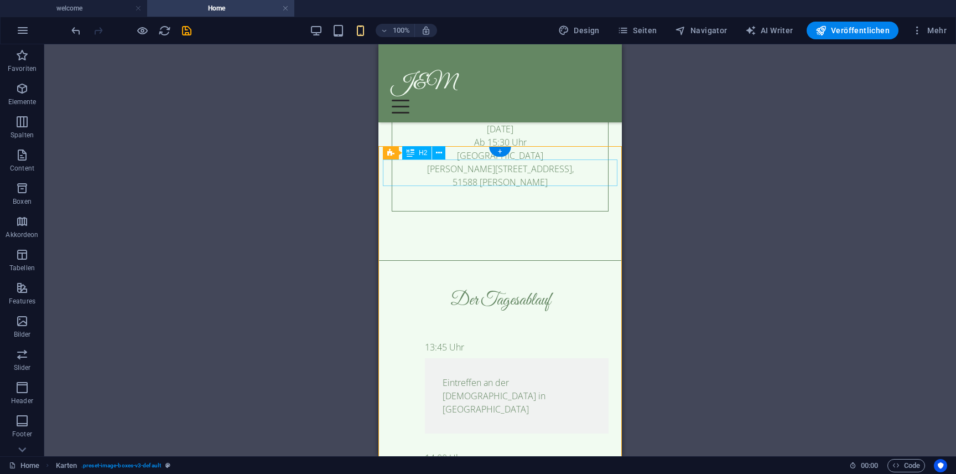
scroll to position [3998, 0]
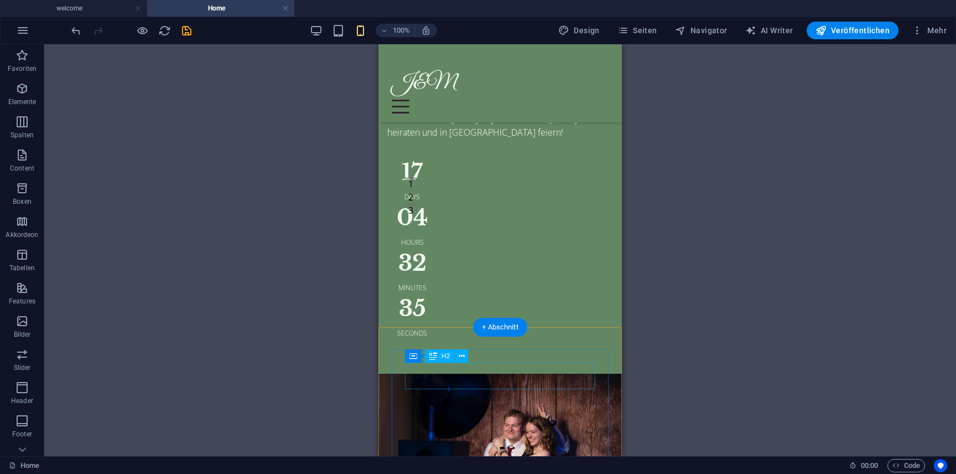
scroll to position [244, 0]
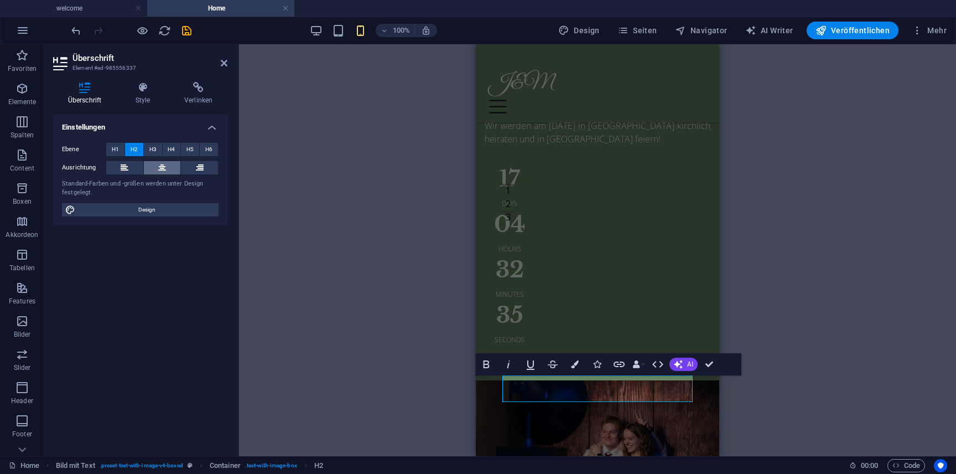
click at [168, 169] on button at bounding box center [162, 167] width 37 height 13
click at [349, 328] on div "H1 Breit-Bild mit Text Breit-Bild mit Text Container Container Bild Container T…" at bounding box center [597, 250] width 717 height 412
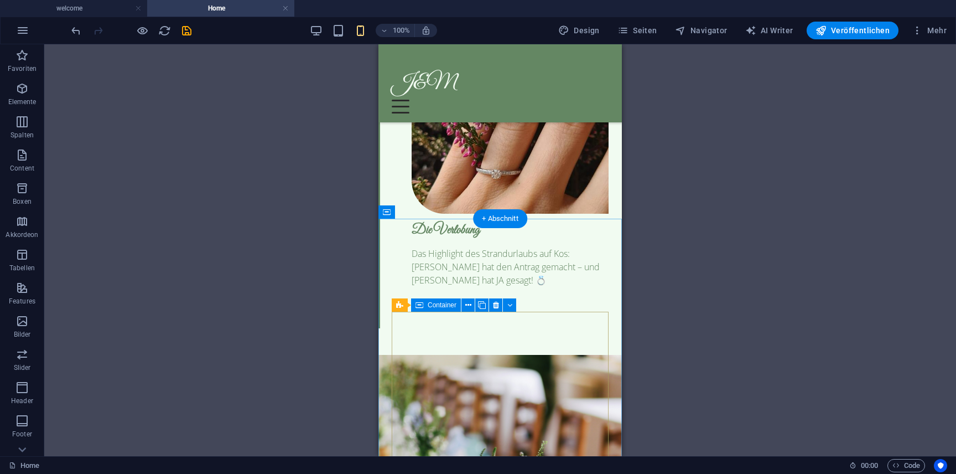
scroll to position [2879, 0]
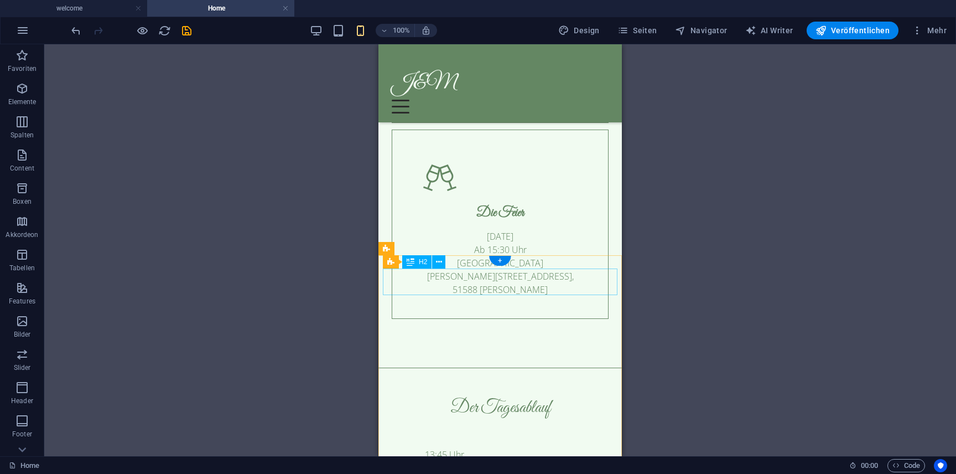
scroll to position [3916, 0]
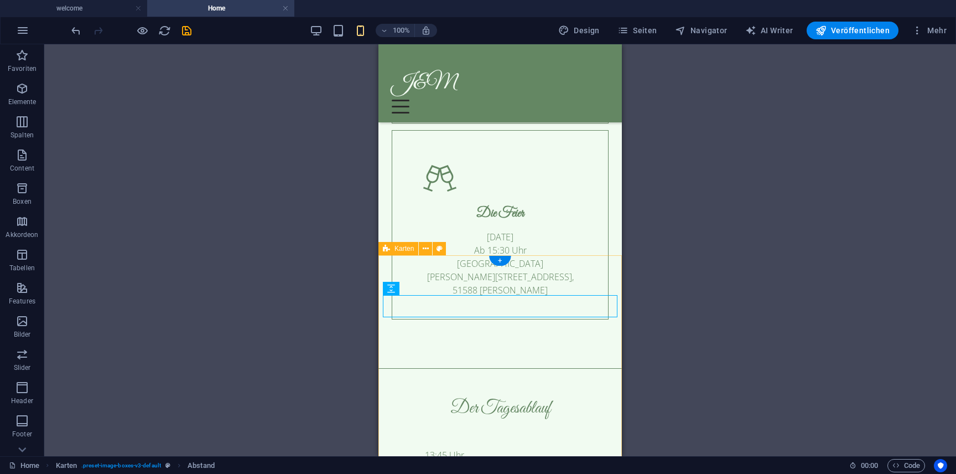
drag, startPoint x: 543, startPoint y: 309, endPoint x: 532, endPoint y: 202, distance: 107.8
select select "px"
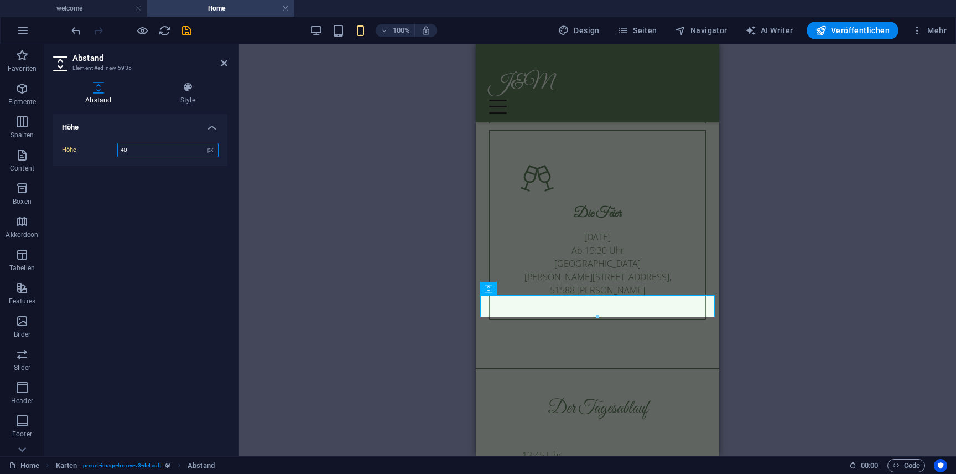
drag, startPoint x: 157, startPoint y: 152, endPoint x: 111, endPoint y: 152, distance: 45.9
click at [111, 152] on div "Höhe 40 px rem vh vw" at bounding box center [140, 150] width 157 height 14
type input "20"
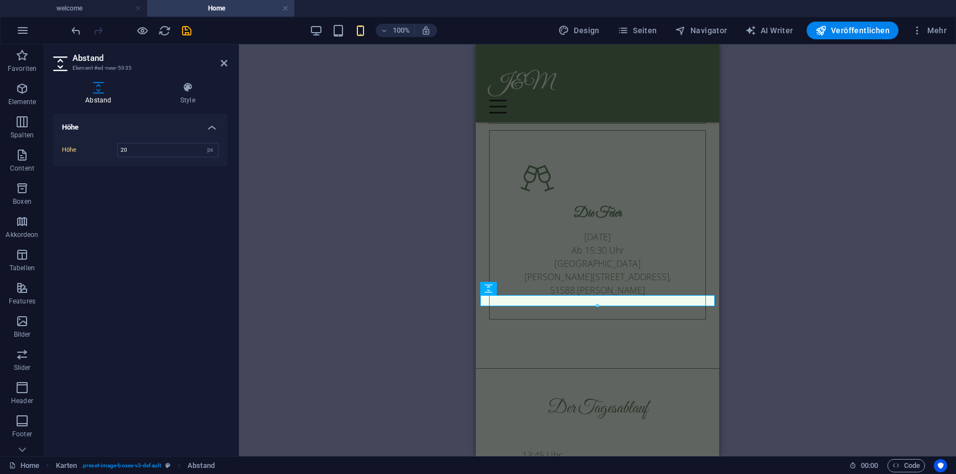
click at [375, 217] on div "H1 Breit-Bild mit Text Breit-Bild mit Text Container Container Bild Container T…" at bounding box center [597, 250] width 717 height 412
click at [797, 304] on div "H1 Breit-Bild mit Text Breit-Bild mit Text Container Container Bild Container T…" at bounding box center [597, 250] width 717 height 412
click at [222, 60] on icon at bounding box center [224, 63] width 7 height 9
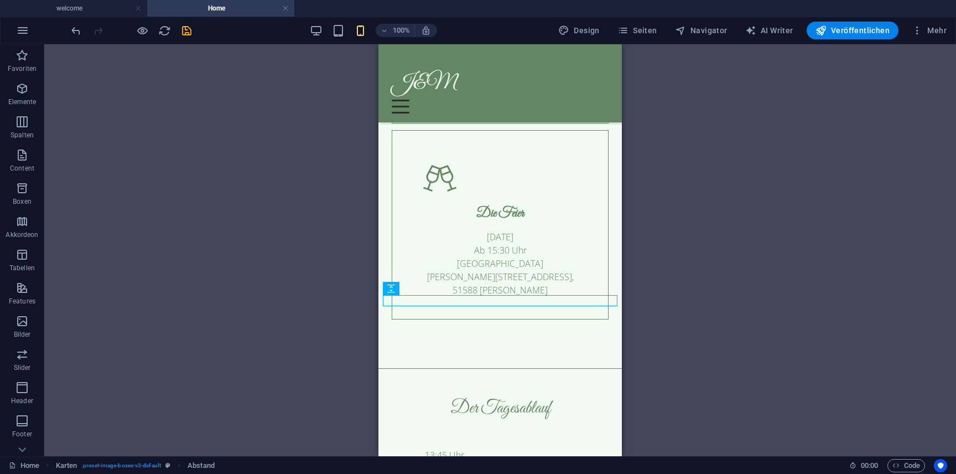
click at [700, 285] on div "H1 Breit-Bild mit Text Breit-Bild mit Text Container Container Bild Container T…" at bounding box center [500, 250] width 912 height 412
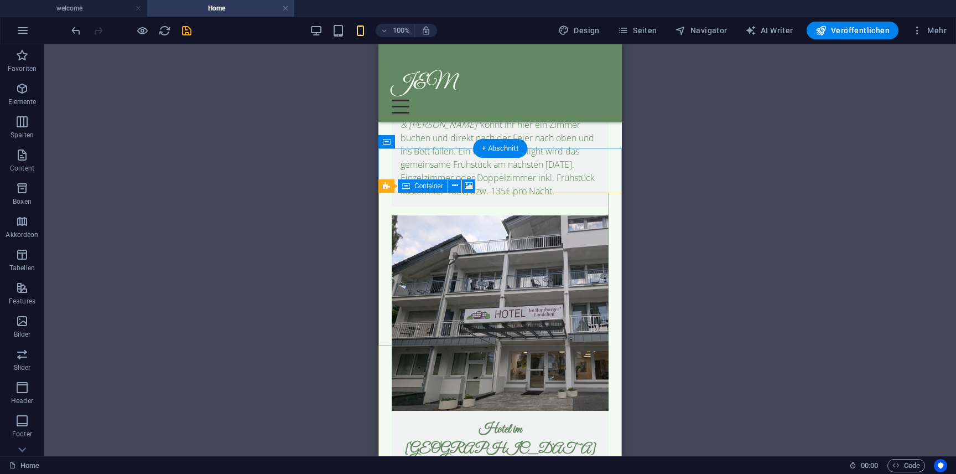
scroll to position [5038, 0]
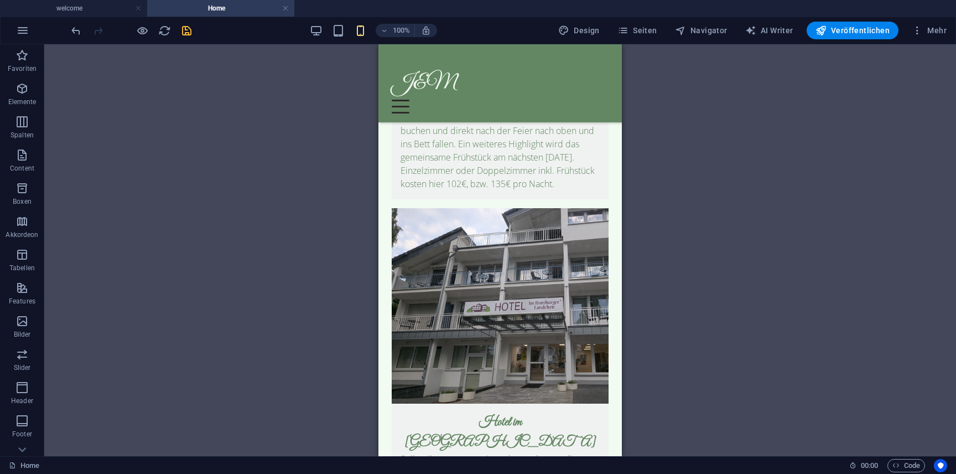
click at [189, 33] on icon "save" at bounding box center [186, 30] width 13 height 13
click at [862, 32] on span "Veröffentlichen" at bounding box center [852, 30] width 74 height 11
